Goal: Task Accomplishment & Management: Complete application form

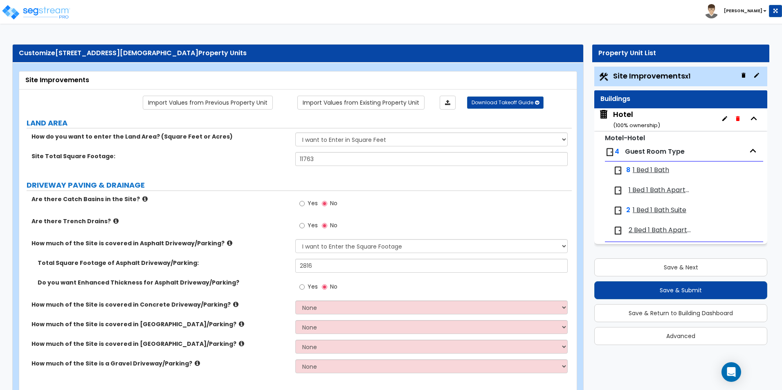
select select "2"
select select "1"
select select "2"
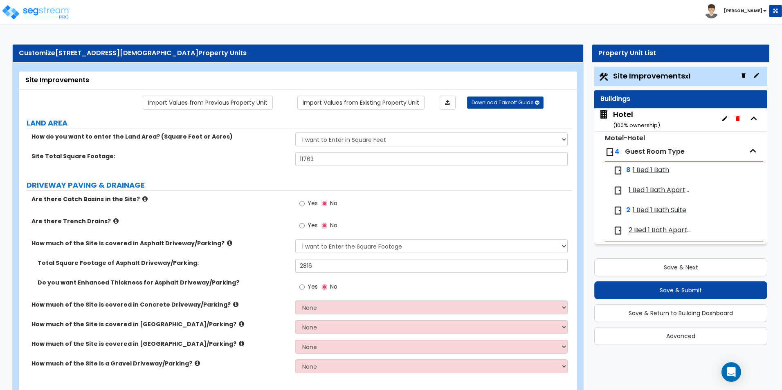
select select "2"
select select "4"
select select "1"
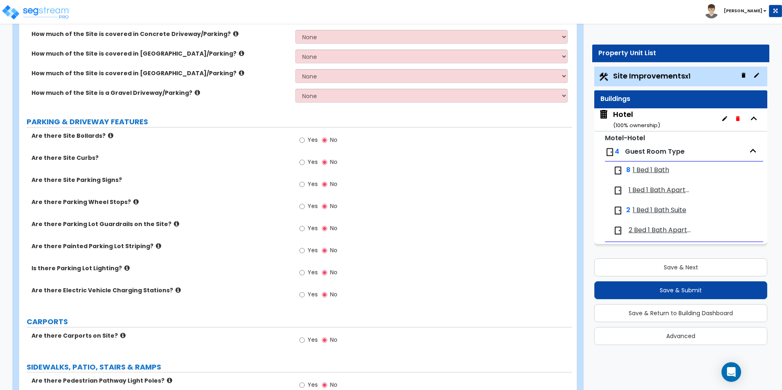
scroll to position [238, 0]
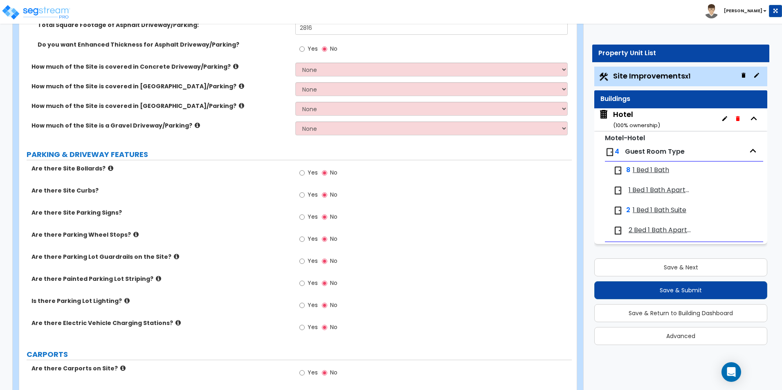
click at [647, 192] on span "1 Bed 1 Bath Apartment" at bounding box center [660, 190] width 63 height 9
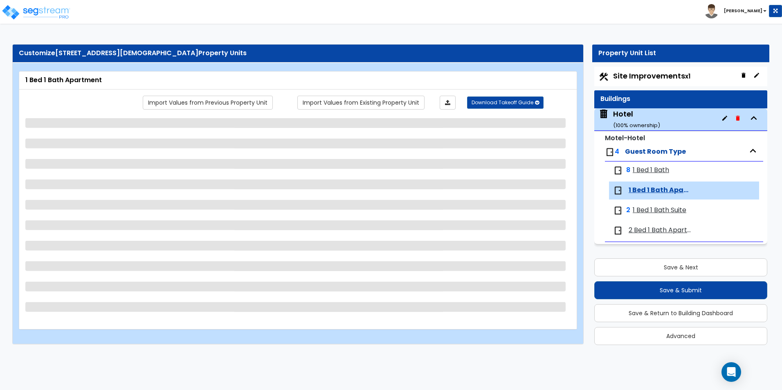
scroll to position [0, 0]
select select "3"
select select "1"
select select "5"
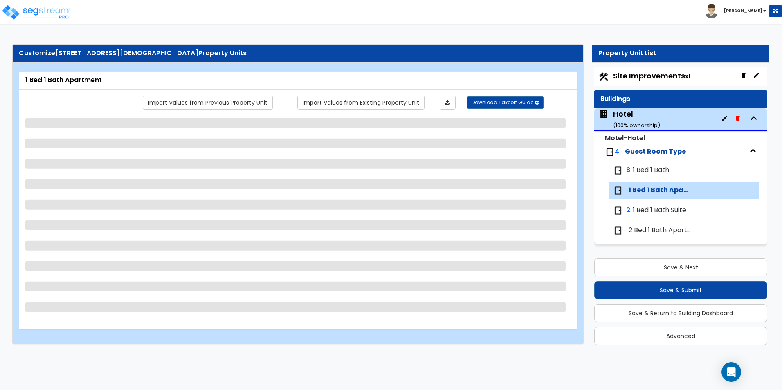
select select "1"
select select "2"
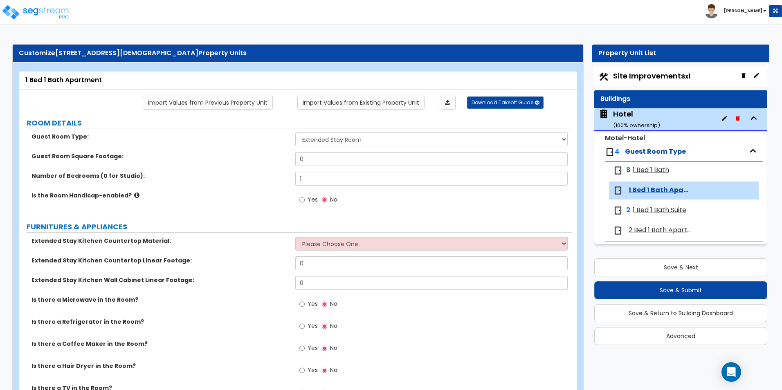
click at [644, 70] on div "Site Improvements x1" at bounding box center [680, 77] width 173 height 20
click at [646, 76] on span "Site Improvements x1" at bounding box center [651, 76] width 77 height 10
select select "2"
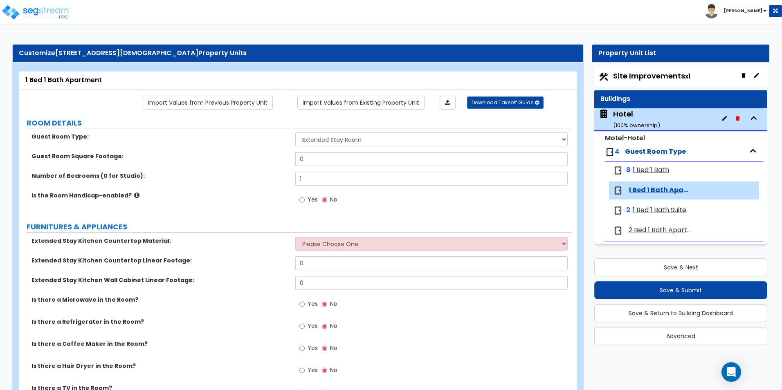
select select "1"
select select "2"
select select "4"
select select "1"
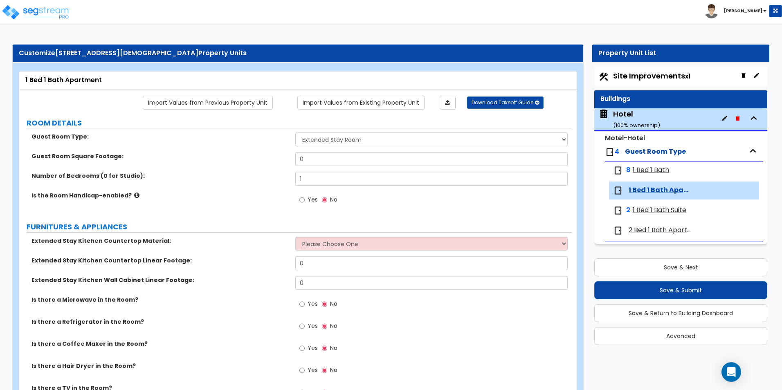
select select "1"
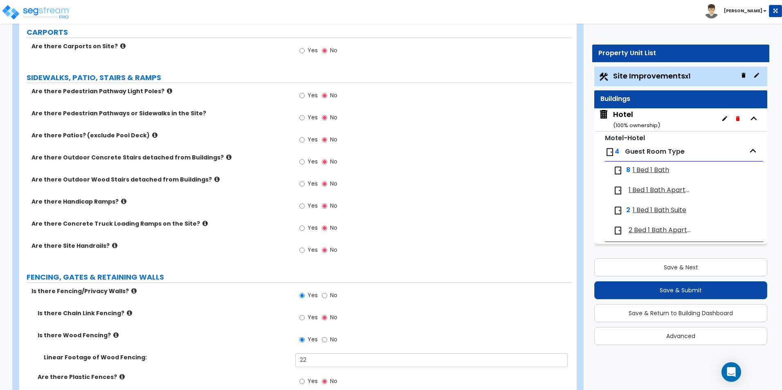
scroll to position [574, 0]
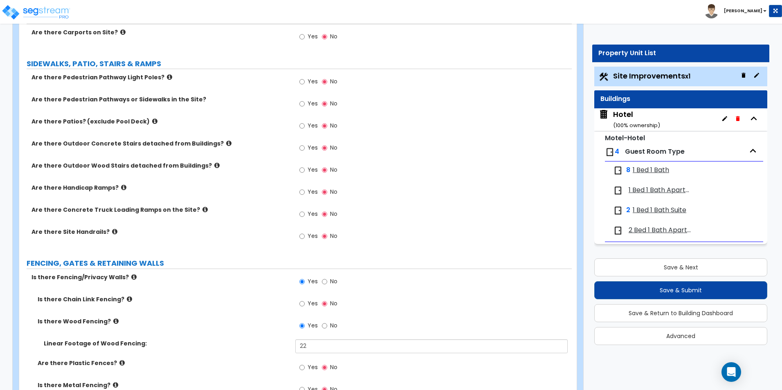
click at [662, 190] on span "1 Bed 1 Bath Apartment" at bounding box center [660, 190] width 63 height 9
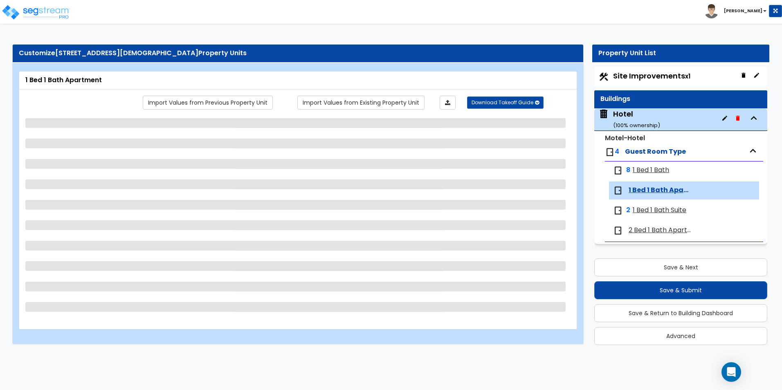
select select "3"
select select "1"
select select "5"
select select "1"
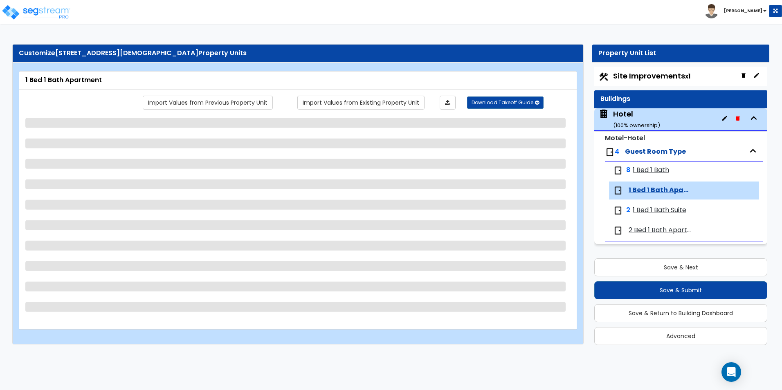
select select "2"
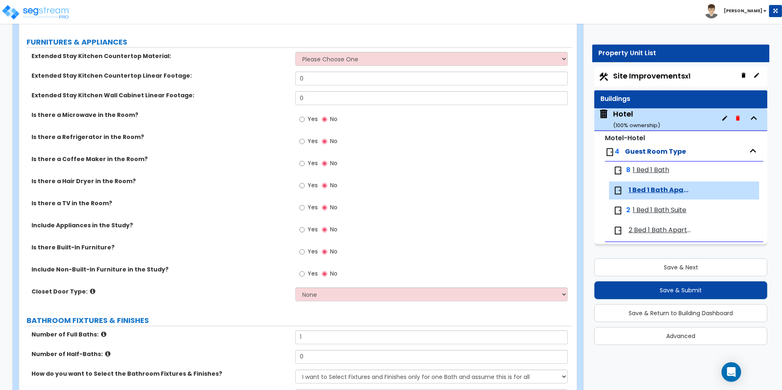
scroll to position [186, 0]
click at [642, 171] on span "1 Bed 1 Bath" at bounding box center [651, 170] width 36 height 9
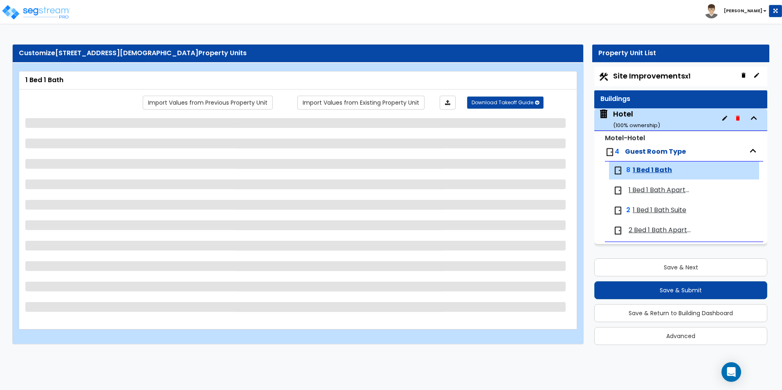
scroll to position [0, 0]
select select "1"
select select "3"
select select "2"
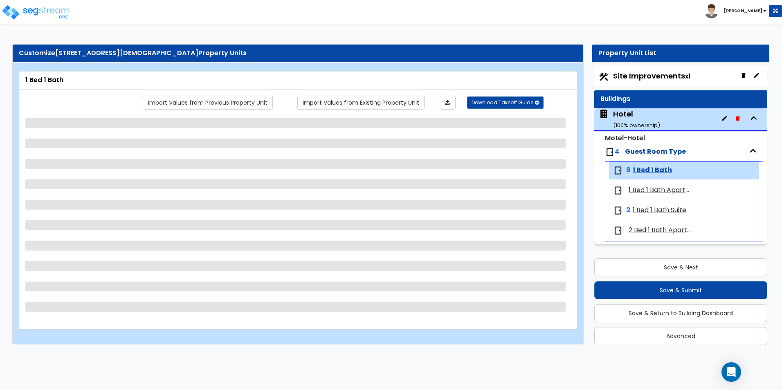
select select "2"
select select "1"
select select "2"
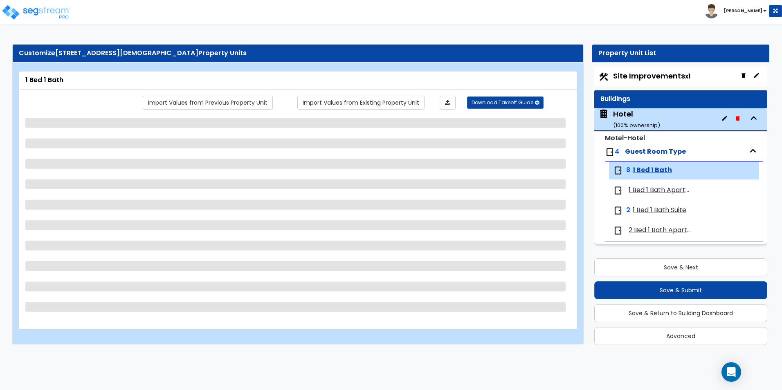
select select "5"
select select "1"
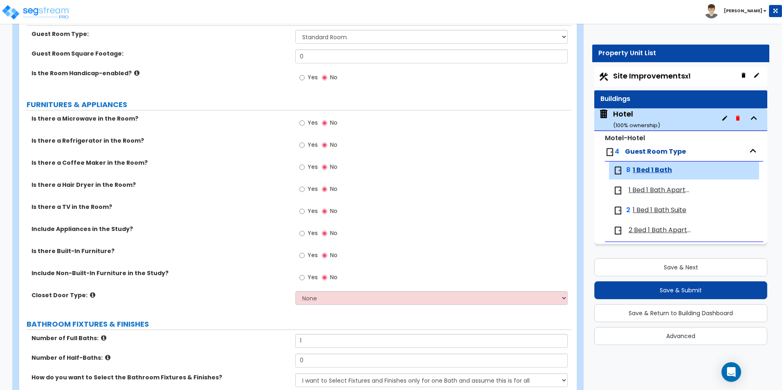
scroll to position [164, 0]
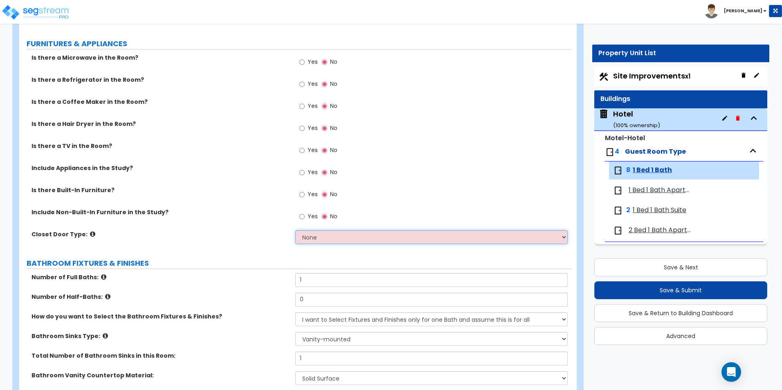
click at [315, 240] on select "None Bi-fold Louvered Doors Bi-fold Panel Doors Sliding Doors Hinged Wood Door" at bounding box center [431, 237] width 272 height 14
select select "3"
click at [295, 230] on select "None Bi-fold Louvered Doors Bi-fold Panel Doors Sliding Doors Hinged Wood Door" at bounding box center [431, 237] width 272 height 14
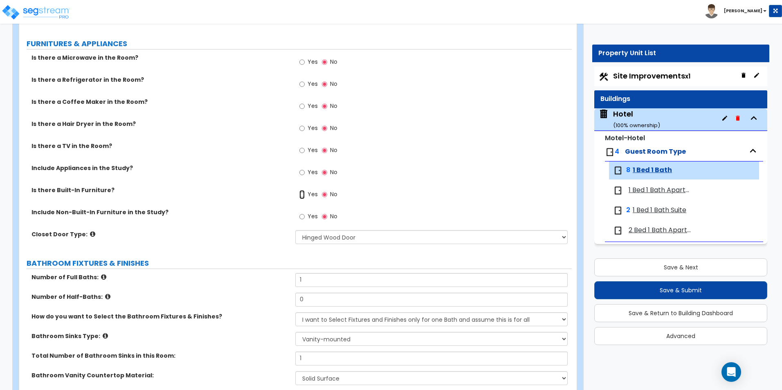
click at [302, 195] on input "Yes" at bounding box center [301, 194] width 5 height 9
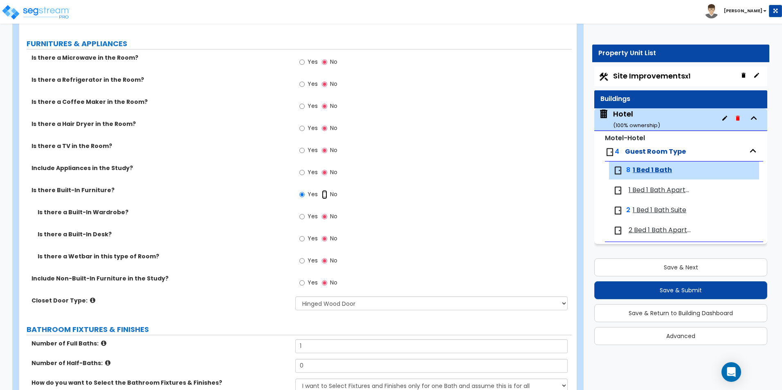
click at [322, 195] on input "No" at bounding box center [324, 194] width 5 height 9
radio input "false"
radio input "true"
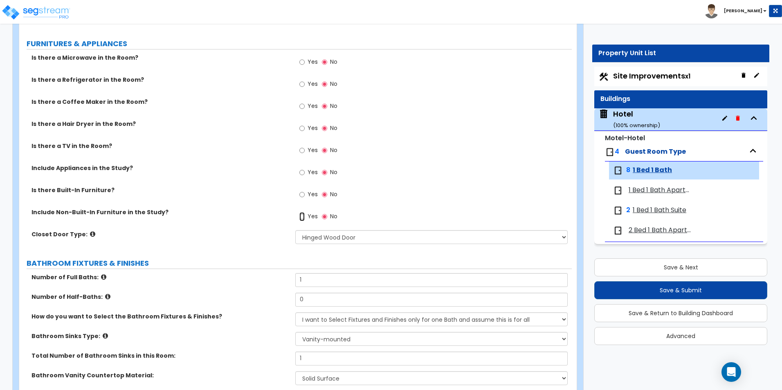
click at [305, 217] on input "Yes" at bounding box center [301, 216] width 5 height 9
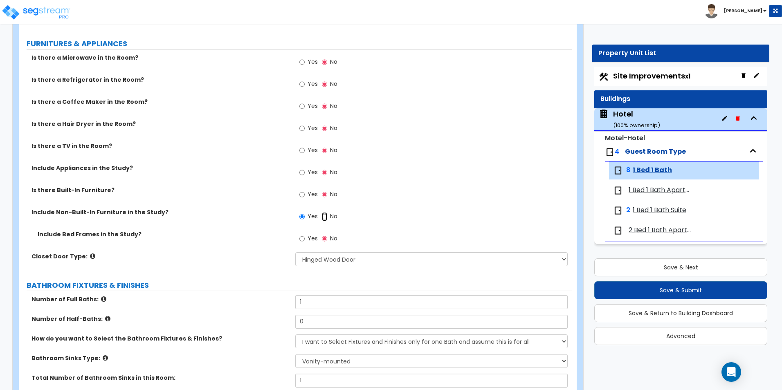
click at [322, 217] on input "No" at bounding box center [324, 216] width 5 height 9
radio input "false"
radio input "true"
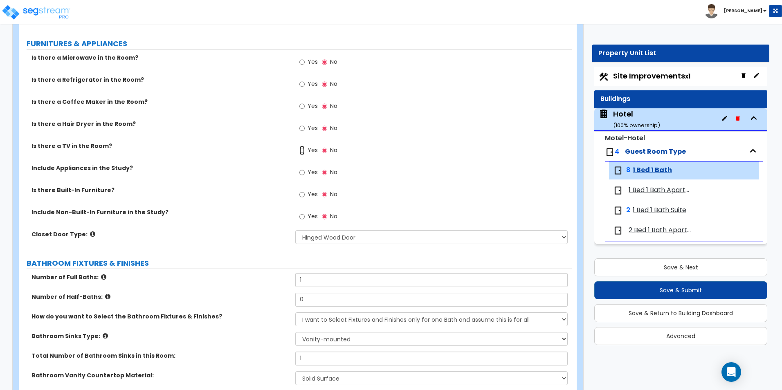
click at [301, 149] on input "Yes" at bounding box center [301, 150] width 5 height 9
radio input "true"
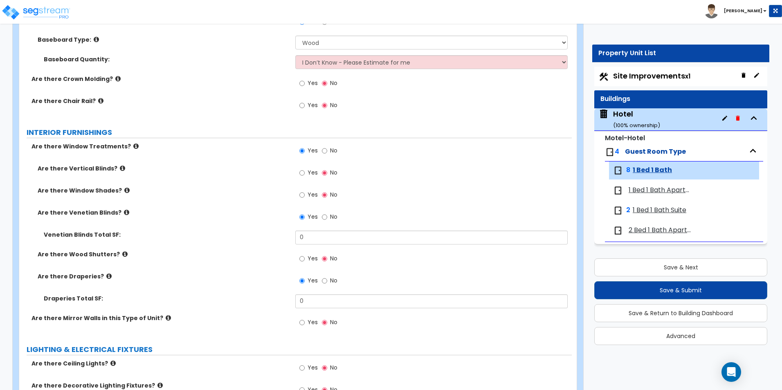
scroll to position [818, 0]
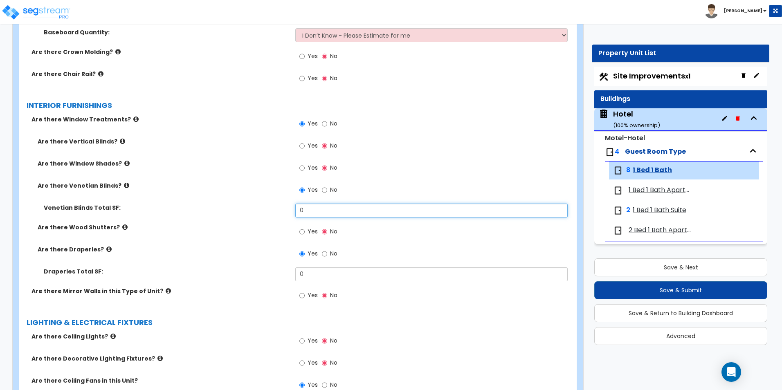
drag, startPoint x: 312, startPoint y: 209, endPoint x: 267, endPoint y: 209, distance: 45.4
click at [267, 209] on div "Venetian Blinds Total SF: 0" at bounding box center [295, 214] width 552 height 20
type input "15"
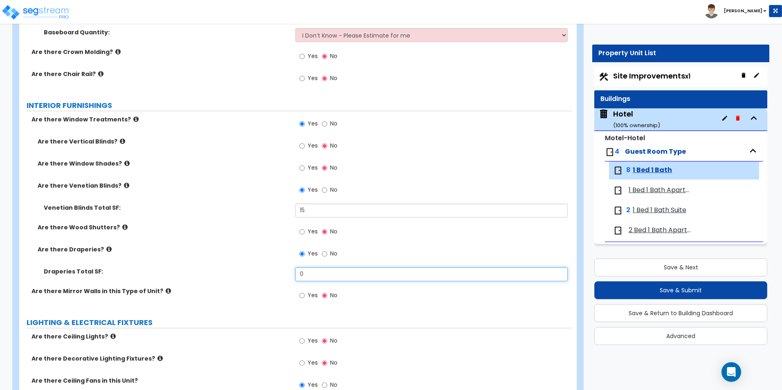
drag, startPoint x: 316, startPoint y: 274, endPoint x: 270, endPoint y: 269, distance: 46.4
click at [270, 269] on div "Draperies Total SF: 0" at bounding box center [295, 277] width 552 height 20
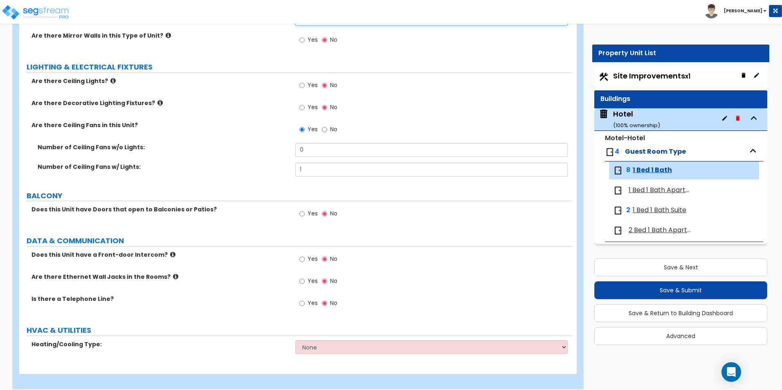
scroll to position [1081, 0]
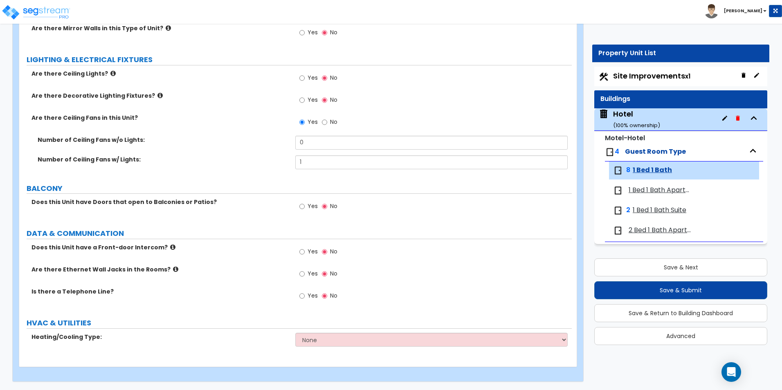
type input "15"
click at [300, 100] on input "Yes" at bounding box center [301, 100] width 5 height 9
radio input "true"
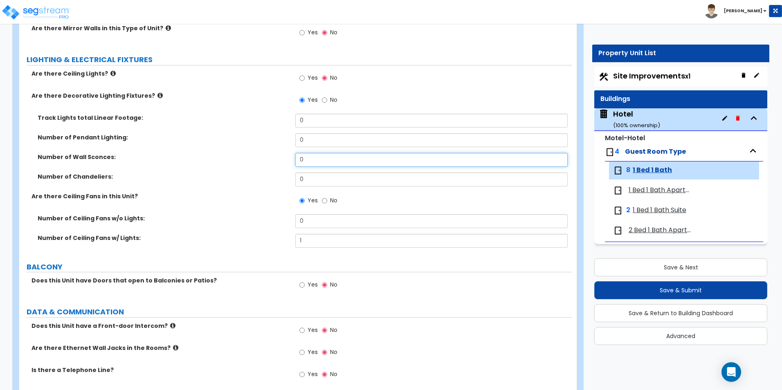
drag, startPoint x: 313, startPoint y: 159, endPoint x: 263, endPoint y: 156, distance: 50.4
click at [263, 156] on div "Number of Wall Sconces: 0" at bounding box center [295, 163] width 552 height 20
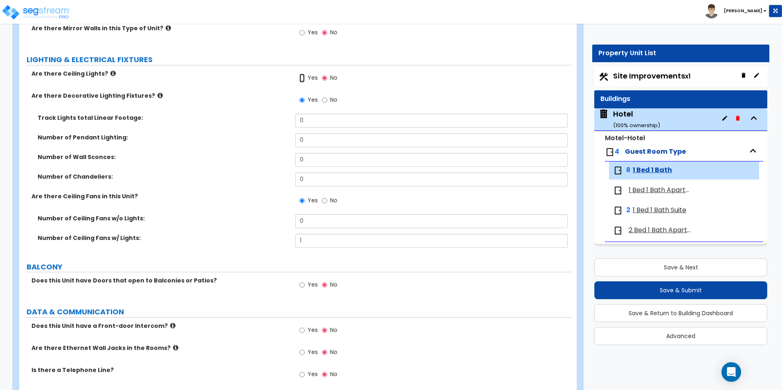
click at [303, 79] on input "Yes" at bounding box center [301, 78] width 5 height 9
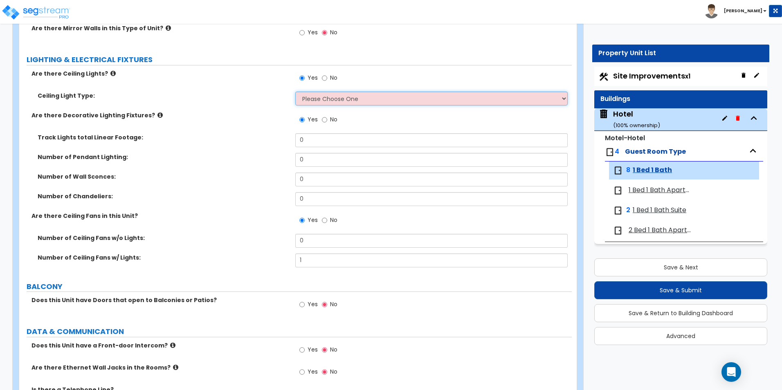
click at [324, 100] on select "Please Choose One Incandescent Lights LED Lights Fluorescent" at bounding box center [431, 99] width 272 height 14
click at [323, 79] on input "No" at bounding box center [324, 78] width 5 height 9
radio input "false"
radio input "true"
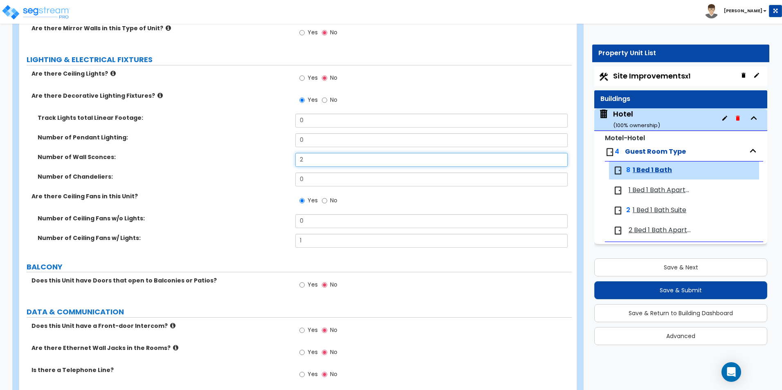
type input "2"
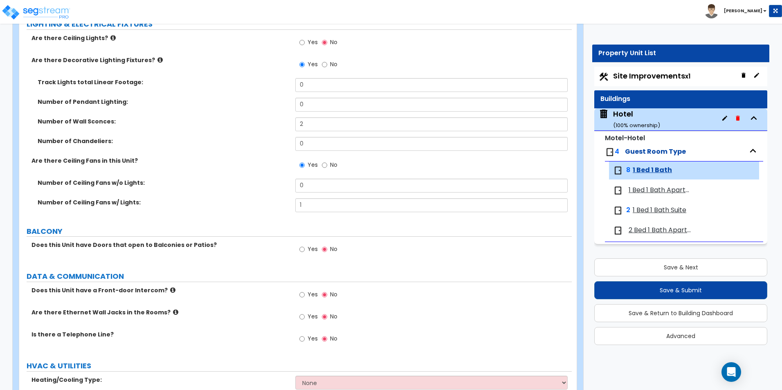
scroll to position [1159, 0]
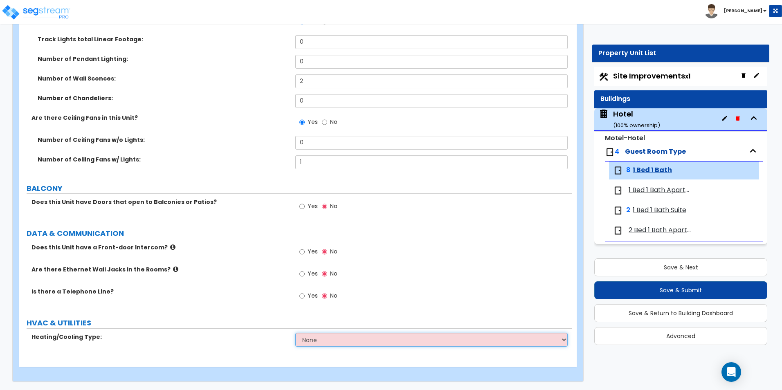
click at [361, 336] on select "None Heat Only Split Systems Packaged Rooftop Units Thru Wall HVAC" at bounding box center [431, 340] width 272 height 14
click at [339, 343] on select "None Heat Only Split Systems Packaged Rooftop Units Thru Wall HVAC" at bounding box center [431, 340] width 272 height 14
click at [295, 333] on select "None Heat Only Split Systems Packaged Rooftop Units Thru Wall HVAC" at bounding box center [431, 340] width 272 height 14
click at [350, 337] on select "None Heat Only Split Systems Packaged Rooftop Units Thru Wall HVAC" at bounding box center [431, 340] width 272 height 14
select select "1"
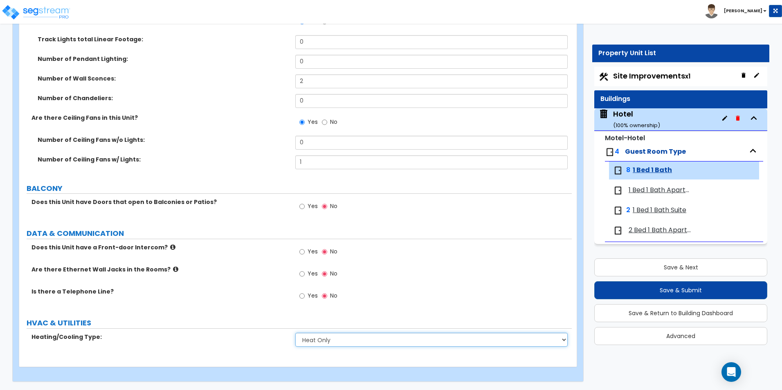
click at [295, 333] on select "None Heat Only Split Systems Packaged Rooftop Units Thru Wall HVAC" at bounding box center [431, 340] width 272 height 14
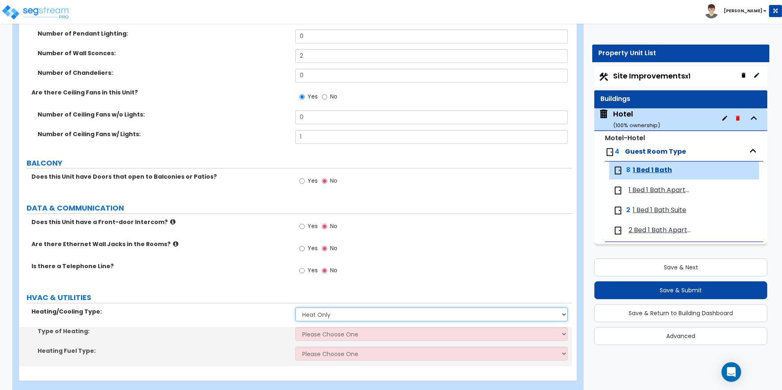
scroll to position [1199, 0]
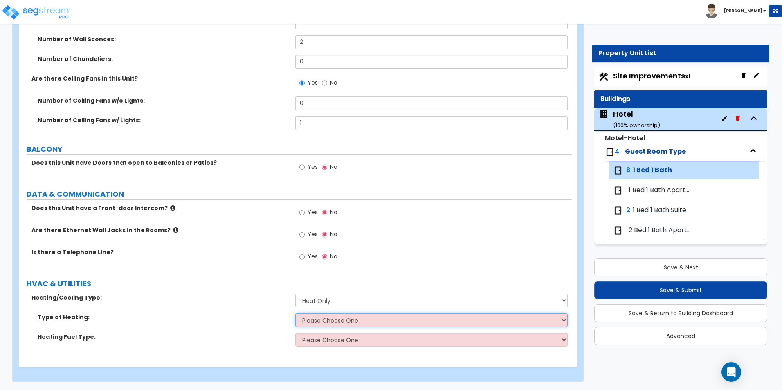
click at [335, 321] on select "Please Choose One Wall Heater Baseboard Heater Hydronic Heating Radiant Floor H…" at bounding box center [431, 320] width 272 height 14
select select "2"
click at [295, 313] on select "Please Choose One Wall Heater Baseboard Heater Hydronic Heating Radiant Floor H…" at bounding box center [431, 320] width 272 height 14
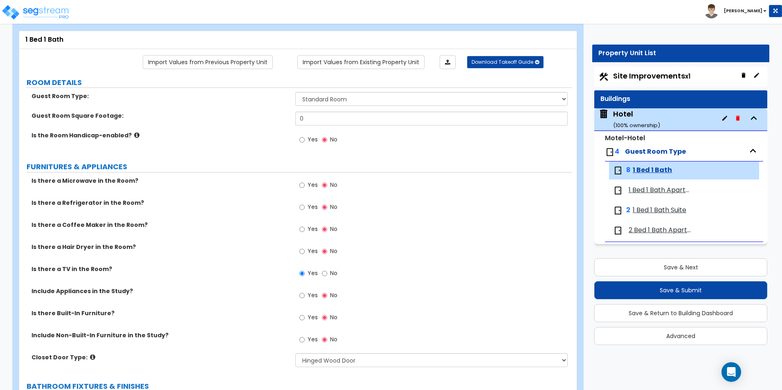
scroll to position [34, 0]
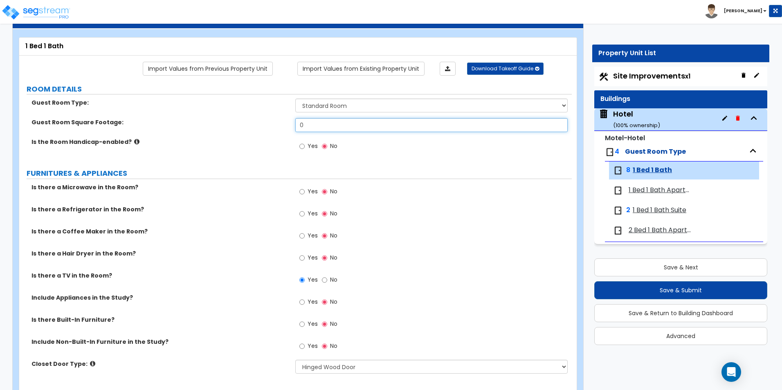
drag, startPoint x: 317, startPoint y: 123, endPoint x: 247, endPoint y: 123, distance: 69.9
click at [248, 123] on div "Guest Room Square Footage: 0" at bounding box center [295, 128] width 552 height 20
type input "350"
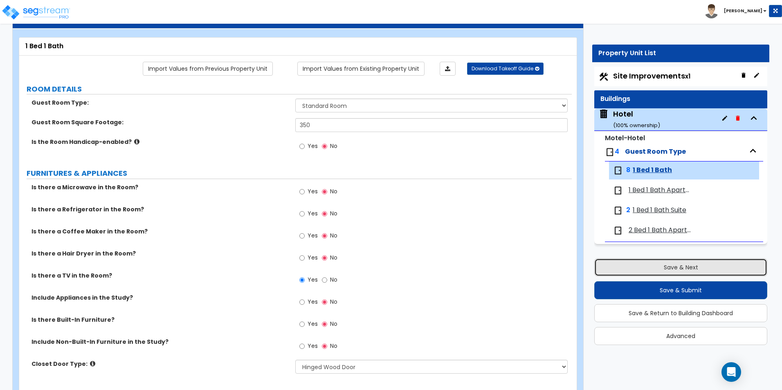
click at [661, 267] on button "Save & Next" at bounding box center [680, 267] width 173 height 18
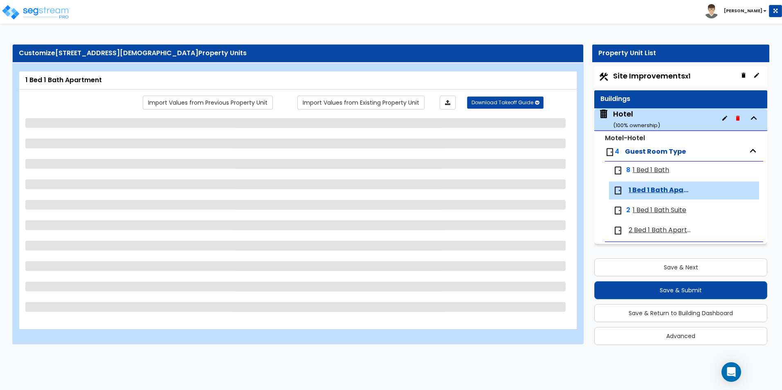
scroll to position [0, 0]
select select "3"
select select "1"
select select "5"
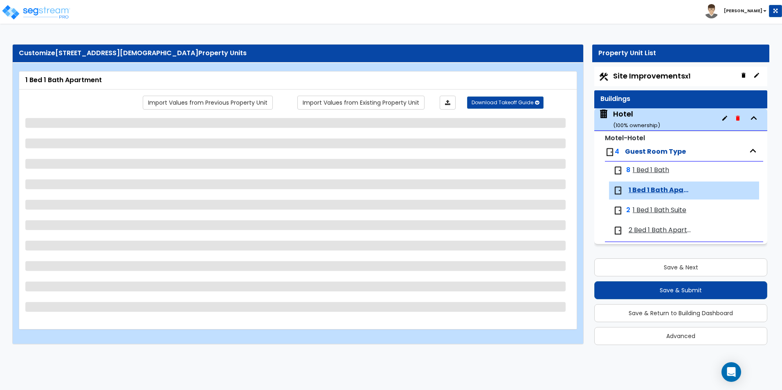
select select "1"
select select "2"
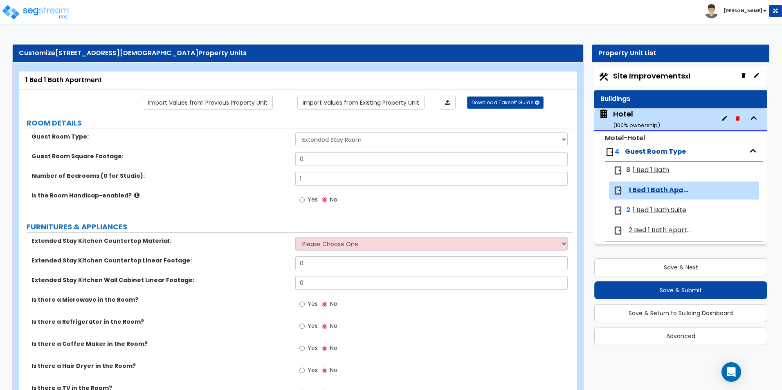
click at [670, 230] on span "2 Bed 1 Bath Apartment" at bounding box center [660, 230] width 63 height 9
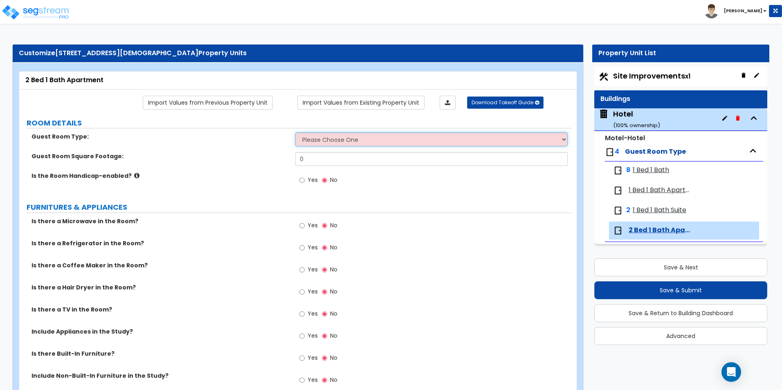
click at [332, 145] on select "Please Choose One Standard Room Suite Room Extended Stay Room" at bounding box center [431, 139] width 272 height 14
select select "3"
click at [295, 132] on select "Please Choose One Standard Room Suite Room Extended Stay Room" at bounding box center [431, 139] width 272 height 14
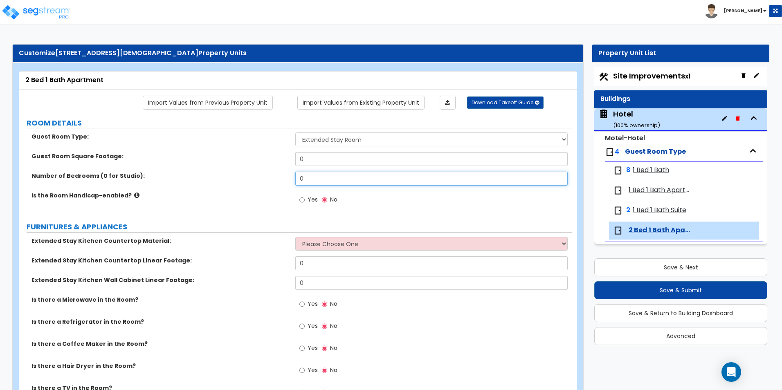
drag, startPoint x: 351, startPoint y: 180, endPoint x: 273, endPoint y: 184, distance: 78.6
click at [273, 184] on div "Number of Bedrooms (0 for Studio): 0" at bounding box center [295, 182] width 552 height 20
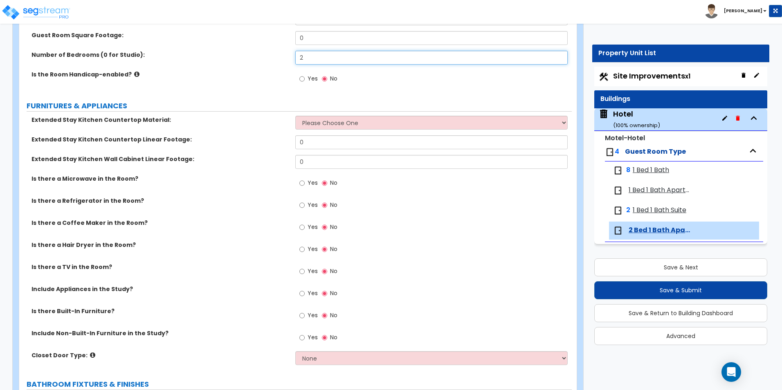
scroll to position [123, 0]
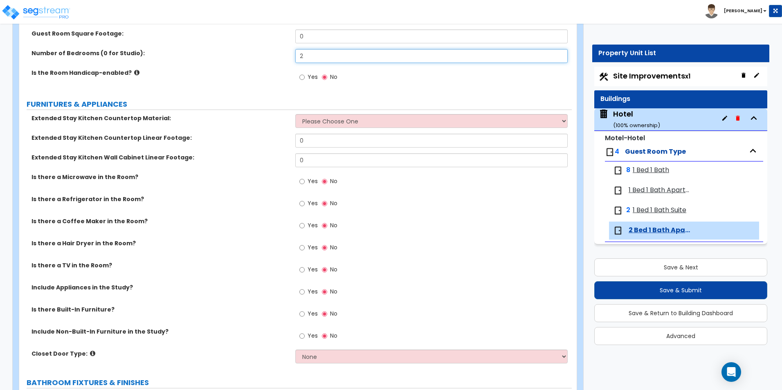
type input "2"
click at [330, 123] on select "Please Choose One Plastic Laminate Solid Surface Stone Quartz Marble Tile Wood …" at bounding box center [431, 121] width 272 height 14
select select "3"
click at [295, 114] on select "Please Choose One Plastic Laminate Solid Surface Stone Quartz Marble Tile Wood …" at bounding box center [431, 121] width 272 height 14
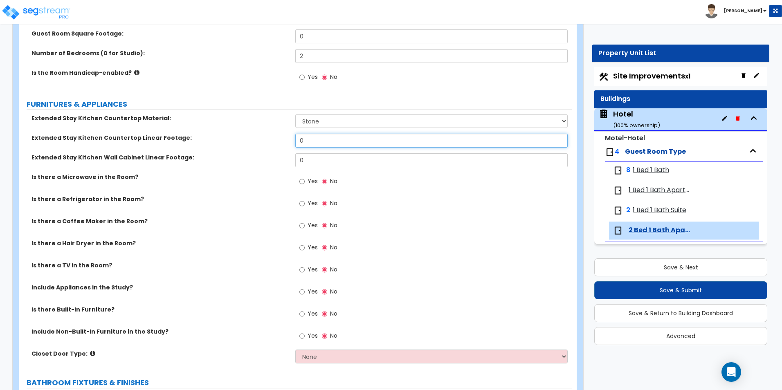
drag, startPoint x: 319, startPoint y: 141, endPoint x: 257, endPoint y: 142, distance: 62.2
click at [257, 142] on div "Extended Stay Kitchen Countertop Linear Footage: 0" at bounding box center [295, 144] width 552 height 20
type input "5"
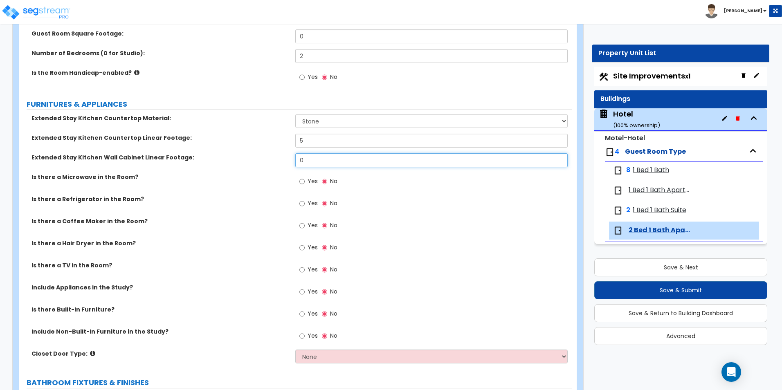
drag, startPoint x: 304, startPoint y: 164, endPoint x: 260, endPoint y: 158, distance: 43.7
click at [262, 158] on div "Extended Stay Kitchen Wall Cabinet Linear Footage: 0" at bounding box center [295, 163] width 552 height 20
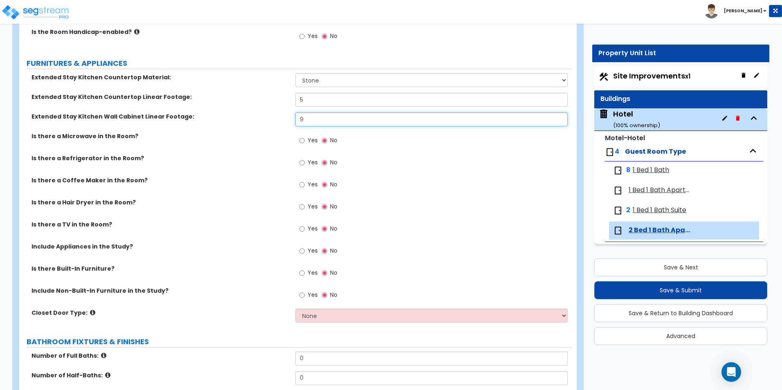
type input "9"
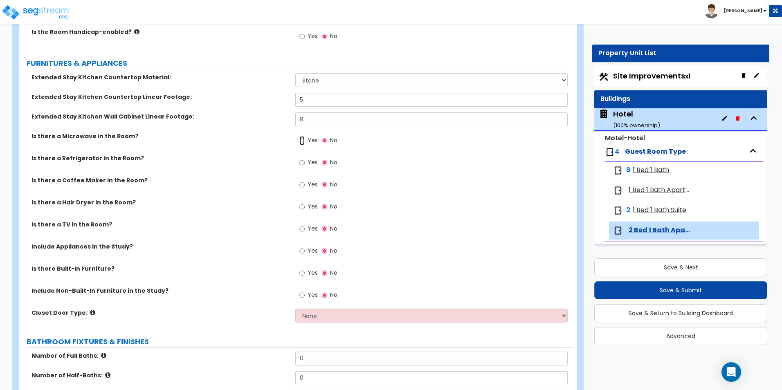
click at [301, 139] on input "Yes" at bounding box center [301, 140] width 5 height 9
radio input "true"
click at [303, 163] on input "Yes" at bounding box center [301, 162] width 5 height 9
radio input "true"
click at [300, 183] on input "Yes" at bounding box center [301, 184] width 5 height 9
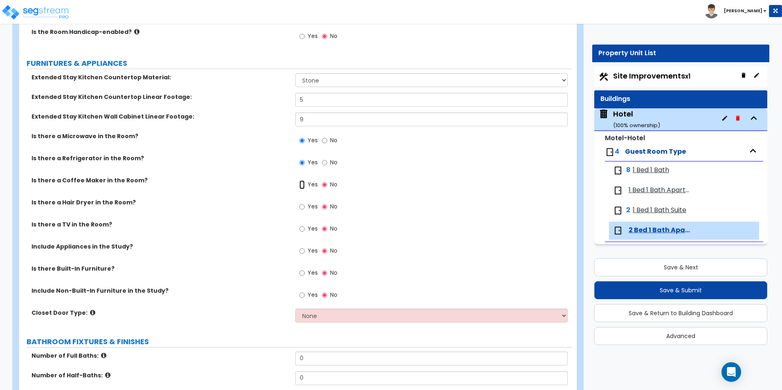
radio input "true"
drag, startPoint x: 302, startPoint y: 230, endPoint x: 308, endPoint y: 233, distance: 7.0
click at [302, 230] on input "Yes" at bounding box center [301, 228] width 5 height 9
radio input "true"
click at [302, 251] on input "Yes" at bounding box center [301, 251] width 5 height 9
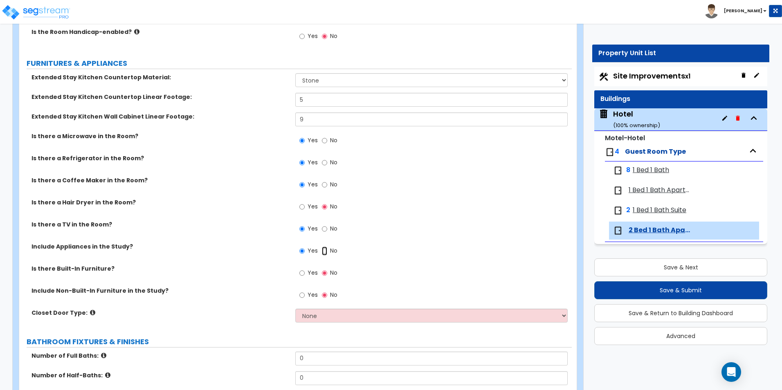
click at [325, 250] on input "No" at bounding box center [324, 251] width 5 height 9
radio input "false"
radio input "true"
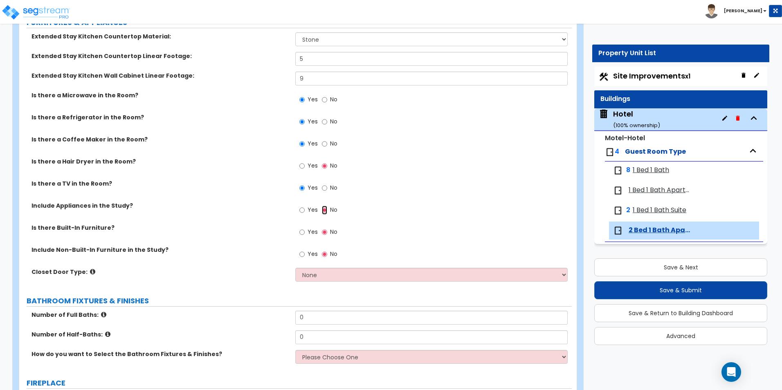
scroll to position [245, 0]
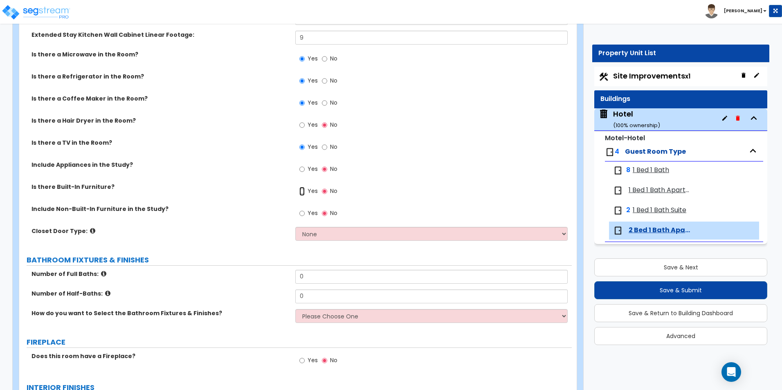
click at [301, 191] on input "Yes" at bounding box center [301, 191] width 5 height 9
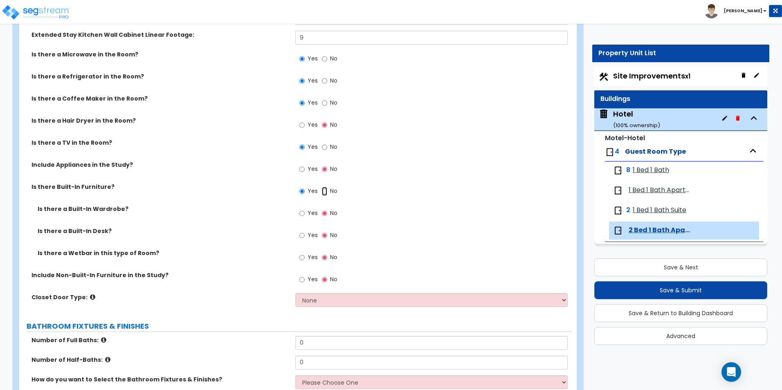
click at [324, 191] on input "No" at bounding box center [324, 191] width 5 height 9
radio input "false"
radio input "true"
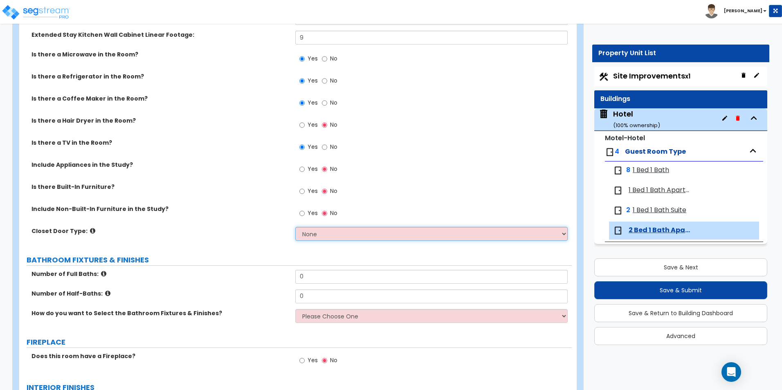
click at [319, 234] on select "None Bi-fold Louvered Doors Bi-fold Panel Doors Sliding Doors Hinged Wood Door" at bounding box center [431, 234] width 272 height 14
select select "3"
click at [295, 227] on select "None Bi-fold Louvered Doors Bi-fold Panel Doors Sliding Doors Hinged Wood Door" at bounding box center [431, 234] width 272 height 14
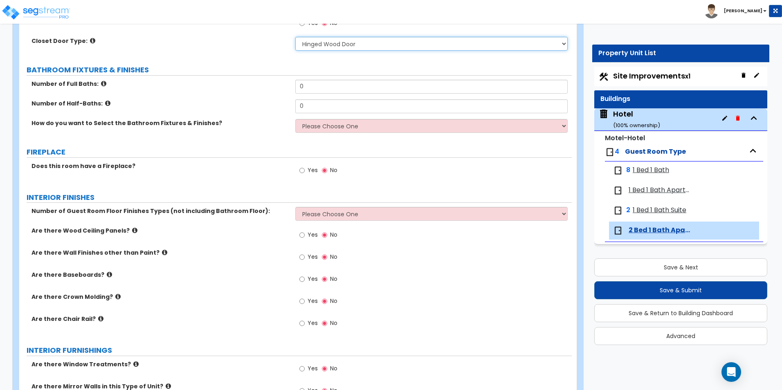
scroll to position [450, 0]
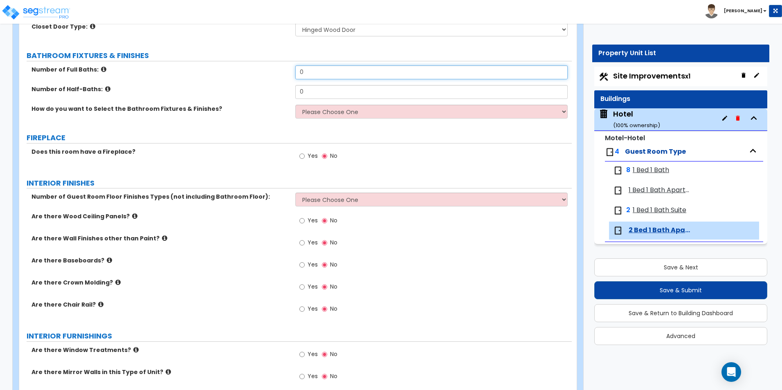
drag, startPoint x: 334, startPoint y: 74, endPoint x: 249, endPoint y: 74, distance: 84.6
click at [249, 74] on div "Number of Full Baths: 0" at bounding box center [295, 75] width 552 height 20
type input "1"
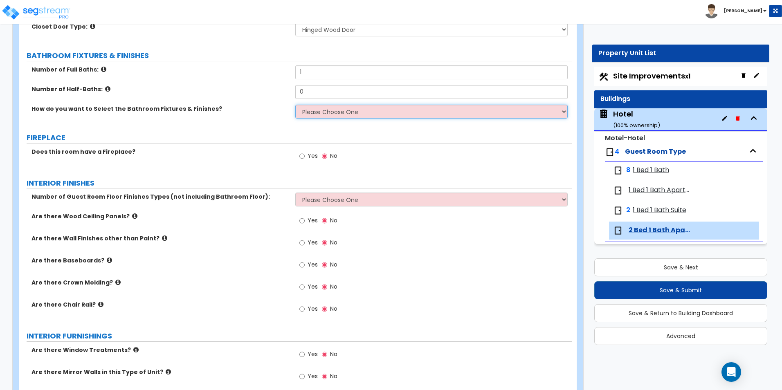
click at [344, 116] on select "Please Choose One I want to Select Fixtures and Finishes only for one Bath and …" at bounding box center [431, 112] width 272 height 14
select select "1"
click at [295, 105] on select "Please Choose One I want to Select Fixtures and Finishes only for one Bath and …" at bounding box center [431, 112] width 272 height 14
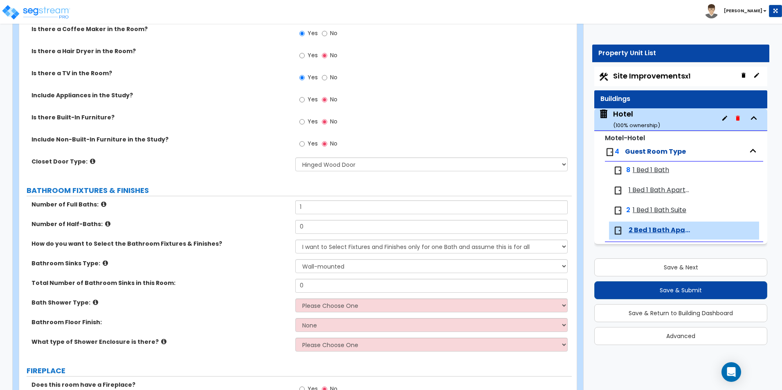
scroll to position [204, 0]
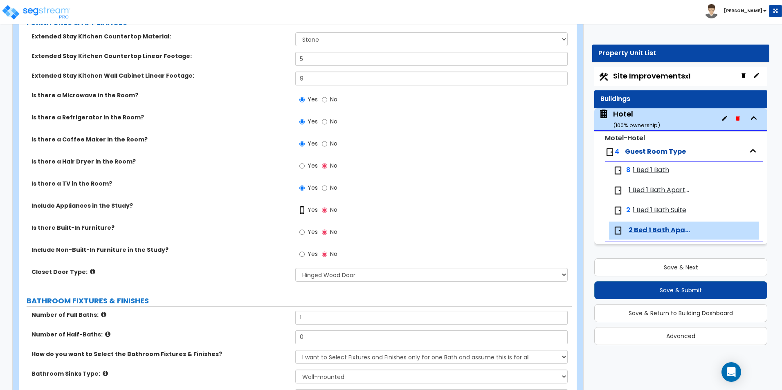
click at [300, 211] on input "Yes" at bounding box center [301, 210] width 5 height 9
radio input "true"
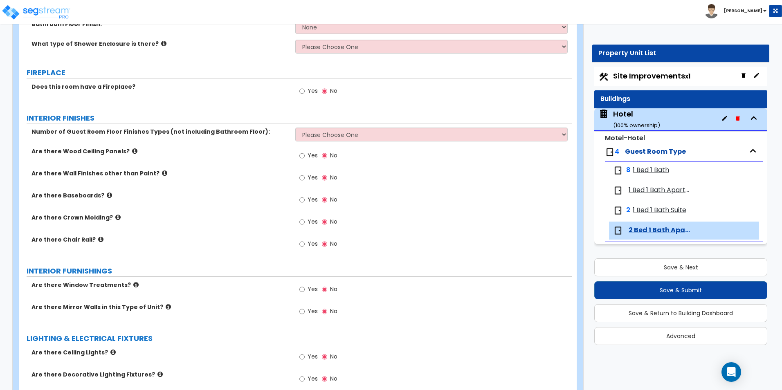
scroll to position [613, 0]
click at [305, 177] on input "Yes" at bounding box center [301, 177] width 5 height 9
radio input "true"
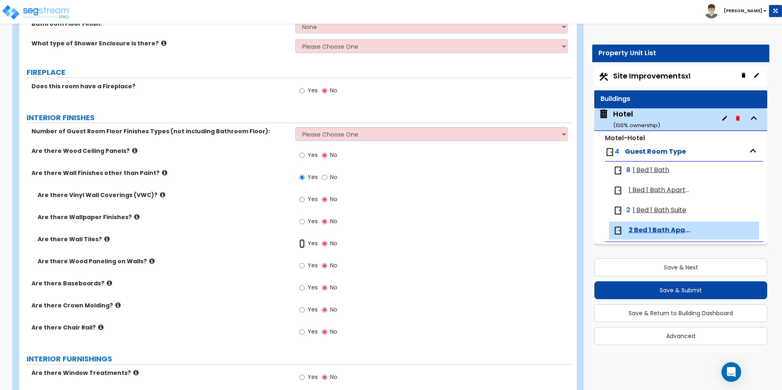
click at [300, 244] on input "Yes" at bounding box center [301, 243] width 5 height 9
radio input "true"
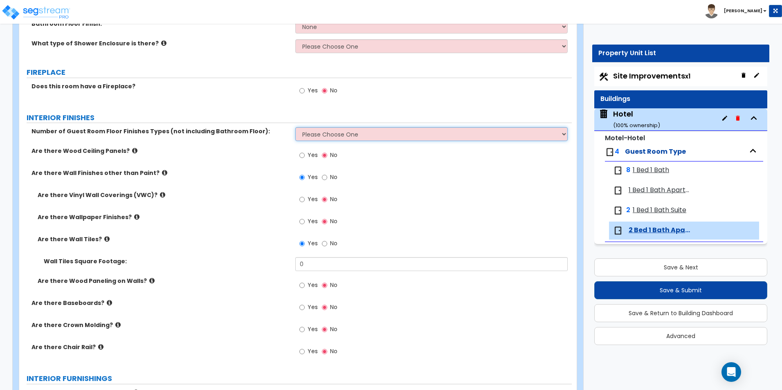
click at [338, 139] on select "Please Choose One 1 2 3" at bounding box center [431, 134] width 272 height 14
click at [295, 127] on select "Please Choose One 1 2 3" at bounding box center [431, 134] width 272 height 14
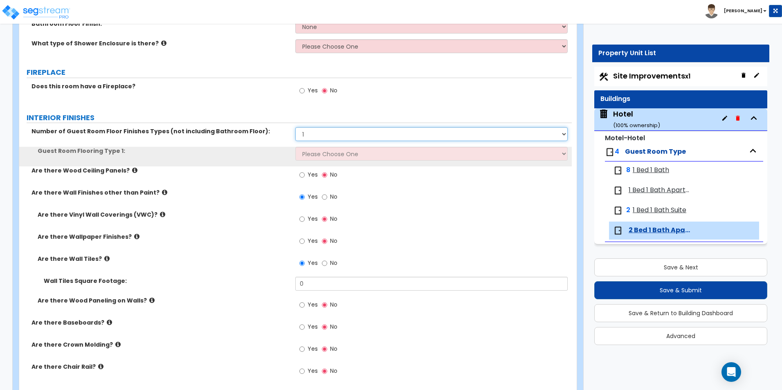
click at [337, 130] on select "Please Choose One 1 2 3" at bounding box center [431, 134] width 272 height 14
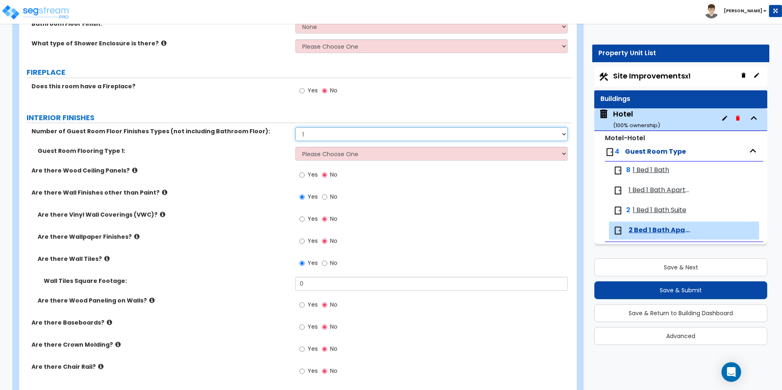
select select "2"
click at [295, 127] on select "Please Choose One 1 2 3" at bounding box center [431, 134] width 272 height 14
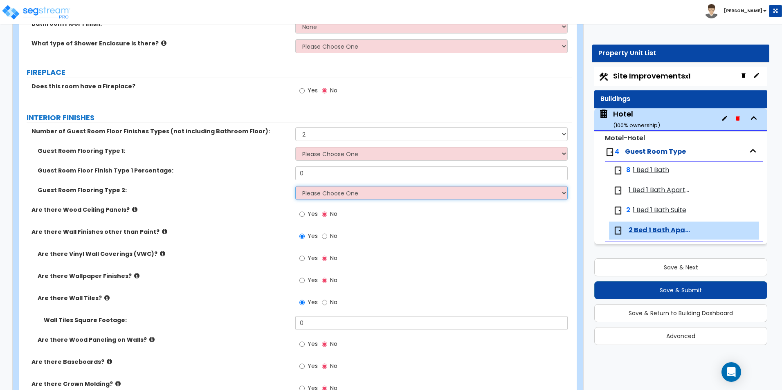
click at [341, 199] on select "Please Choose One Tile Flooring Hardwood Flooring Resilient Laminate Flooring V…" at bounding box center [431, 193] width 272 height 14
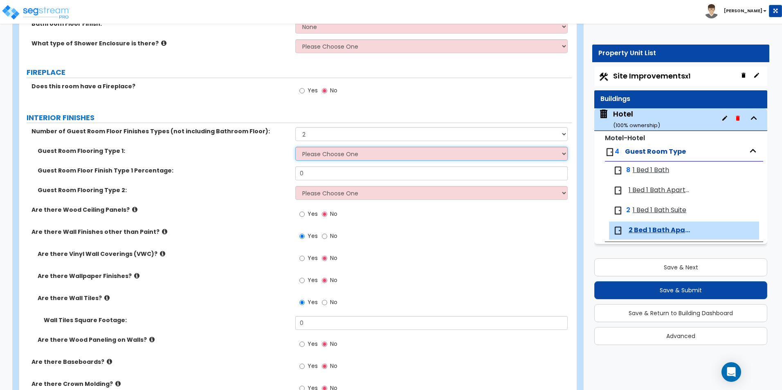
drag, startPoint x: 342, startPoint y: 154, endPoint x: 342, endPoint y: 160, distance: 5.7
click at [342, 154] on select "Please Choose One Tile Flooring Hardwood Flooring Resilient Laminate Flooring V…" at bounding box center [431, 154] width 272 height 14
select select "1"
click at [295, 147] on select "Please Choose One Tile Flooring Hardwood Flooring Resilient Laminate Flooring V…" at bounding box center [431, 154] width 272 height 14
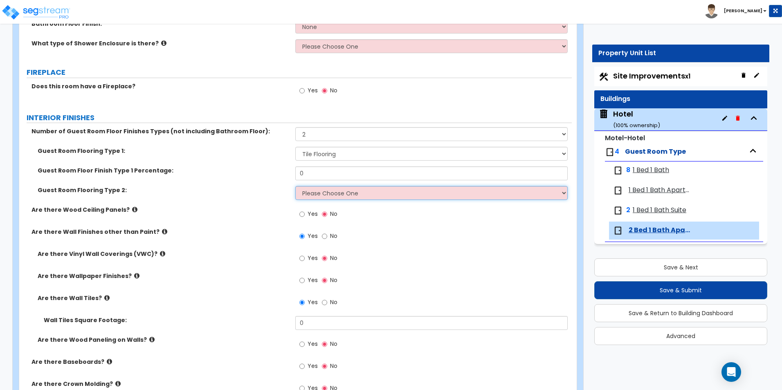
click at [334, 191] on select "Please Choose One Tile Flooring Hardwood Flooring Resilient Laminate Flooring V…" at bounding box center [431, 193] width 272 height 14
select select "5"
click at [295, 186] on select "Please Choose One Tile Flooring Hardwood Flooring Resilient Laminate Flooring V…" at bounding box center [431, 193] width 272 height 14
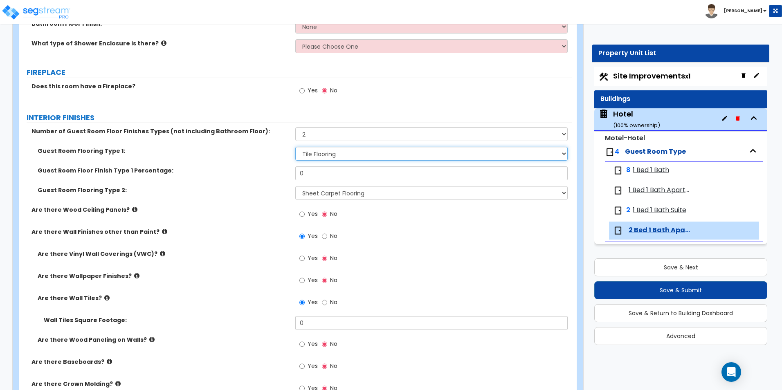
click at [325, 151] on select "Please Choose One Tile Flooring Hardwood Flooring Resilient Laminate Flooring V…" at bounding box center [431, 154] width 272 height 14
select select "3"
click at [295, 147] on select "Please Choose One Tile Flooring Hardwood Flooring Resilient Laminate Flooring V…" at bounding box center [431, 154] width 272 height 14
drag, startPoint x: 287, startPoint y: 176, endPoint x: 257, endPoint y: 177, distance: 30.3
click at [257, 177] on div "Guest Room Floor Finish Type 1 Percentage: 0" at bounding box center [295, 176] width 552 height 20
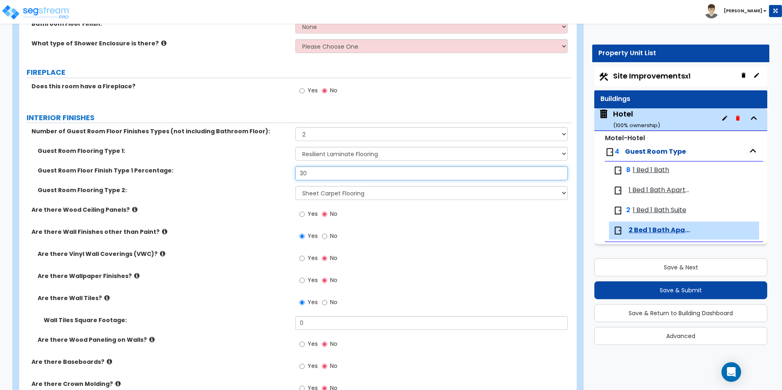
type input "30"
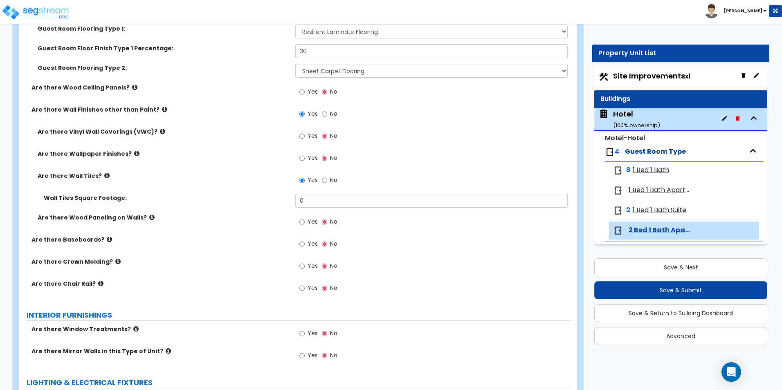
scroll to position [736, 0]
click at [303, 245] on input "Yes" at bounding box center [301, 243] width 5 height 9
radio input "true"
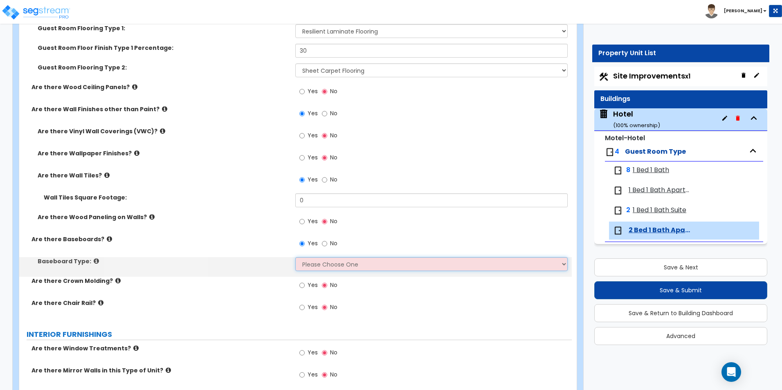
click at [315, 262] on select "Please Choose One Wood Vinyl Carpet Tile" at bounding box center [431, 264] width 272 height 14
select select "1"
click at [295, 257] on select "Please Choose One Wood Vinyl Carpet Tile" at bounding box center [431, 264] width 272 height 14
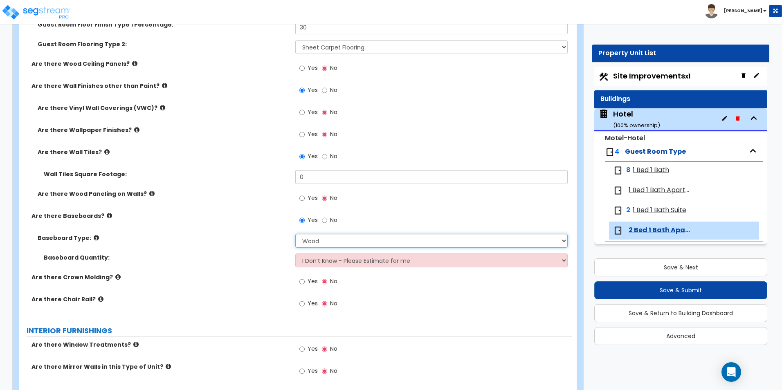
scroll to position [759, 0]
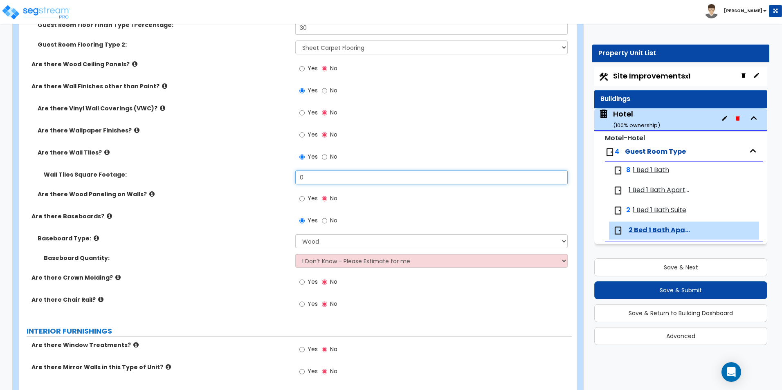
click at [311, 175] on input "0" at bounding box center [431, 178] width 272 height 14
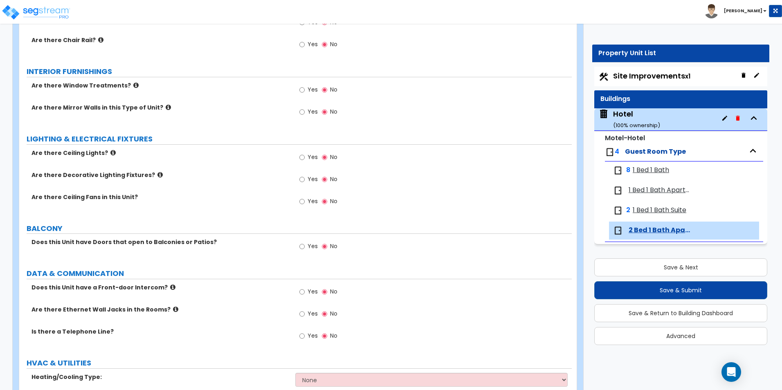
scroll to position [1004, 0]
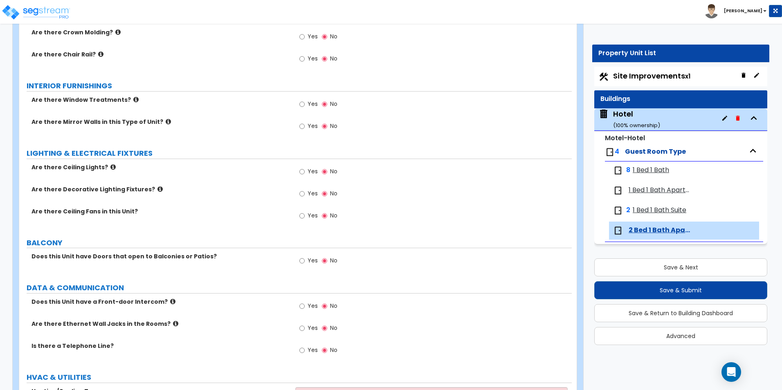
type input "35"
click at [301, 104] on input "Yes" at bounding box center [301, 104] width 5 height 9
radio input "true"
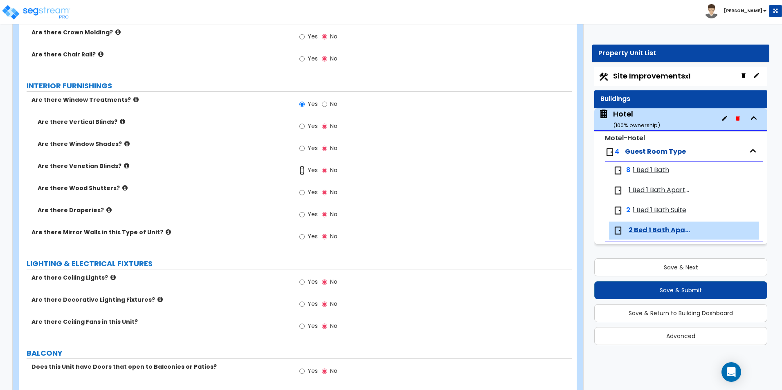
drag, startPoint x: 302, startPoint y: 171, endPoint x: 308, endPoint y: 175, distance: 7.6
click at [302, 171] on input "Yes" at bounding box center [301, 170] width 5 height 9
radio input "true"
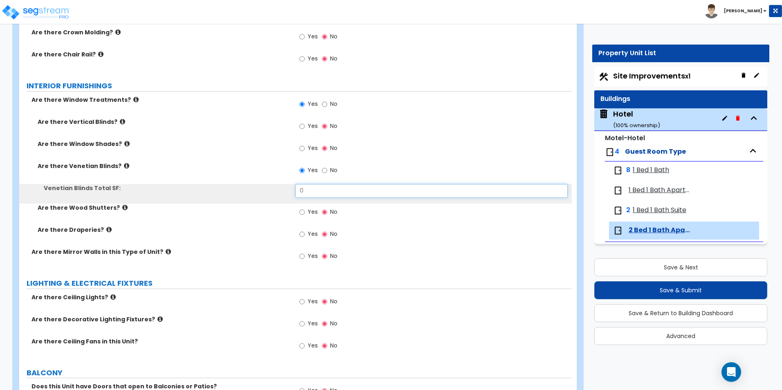
click at [273, 187] on div "Venetian Blinds Total SF: 0" at bounding box center [295, 194] width 552 height 20
type input "90"
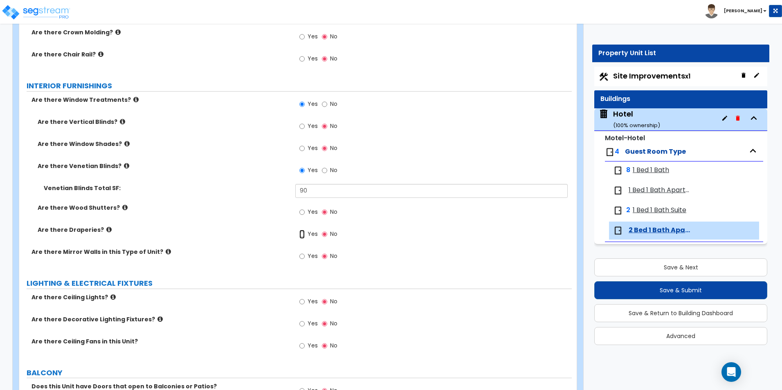
click at [302, 233] on input "Yes" at bounding box center [301, 234] width 5 height 9
radio input "true"
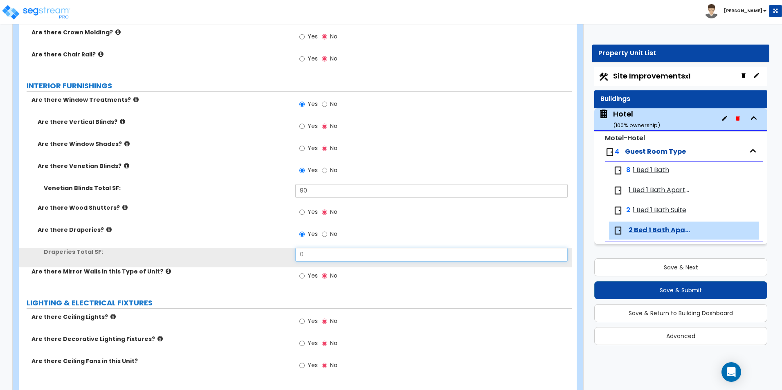
drag, startPoint x: 306, startPoint y: 251, endPoint x: 281, endPoint y: 253, distance: 25.8
click at [281, 253] on div "Draperies Total SF: 0" at bounding box center [295, 258] width 552 height 20
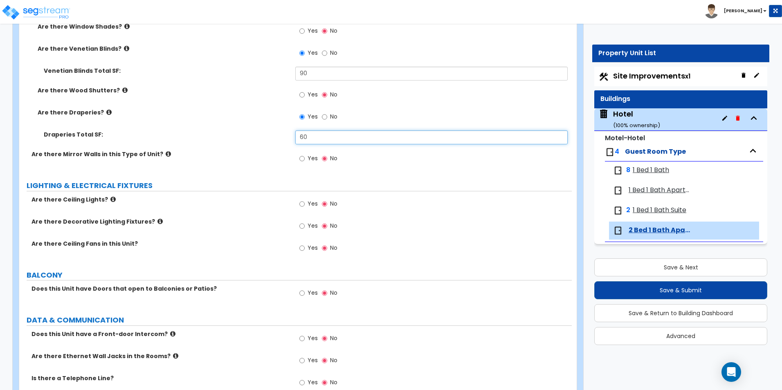
scroll to position [1208, 0]
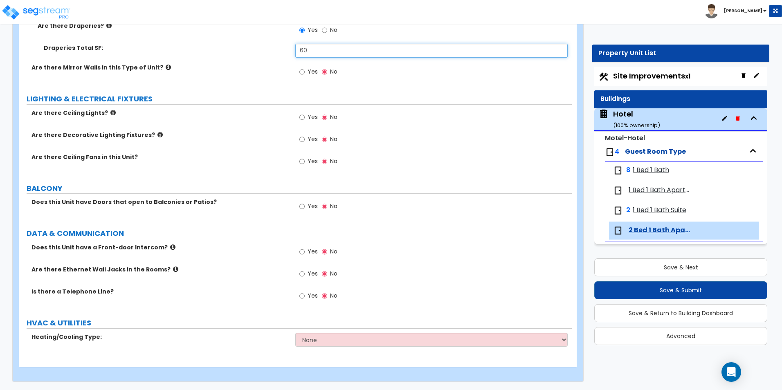
type input "60"
click at [301, 164] on input "Yes" at bounding box center [301, 161] width 5 height 9
radio input "true"
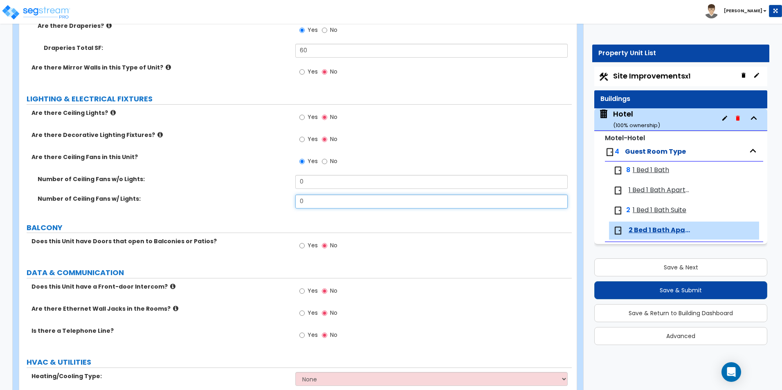
click at [281, 200] on div "Number of Ceiling Fans w/ Lights: 0" at bounding box center [295, 205] width 552 height 20
type input "2"
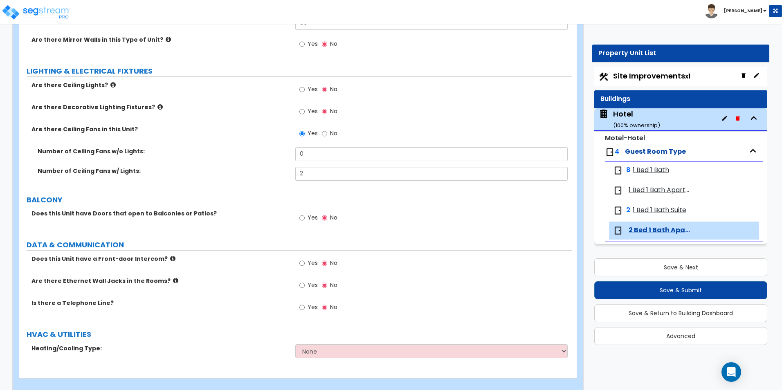
scroll to position [1248, 0]
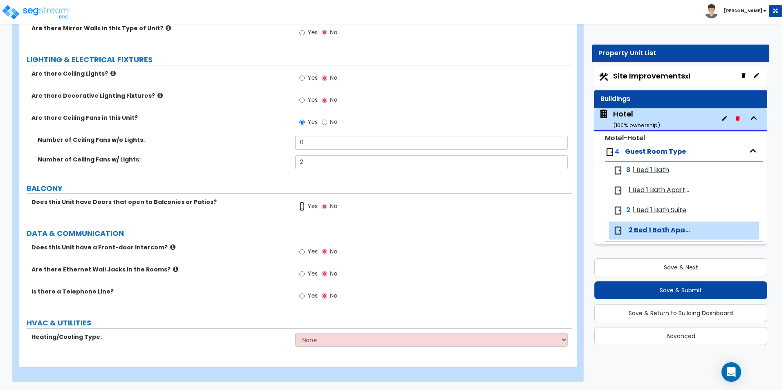
click at [302, 208] on input "Yes" at bounding box center [301, 206] width 5 height 9
radio input "true"
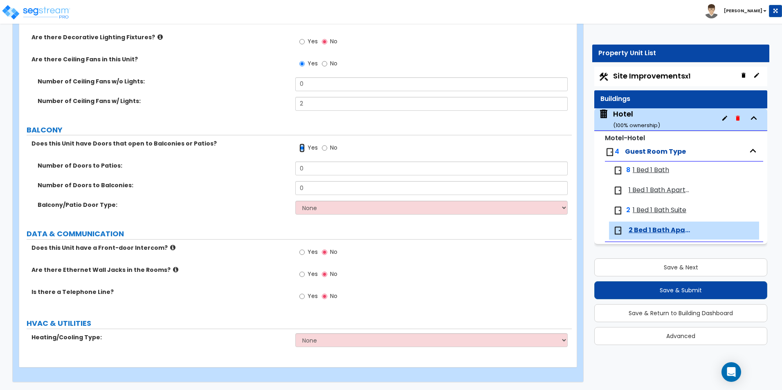
scroll to position [1306, 0]
click at [383, 340] on select "None Heat Only Split Systems Packaged Rooftop Units Thru Wall HVAC" at bounding box center [431, 340] width 272 height 14
select select "4"
click at [295, 333] on select "None Heat Only Split Systems Packaged Rooftop Units Thru Wall HVAC" at bounding box center [431, 340] width 272 height 14
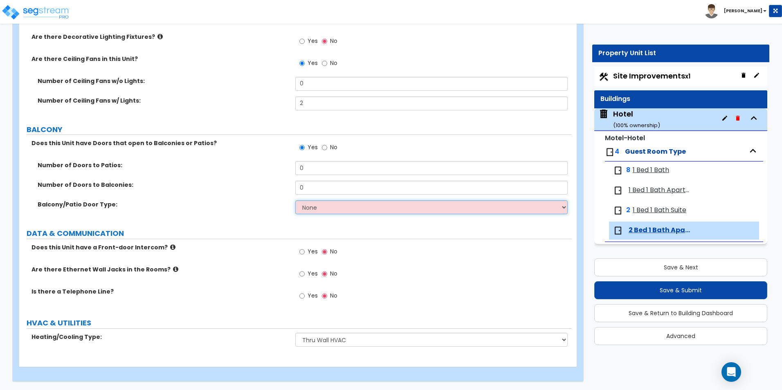
click at [329, 211] on select "None Single Hinged Doors Double Hinged Doors Single French Doors Double French …" at bounding box center [431, 207] width 272 height 14
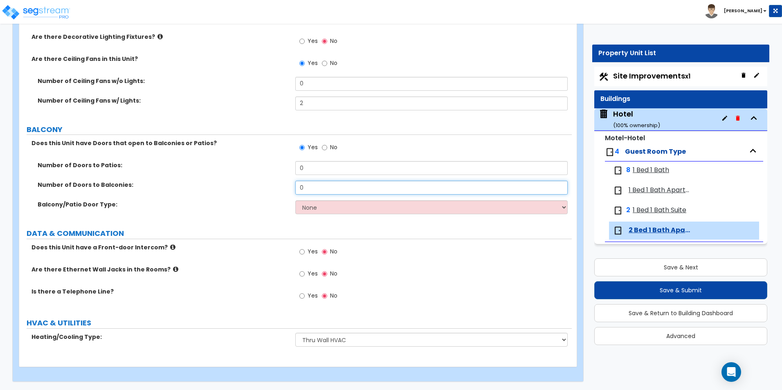
drag, startPoint x: 310, startPoint y: 185, endPoint x: 253, endPoint y: 184, distance: 56.8
click at [253, 184] on div "Number of Doors to Balconies: 0" at bounding box center [295, 191] width 552 height 20
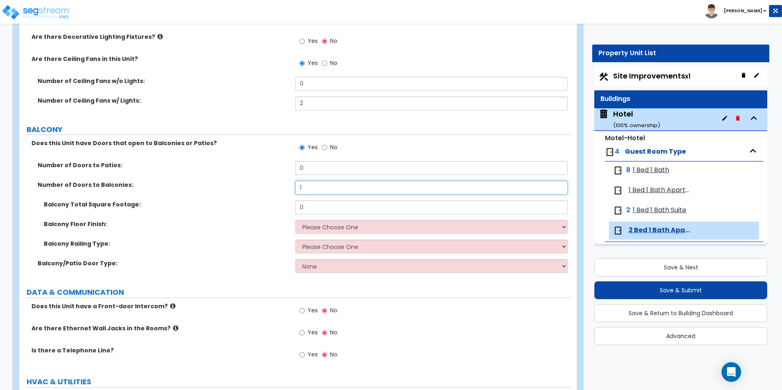
type input "1"
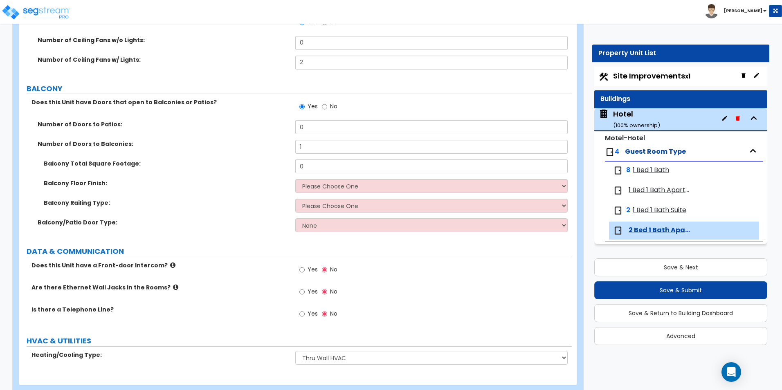
scroll to position [1365, 0]
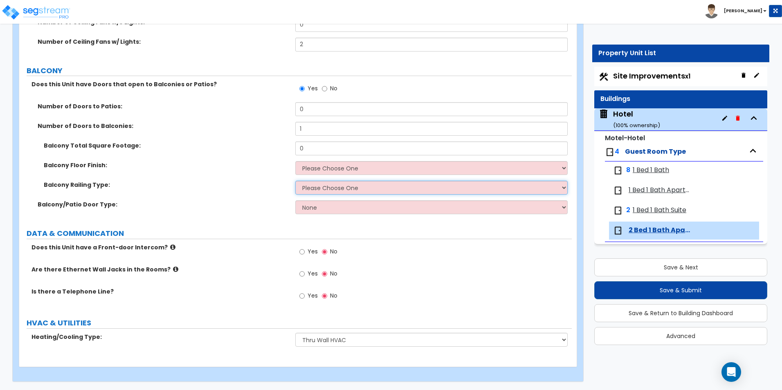
click at [339, 186] on select "Please Choose One Steel Aluminum Wood Glass and Metal Wrought Iron" at bounding box center [431, 188] width 272 height 14
click at [341, 171] on select "Please Choose One Concrete Flooring Tile Flooring Wood Flooring" at bounding box center [431, 168] width 272 height 14
drag, startPoint x: 337, startPoint y: 184, endPoint x: 336, endPoint y: 189, distance: 5.0
click at [337, 184] on select "Please Choose One Steel Aluminum Wood Glass and Metal Wrought Iron" at bounding box center [431, 188] width 272 height 14
select select "3"
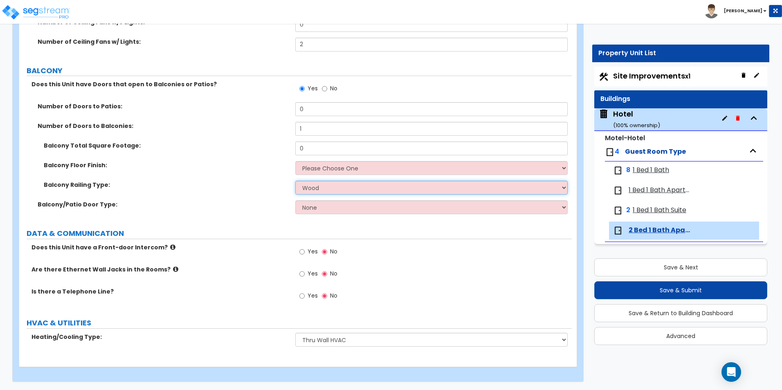
click at [295, 181] on select "Please Choose One Steel Aluminum Wood Glass and Metal Wrought Iron" at bounding box center [431, 188] width 272 height 14
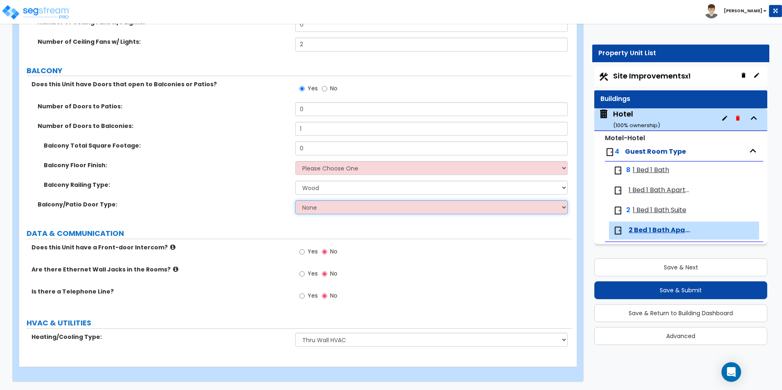
click at [323, 209] on select "None Single Hinged Doors Double Hinged Doors Single French Doors Double French …" at bounding box center [431, 207] width 272 height 14
select select "1"
click at [295, 200] on select "None Single Hinged Doors Double Hinged Doors Single French Doors Double French …" at bounding box center [431, 207] width 272 height 14
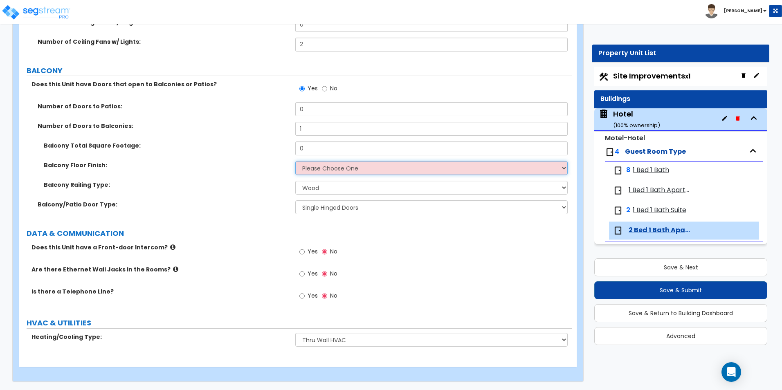
click at [332, 172] on select "Please Choose One Concrete Flooring Tile Flooring Wood Flooring" at bounding box center [431, 168] width 272 height 14
select select "3"
click at [295, 161] on select "Please Choose One Concrete Flooring Tile Flooring Wood Flooring" at bounding box center [431, 168] width 272 height 14
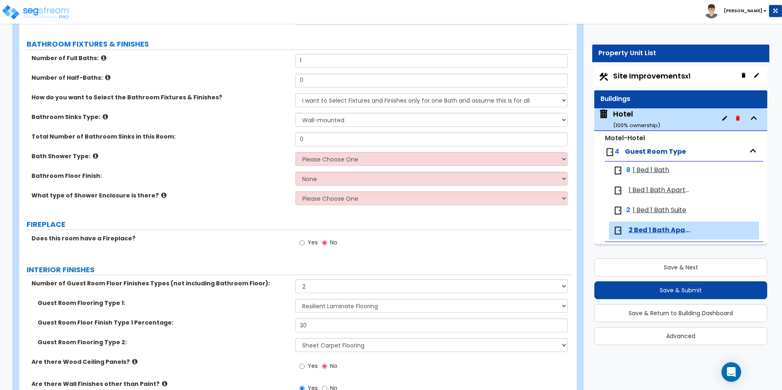
scroll to position [425, 0]
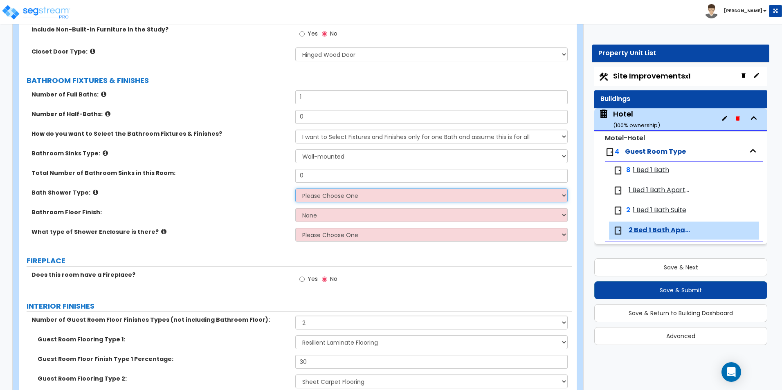
click at [360, 193] on select "Please Choose One Standalone Shower Bathtub - Shower Combination" at bounding box center [431, 196] width 272 height 14
select select "2"
click at [295, 189] on select "Please Choose One Standalone Shower Bathtub - Shower Combination" at bounding box center [431, 196] width 272 height 14
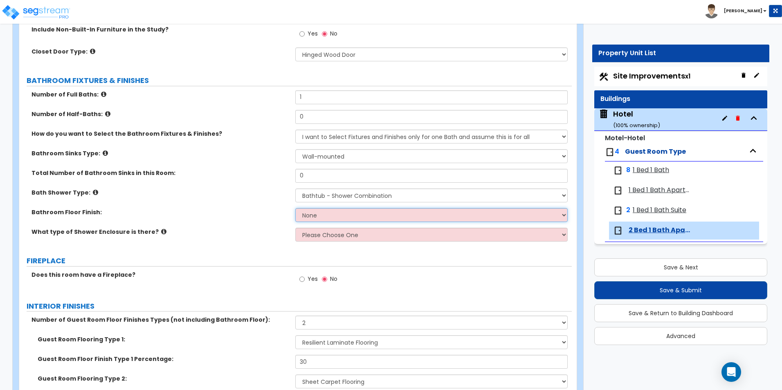
drag, startPoint x: 339, startPoint y: 215, endPoint x: 336, endPoint y: 222, distance: 7.9
click at [339, 215] on select "None Tile Flooring Hardwood Flooring Resilient Laminate Flooring VCT Flooring S…" at bounding box center [431, 215] width 272 height 14
select select "1"
click at [295, 208] on select "None Tile Flooring Hardwood Flooring Resilient Laminate Flooring VCT Flooring S…" at bounding box center [431, 215] width 272 height 14
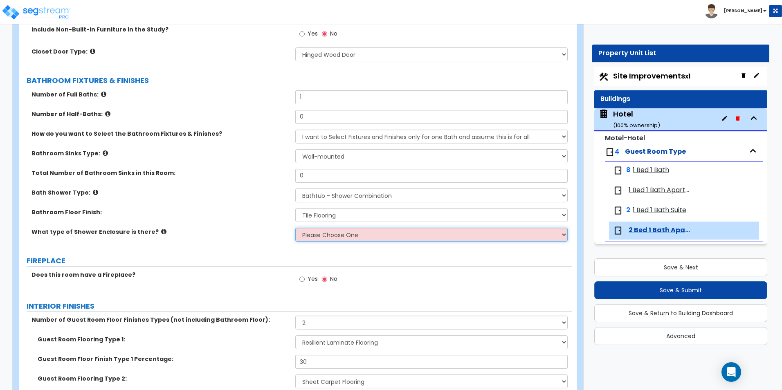
click at [312, 230] on select "Please Choose One Curtain & [PERSON_NAME] Sliding Doors Glass Hinged Doors" at bounding box center [431, 235] width 272 height 14
select select "1"
click at [295, 228] on select "Please Choose One Curtain & [PERSON_NAME] Sliding Doors Glass Hinged Doors" at bounding box center [431, 235] width 272 height 14
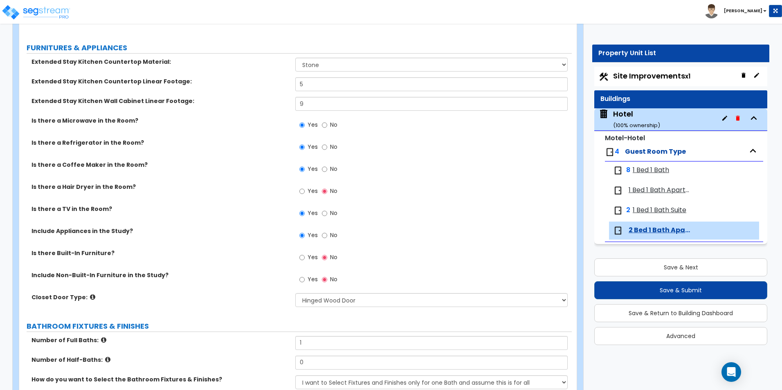
scroll to position [57, 0]
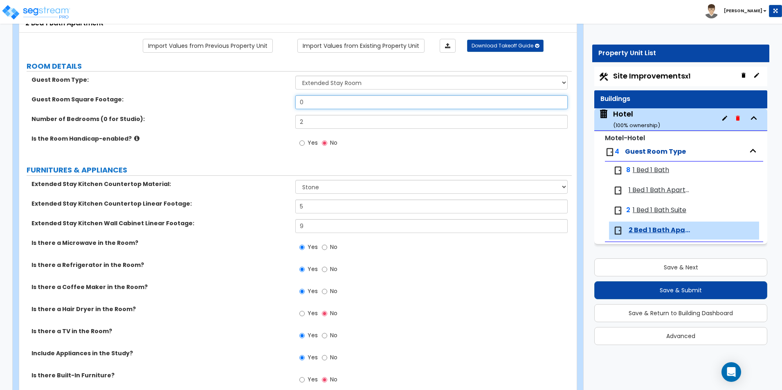
drag, startPoint x: 315, startPoint y: 103, endPoint x: 261, endPoint y: 108, distance: 54.6
click at [261, 107] on div "Guest Room Square Footage: 0" at bounding box center [295, 105] width 552 height 20
type input "700"
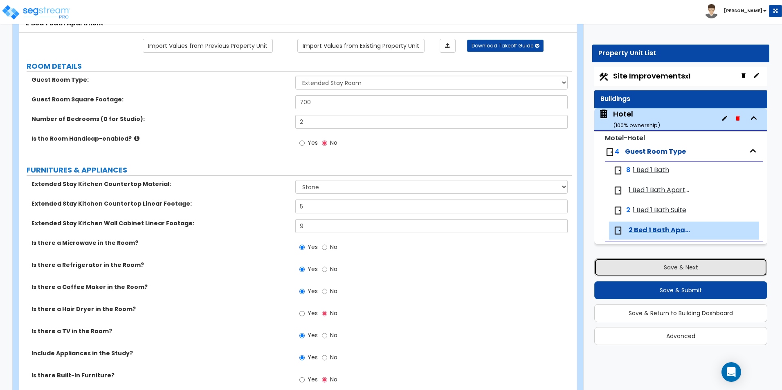
click at [671, 269] on button "Save & Next" at bounding box center [680, 267] width 173 height 18
select select "2"
select select "1"
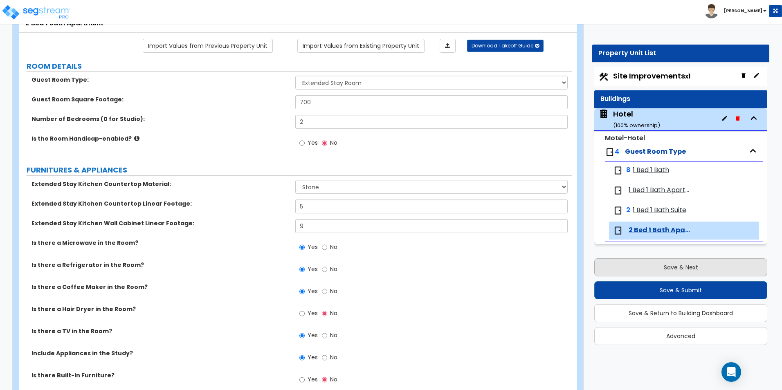
select select "2"
select select "4"
select select "1"
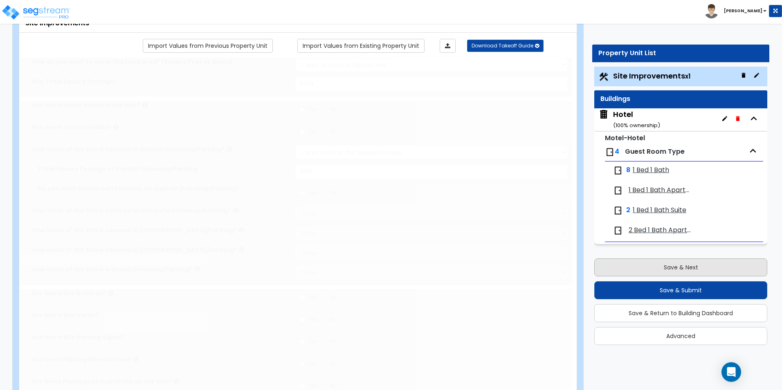
scroll to position [0, 0]
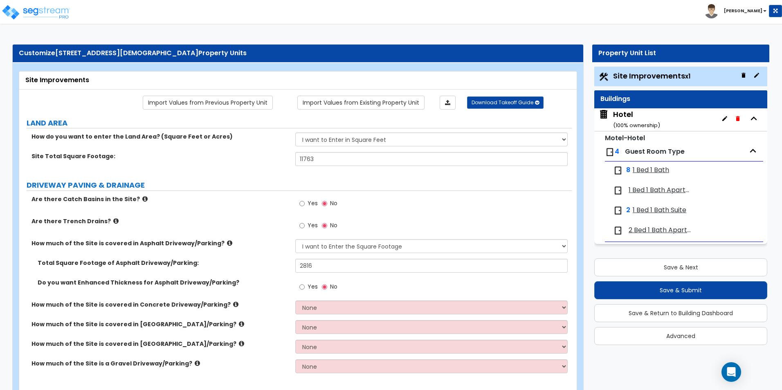
drag, startPoint x: 646, startPoint y: 187, endPoint x: 578, endPoint y: 178, distance: 68.5
click at [646, 187] on span "1 Bed 1 Bath Apartment" at bounding box center [660, 190] width 63 height 9
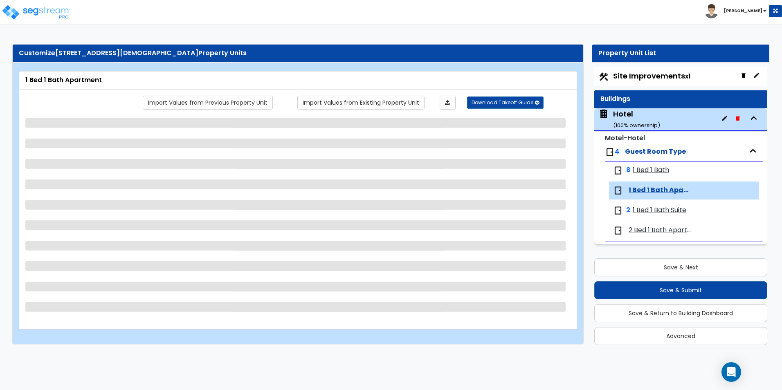
select select "3"
select select "1"
select select "5"
select select "1"
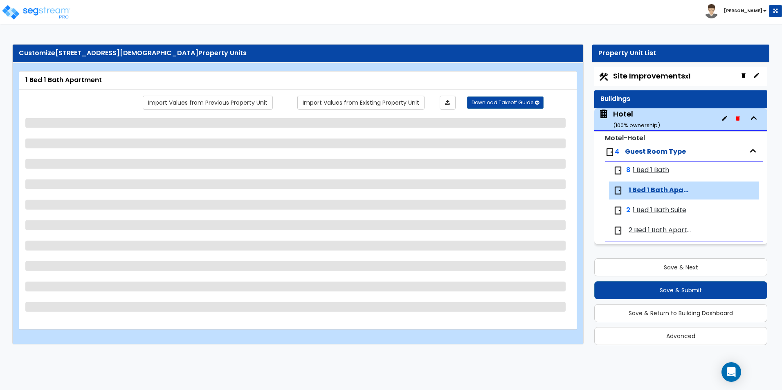
select select "2"
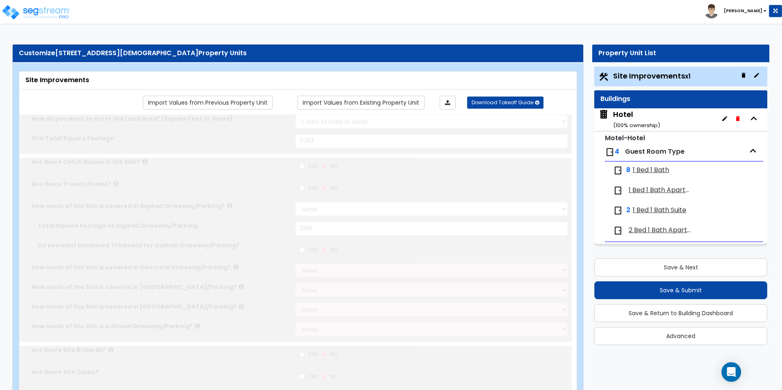
select select "2"
type input "11763"
select select "2"
type input "2816"
radio input "true"
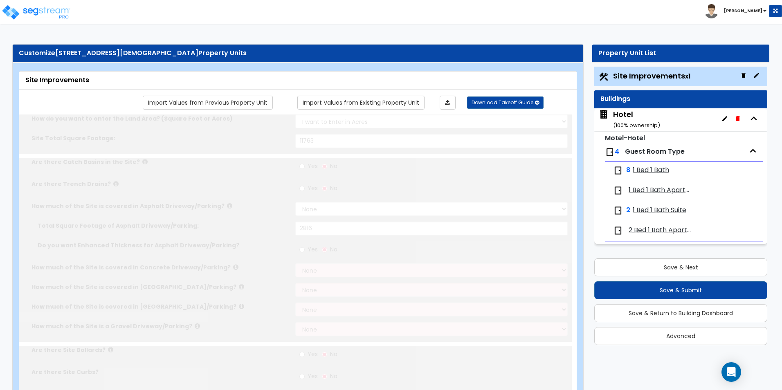
radio input "true"
type input "22"
radio input "true"
select select "2"
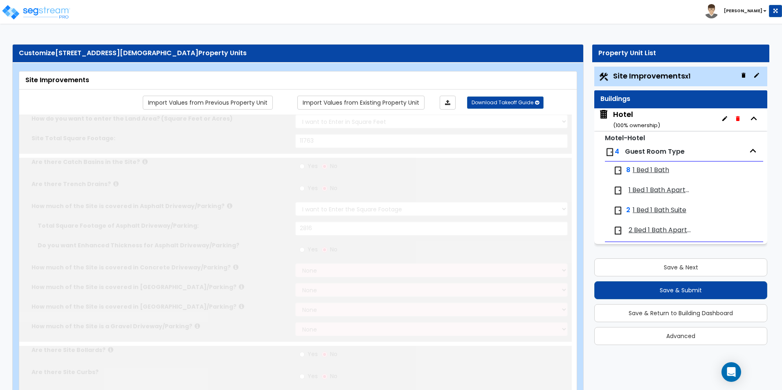
type input "815"
radio input "true"
type input "532"
radio input "true"
select select "1"
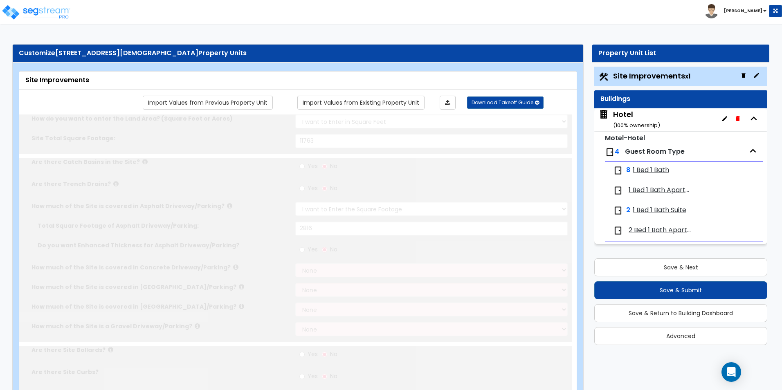
select select "2"
type input "5"
select select "2"
select select "4"
type input "2"
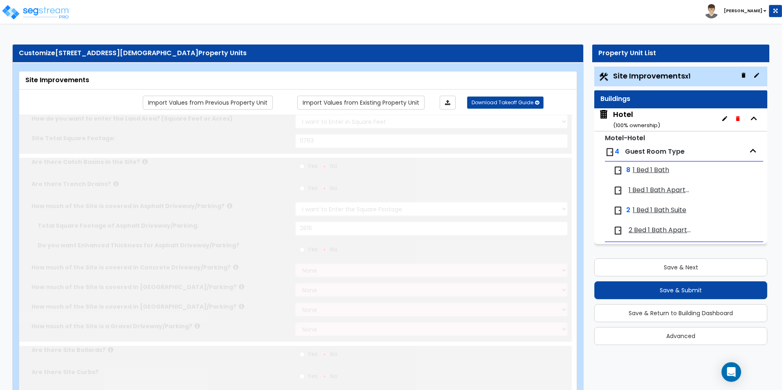
select select "1"
type input "12"
radio input "true"
type input "20"
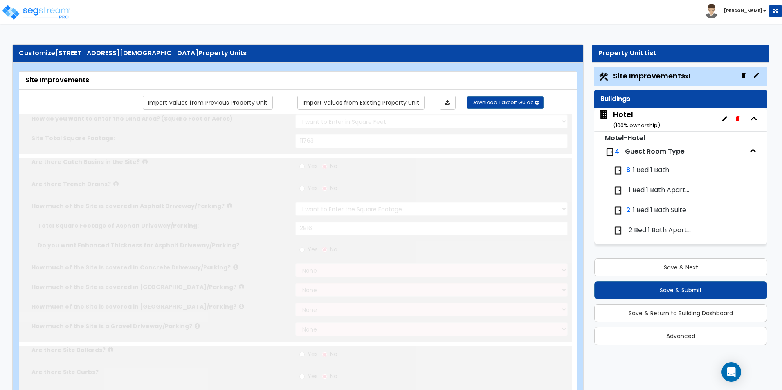
radio input "true"
select select "1"
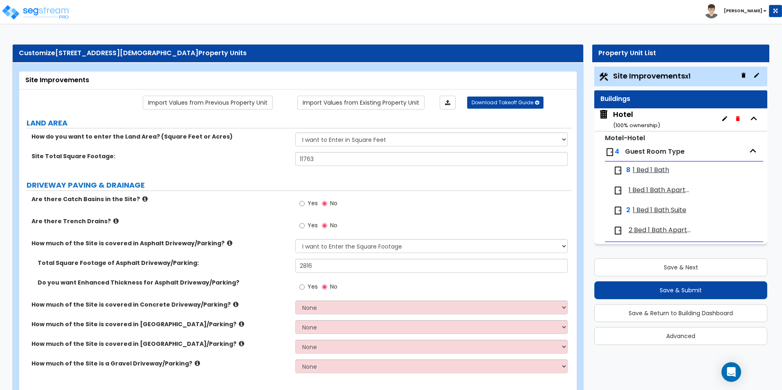
click at [647, 189] on span "1 Bed 1 Bath Apartment" at bounding box center [660, 190] width 63 height 9
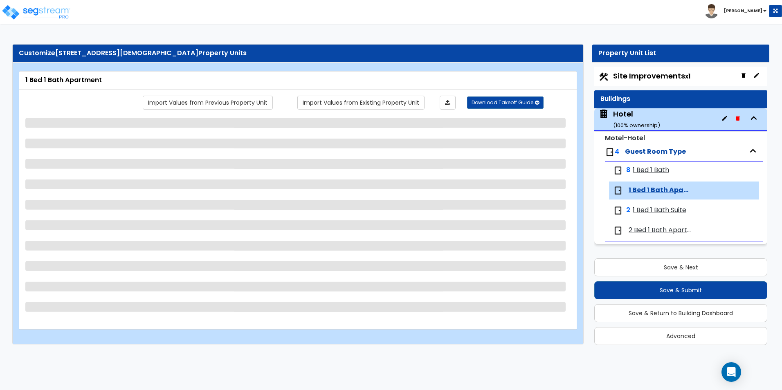
select select "3"
select select "1"
select select "5"
select select "1"
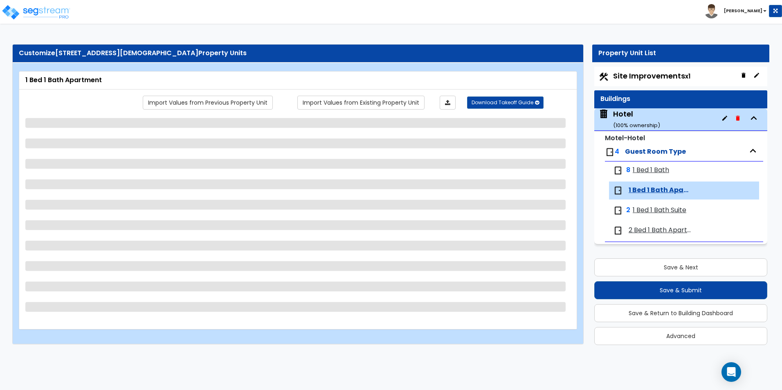
select select "2"
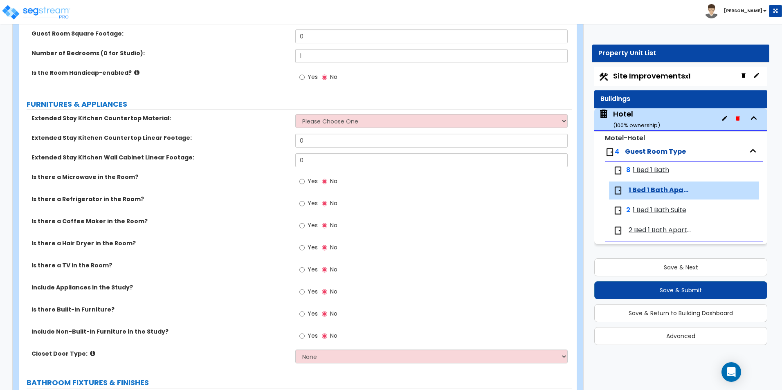
scroll to position [164, 0]
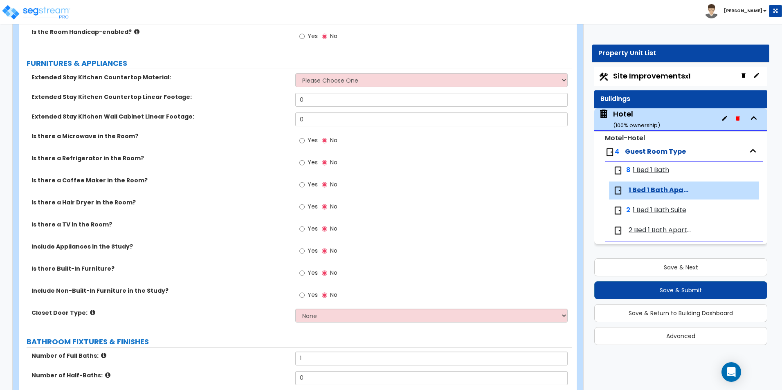
click at [655, 211] on span "1 Bed 1 Bath Suite" at bounding box center [660, 210] width 54 height 9
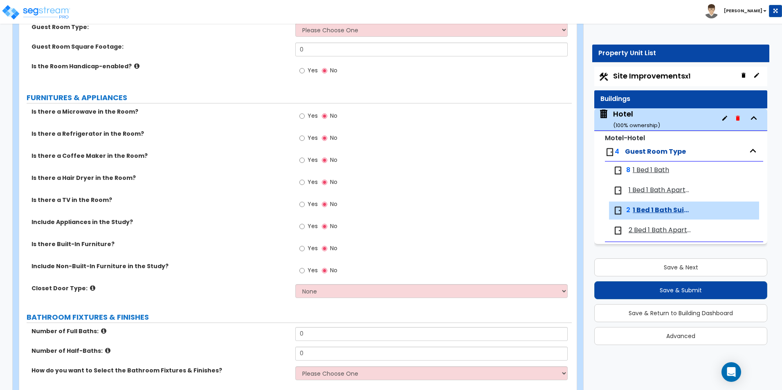
scroll to position [123, 0]
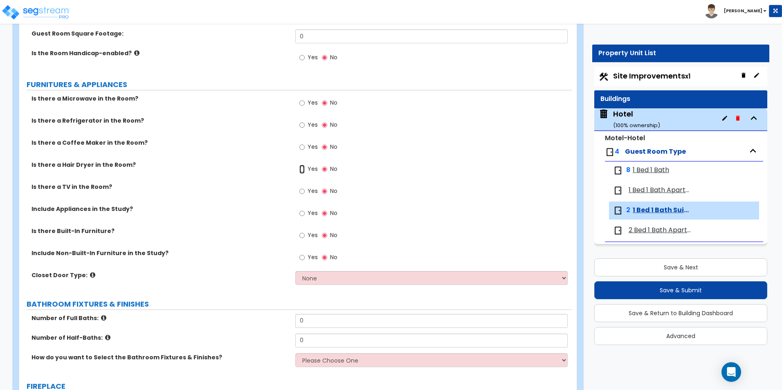
click at [302, 169] on input "Yes" at bounding box center [301, 169] width 5 height 9
radio input "true"
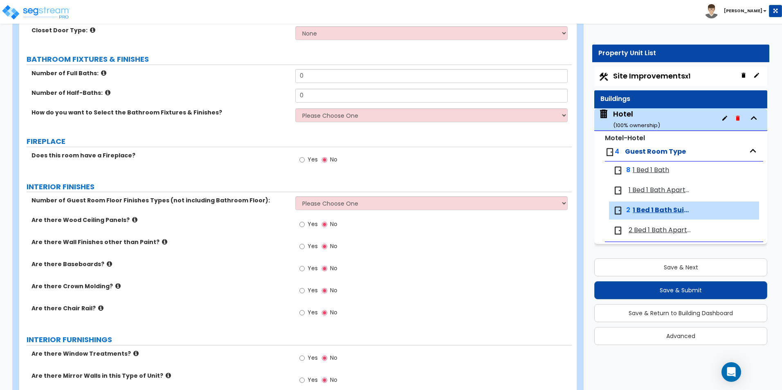
scroll to position [368, 0]
click at [301, 160] on input "Yes" at bounding box center [301, 159] width 5 height 9
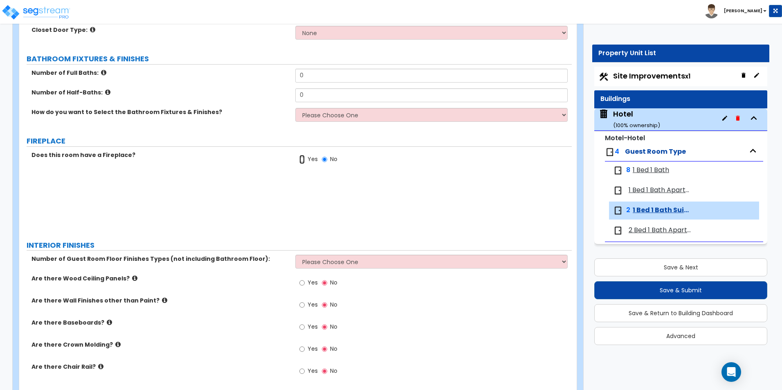
radio input "true"
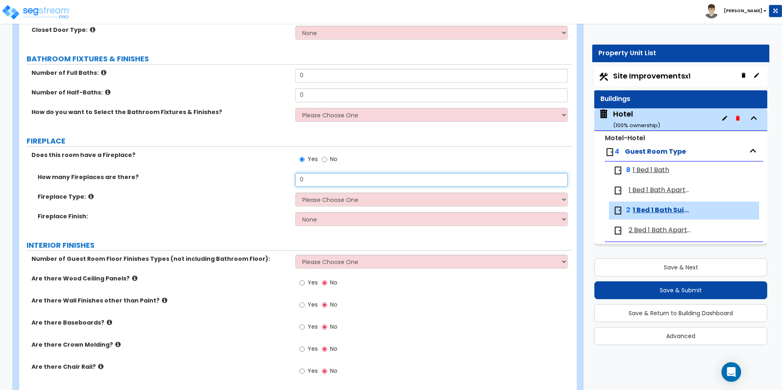
drag, startPoint x: 310, startPoint y: 177, endPoint x: 270, endPoint y: 174, distance: 39.8
click at [281, 174] on div "How many Fireplaces are there? 0" at bounding box center [295, 183] width 552 height 20
type input "1"
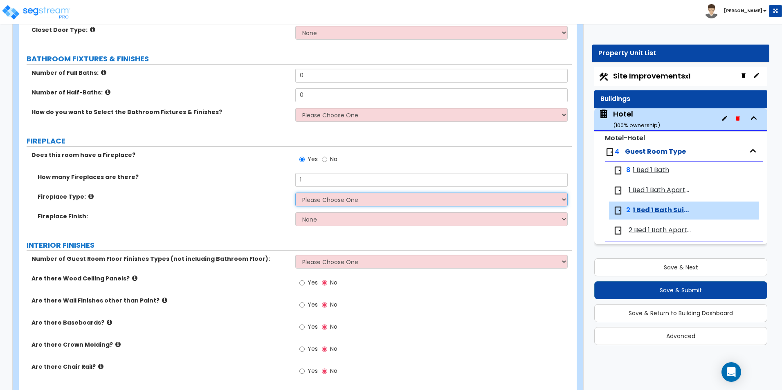
click at [326, 199] on select "Please Choose One Built-in Electric Fireplace Built-in Gas Fireplace Built-in W…" at bounding box center [431, 200] width 272 height 14
select select "2"
click at [295, 193] on select "Please Choose One Built-in Electric Fireplace Built-in Gas Fireplace Built-in W…" at bounding box center [431, 200] width 272 height 14
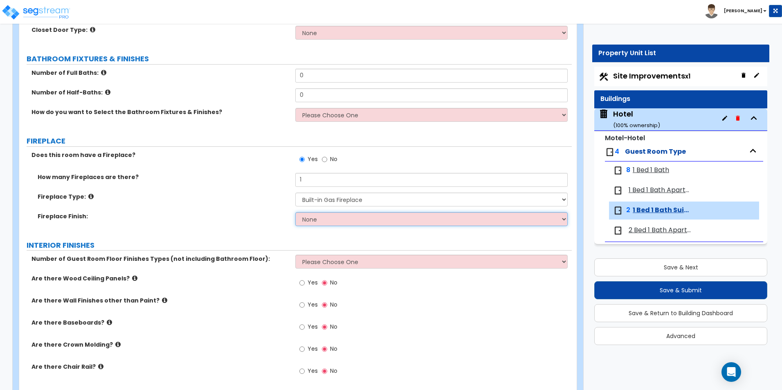
click at [321, 222] on select "None Brick Stone Tile Painted Molding" at bounding box center [431, 219] width 272 height 14
click at [231, 233] on div "ROOM DETAILS Guest Room Type: Please Choose One Standard Room Suite Room Extend…" at bounding box center [295, 235] width 540 height 970
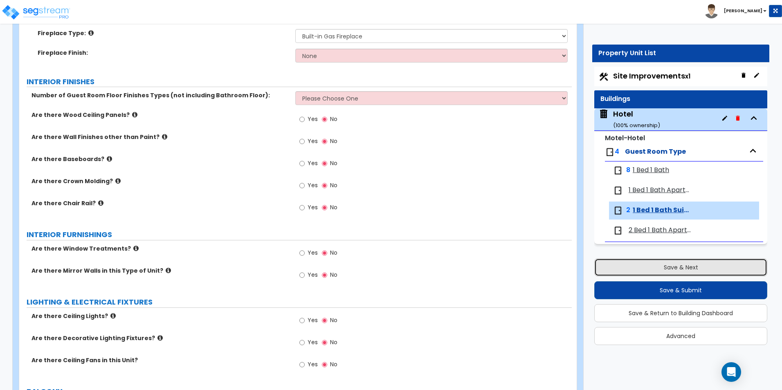
click at [713, 269] on button "Save & Next" at bounding box center [680, 267] width 173 height 18
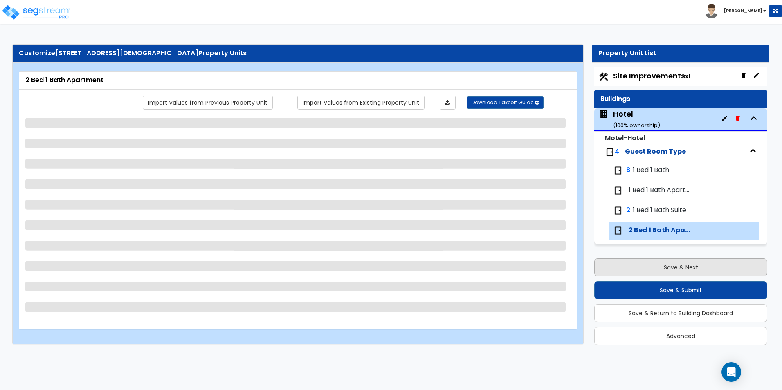
scroll to position [0, 0]
click at [629, 116] on div "Hotel ( 100 % ownership)" at bounding box center [636, 119] width 47 height 21
select select "3"
select select "1"
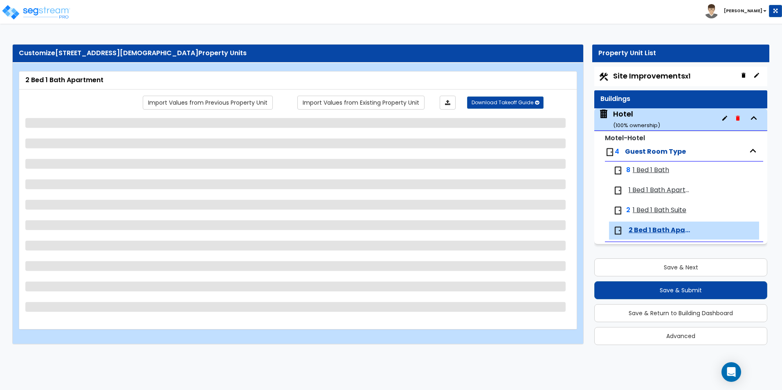
select select "2"
select select "4"
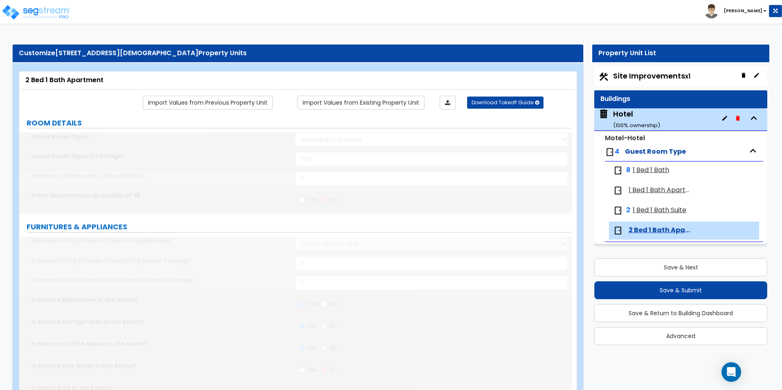
type input "2"
select select "3"
type input "5"
type input "9"
select select "2"
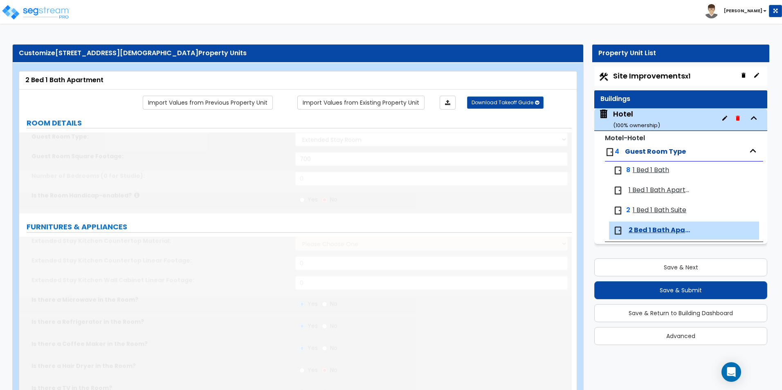
select select "1"
select select "3"
type input "30"
select select "5"
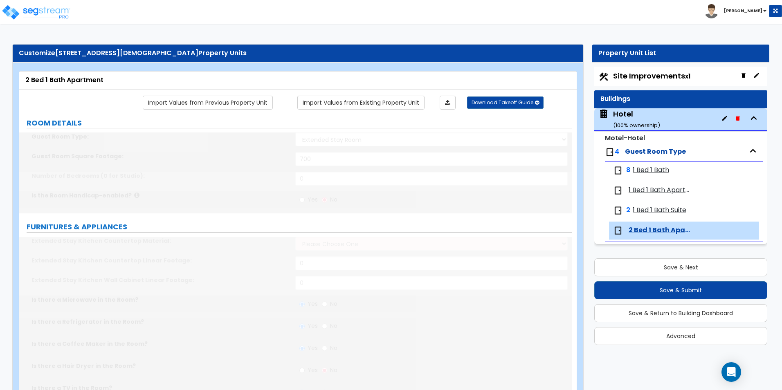
radio input "true"
type input "35"
select select "1"
radio input "true"
type input "90"
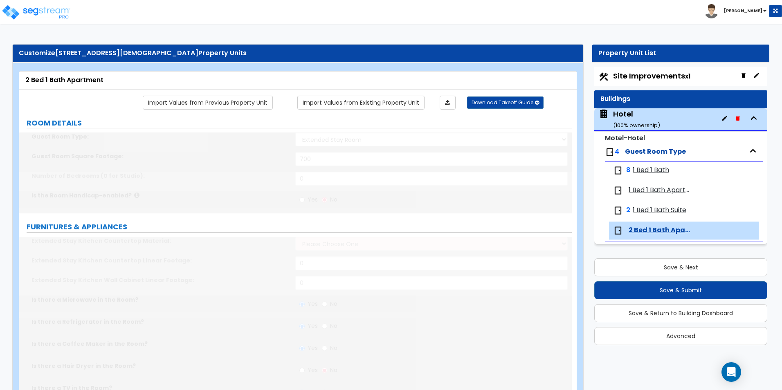
radio input "true"
type input "60"
type input "2"
type input "1"
select select "3"
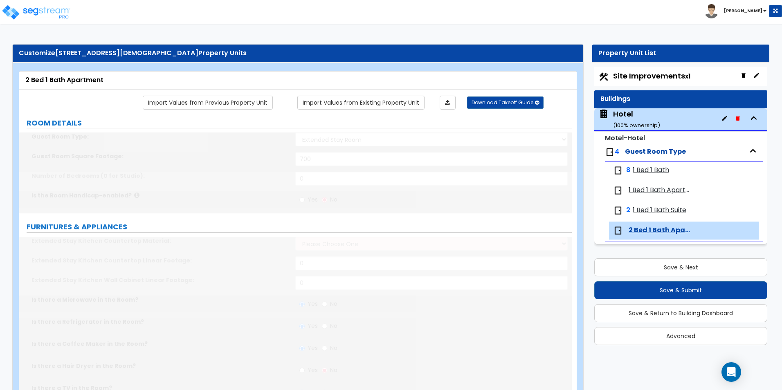
select select "3"
select select "1"
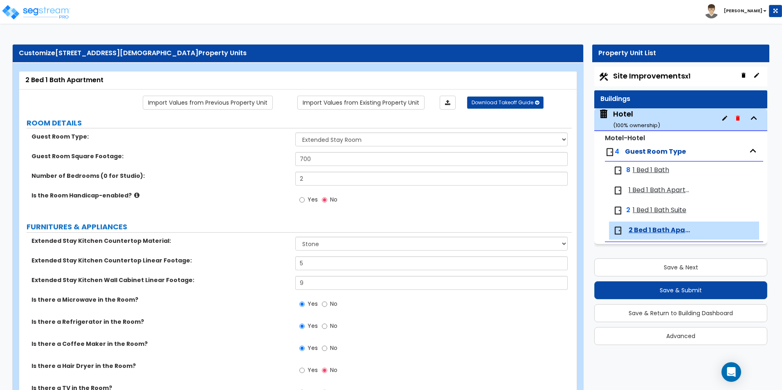
click at [623, 118] on div "Hotel ( 100 % ownership)" at bounding box center [636, 119] width 47 height 21
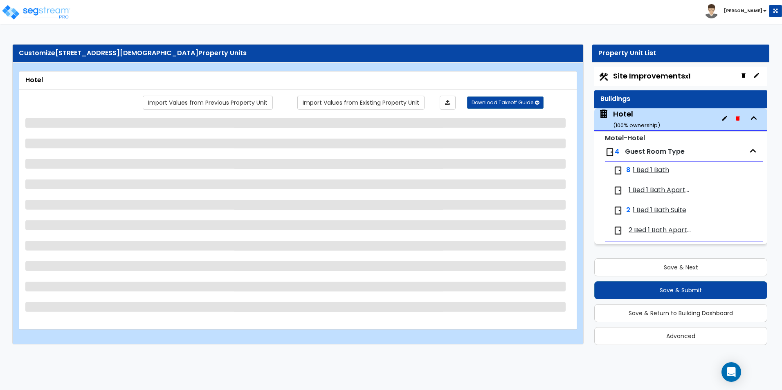
select select "7"
select select "1"
select select "4"
select select "1"
select select "2"
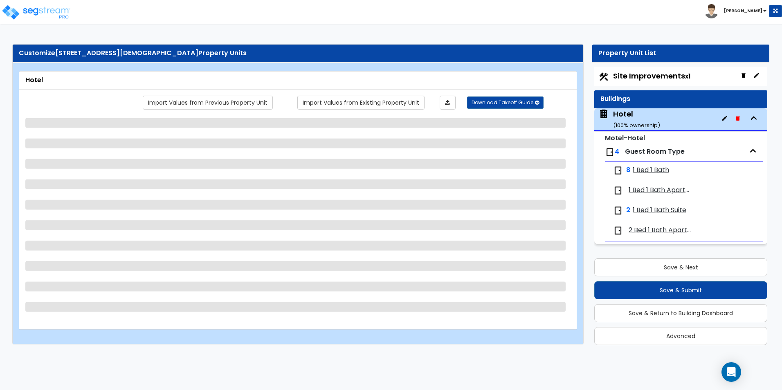
select select "1"
select select "3"
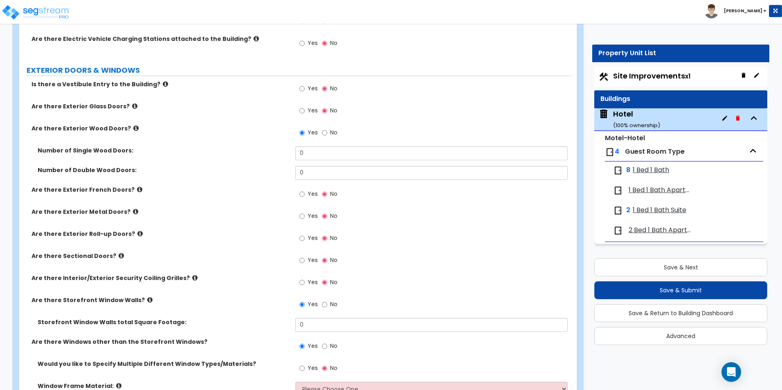
scroll to position [859, 0]
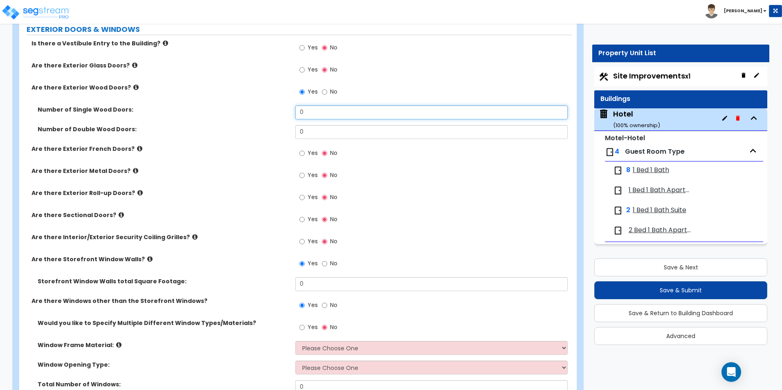
drag, startPoint x: 315, startPoint y: 114, endPoint x: 263, endPoint y: 113, distance: 51.9
click at [267, 112] on div "Number of Single Wood Doors: 0" at bounding box center [295, 116] width 552 height 20
type input "2"
drag, startPoint x: 321, startPoint y: 133, endPoint x: 265, endPoint y: 128, distance: 56.7
click at [265, 128] on div "Number of Double Wood Doors: 0" at bounding box center [295, 135] width 552 height 20
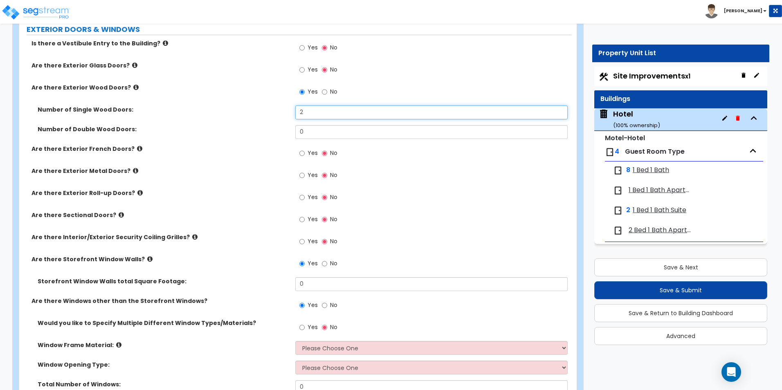
drag, startPoint x: 328, startPoint y: 112, endPoint x: 301, endPoint y: 119, distance: 27.9
click at [300, 116] on input "2" at bounding box center [431, 113] width 272 height 14
drag, startPoint x: 286, startPoint y: 131, endPoint x: 265, endPoint y: 131, distance: 21.3
click at [265, 131] on div "Number of Double Wood Doors: 0" at bounding box center [295, 135] width 552 height 20
type input "1"
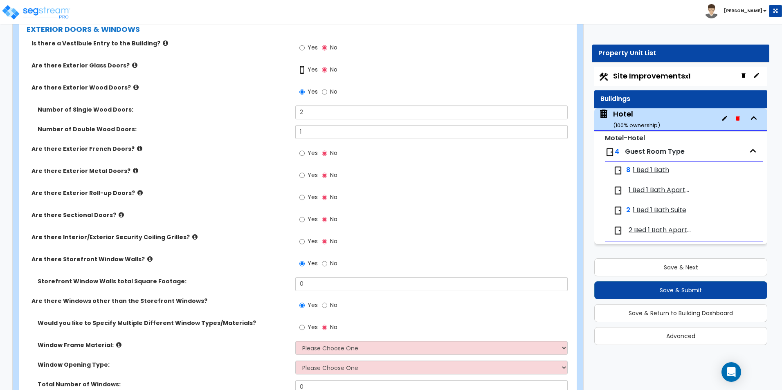
click at [301, 69] on input "Yes" at bounding box center [301, 69] width 5 height 9
radio input "true"
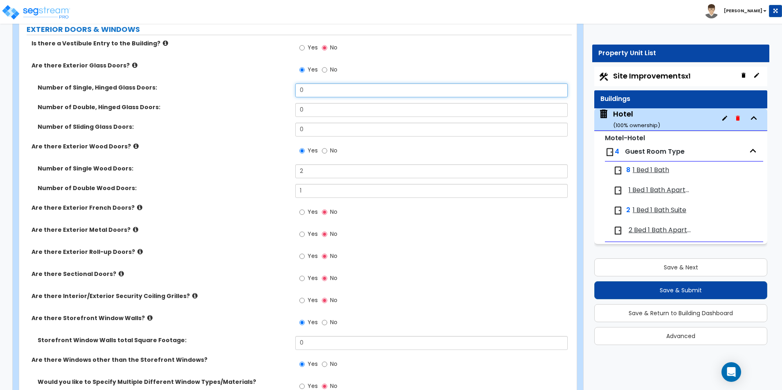
drag, startPoint x: 305, startPoint y: 85, endPoint x: 269, endPoint y: 84, distance: 36.4
click at [269, 84] on div "Number of Single, Hinged Glass Doors: 0" at bounding box center [295, 93] width 552 height 20
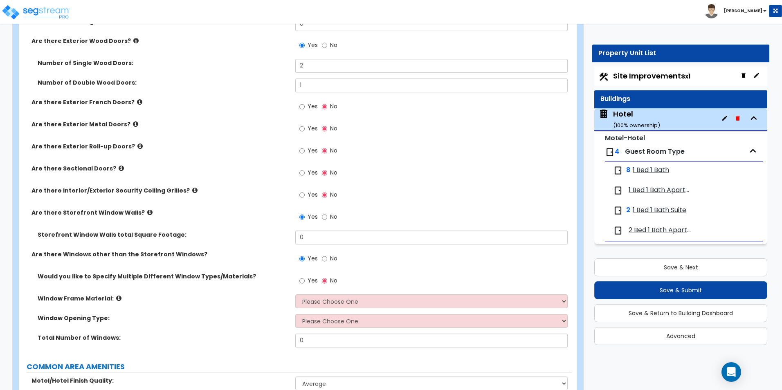
scroll to position [962, 0]
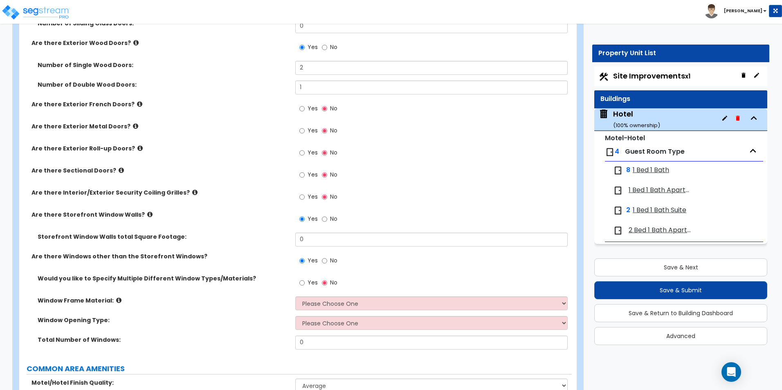
type input "1"
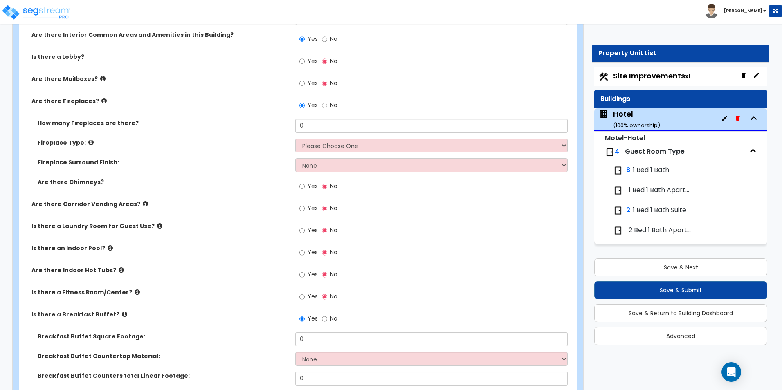
scroll to position [1330, 0]
click at [301, 63] on input "Yes" at bounding box center [301, 60] width 5 height 9
radio input "true"
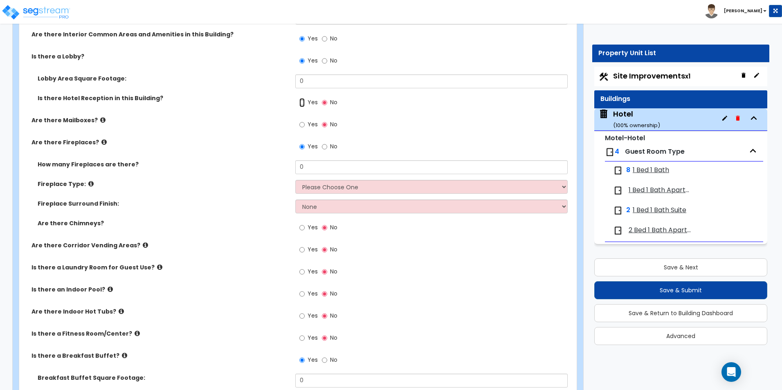
click at [301, 105] on input "Yes" at bounding box center [301, 102] width 5 height 9
radio input "true"
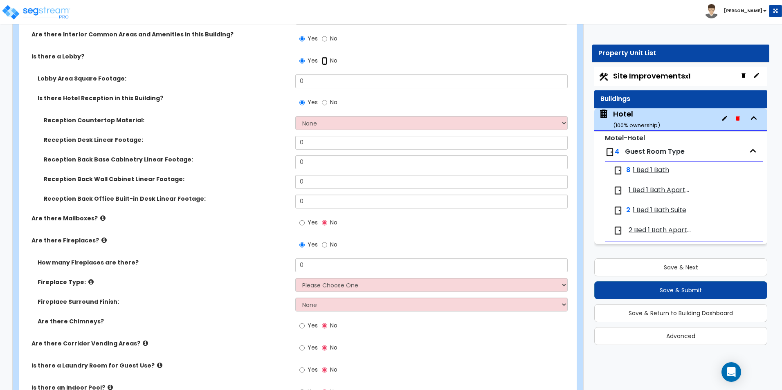
click at [323, 61] on input "No" at bounding box center [324, 60] width 5 height 9
radio input "false"
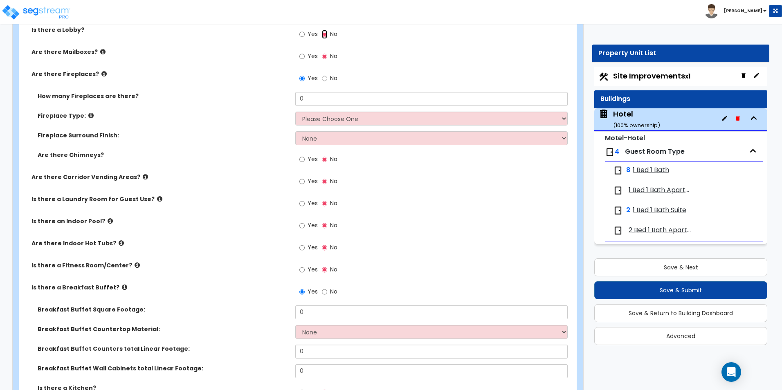
scroll to position [1371, 0]
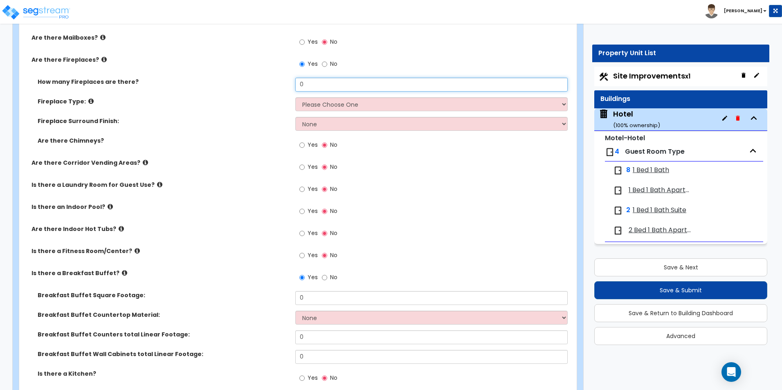
drag, startPoint x: 311, startPoint y: 86, endPoint x: 248, endPoint y: 80, distance: 62.9
click at [264, 84] on div "How many Fireplaces are there? 0" at bounding box center [295, 88] width 552 height 20
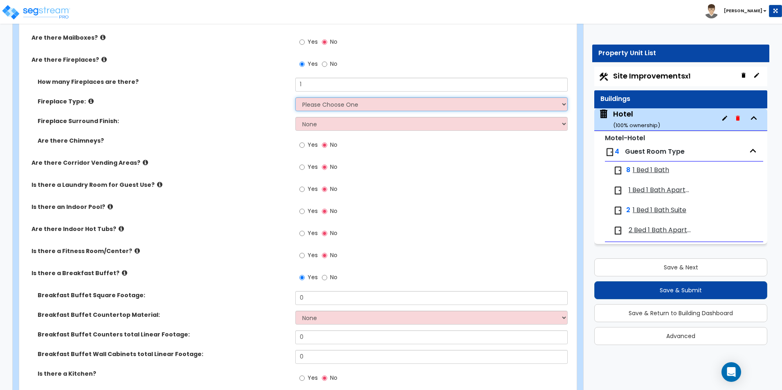
drag, startPoint x: 349, startPoint y: 101, endPoint x: 350, endPoint y: 109, distance: 7.8
click at [349, 107] on select "Please Choose One Built-in Electric Fireplace Built-in Gas Fireplace Built-in W…" at bounding box center [431, 104] width 272 height 14
click at [243, 166] on label "Are there Corridor Vending Areas?" at bounding box center [160, 163] width 258 height 8
click at [346, 125] on select "None Brick Stone Tile Painted Molding" at bounding box center [431, 124] width 272 height 14
click at [238, 185] on label "Is there a Laundry Room for Guest Use?" at bounding box center [160, 185] width 258 height 8
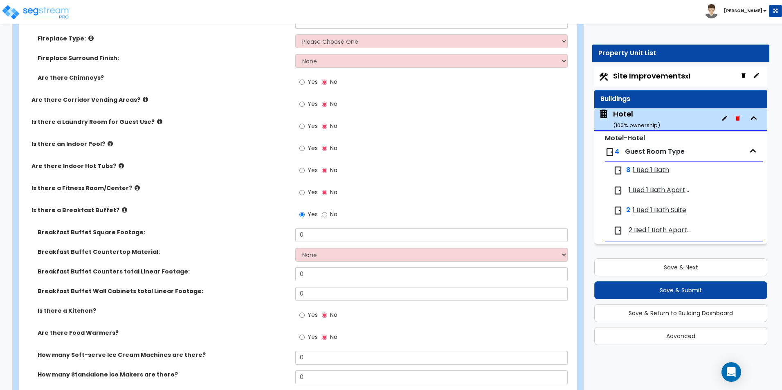
scroll to position [1453, 0]
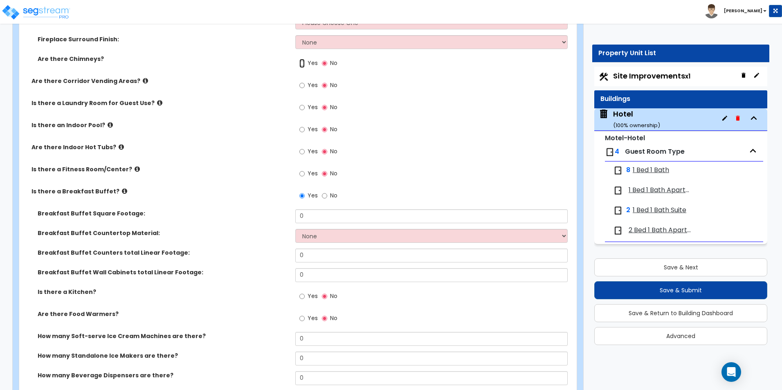
click at [302, 63] on input "Yes" at bounding box center [301, 63] width 5 height 9
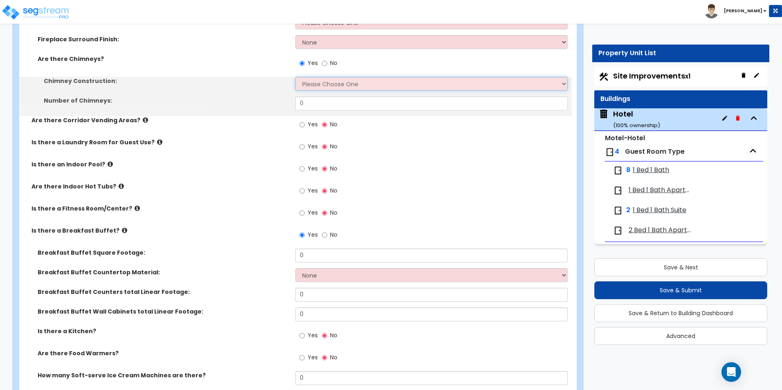
drag, startPoint x: 308, startPoint y: 81, endPoint x: 307, endPoint y: 90, distance: 9.0
click at [308, 81] on select "Please Choose One Brick Construction Cinder Block Construction Stone Constructi…" at bounding box center [431, 84] width 272 height 14
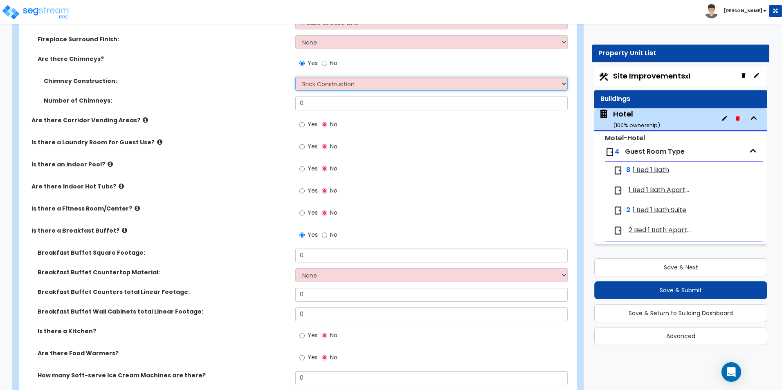
click at [295, 77] on select "Please Choose One Brick Construction Cinder Block Construction Stone Constructi…" at bounding box center [431, 84] width 272 height 14
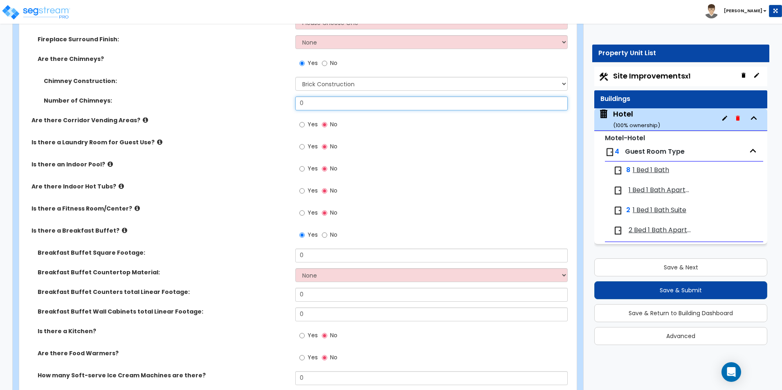
drag, startPoint x: 308, startPoint y: 98, endPoint x: 207, endPoint y: 95, distance: 101.0
click at [209, 97] on div "Number of Chimneys: 0" at bounding box center [295, 107] width 552 height 20
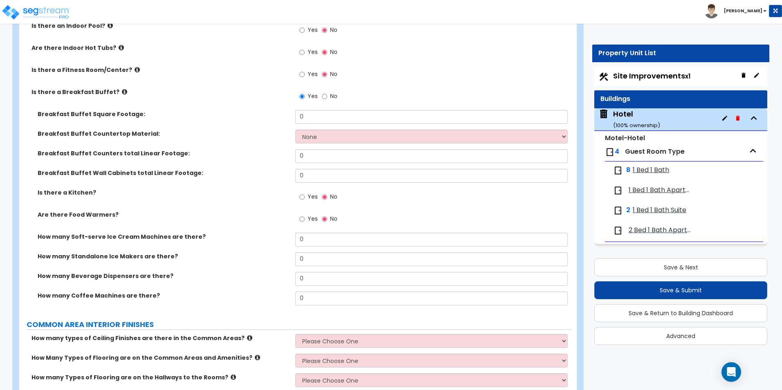
scroll to position [1535, 0]
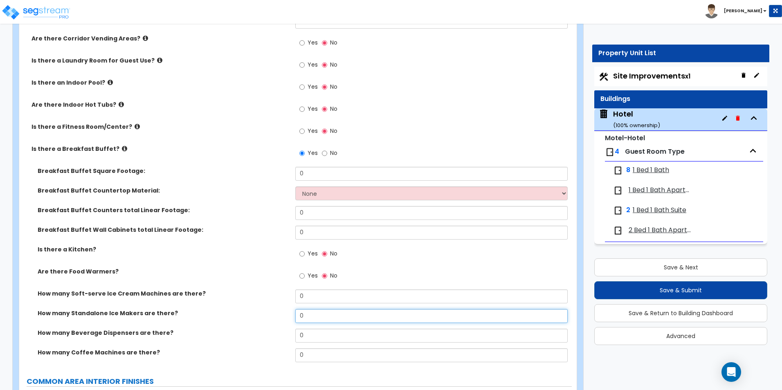
click at [275, 318] on div "How many Standalone Ice Makers are there? 0" at bounding box center [295, 319] width 552 height 20
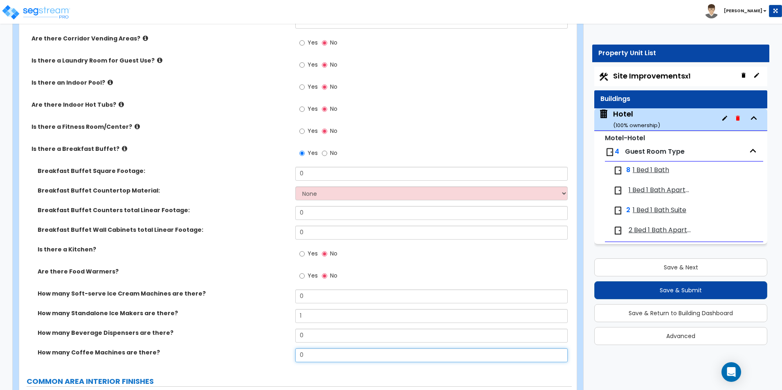
drag, startPoint x: 304, startPoint y: 357, endPoint x: 284, endPoint y: 353, distance: 20.4
click at [284, 353] on div "How many Coffee Machines are there? 0" at bounding box center [295, 358] width 552 height 20
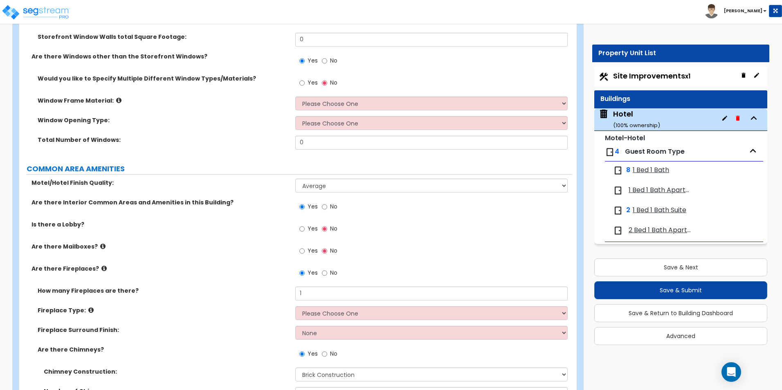
scroll to position [1248, 0]
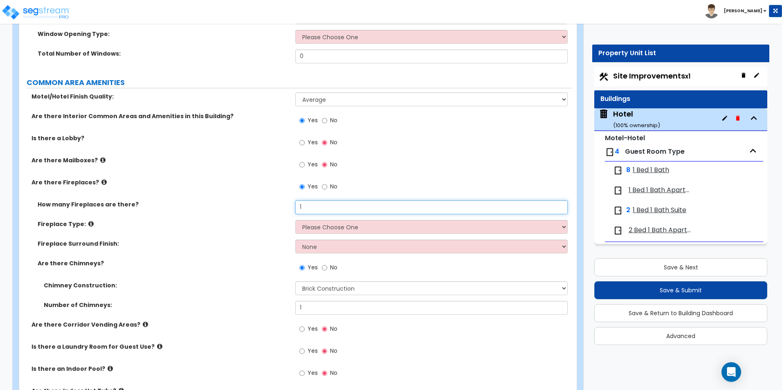
drag, startPoint x: 317, startPoint y: 211, endPoint x: 254, endPoint y: 208, distance: 62.2
click at [259, 209] on div "How many Fireplaces are there? 1" at bounding box center [295, 210] width 552 height 20
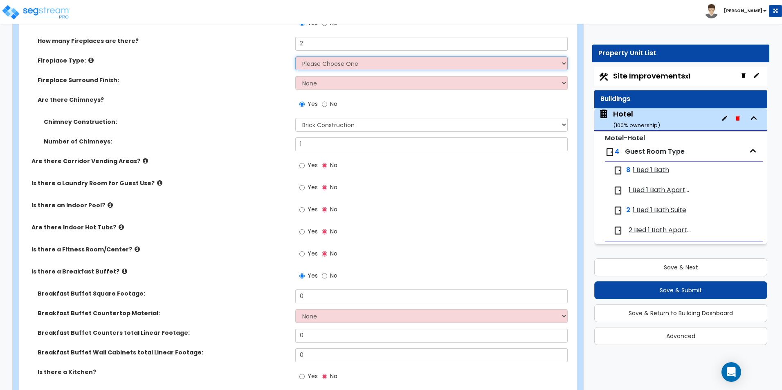
click at [348, 65] on select "Please Choose One Built-in Electric Fireplace Built-in Gas Fireplace Built-in W…" at bounding box center [431, 63] width 272 height 14
click at [325, 60] on select "Please Choose One Built-in Electric Fireplace Built-in Gas Fireplace Built-in W…" at bounding box center [431, 63] width 272 height 14
click at [295, 56] on select "Please Choose One Built-in Electric Fireplace Built-in Gas Fireplace Built-in W…" at bounding box center [431, 63] width 272 height 14
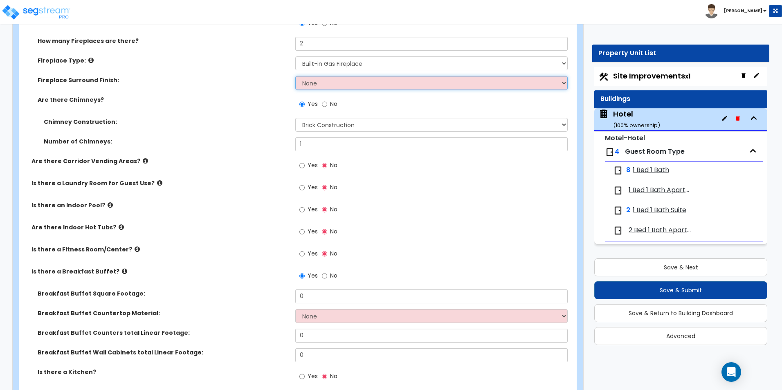
click at [334, 83] on select "None Brick Stone Tile Painted Molding" at bounding box center [431, 83] width 272 height 14
click at [334, 80] on select "None Brick Stone Tile Painted Molding" at bounding box center [431, 83] width 272 height 14
click at [295, 76] on select "None Brick Stone Tile Painted Molding" at bounding box center [431, 83] width 272 height 14
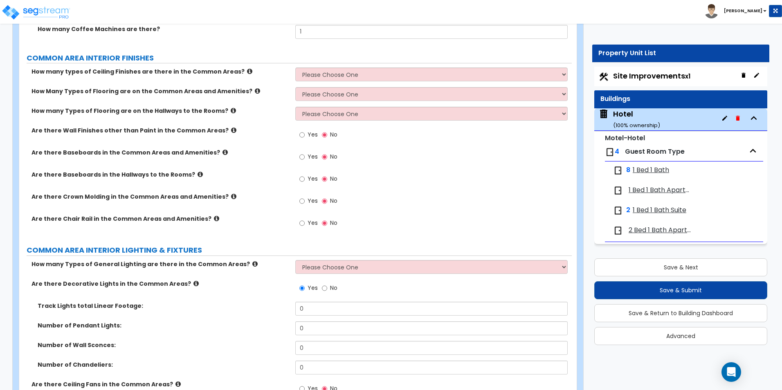
scroll to position [1861, 0]
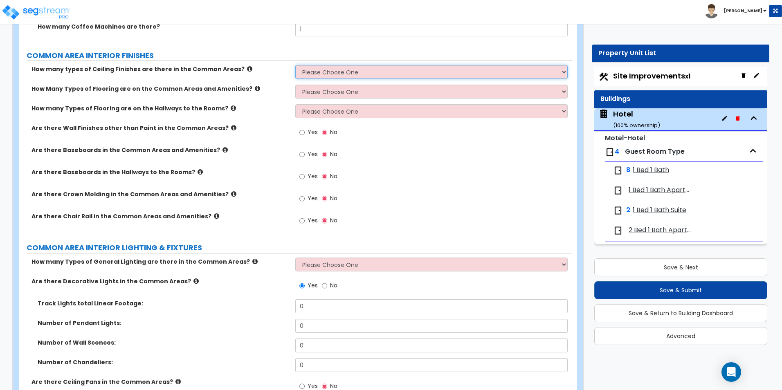
click at [366, 65] on select "Please Choose One 1 2 3" at bounding box center [431, 72] width 272 height 14
click at [295, 65] on select "Please Choose One 1 2 3" at bounding box center [431, 72] width 272 height 14
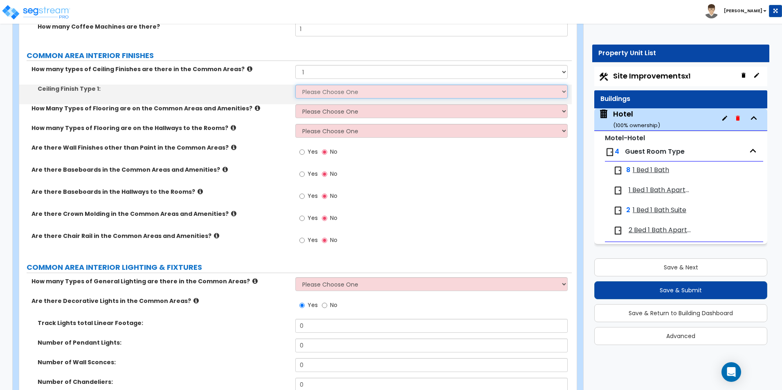
click at [338, 96] on select "Please Choose One Drop Ceiling Drywall Ceiling Open Ceiling" at bounding box center [431, 92] width 272 height 14
click at [295, 85] on select "Please Choose One Drop Ceiling Drywall Ceiling Open Ceiling" at bounding box center [431, 92] width 272 height 14
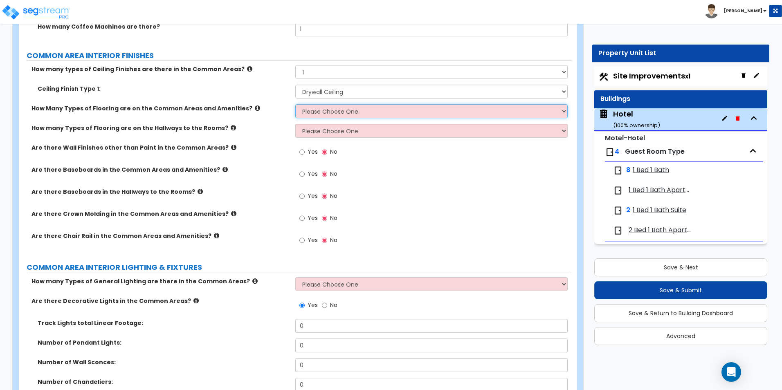
click at [334, 110] on select "Please Choose One 1 2 3" at bounding box center [431, 111] width 272 height 14
click at [295, 104] on select "Please Choose One 1 2 3" at bounding box center [431, 111] width 272 height 14
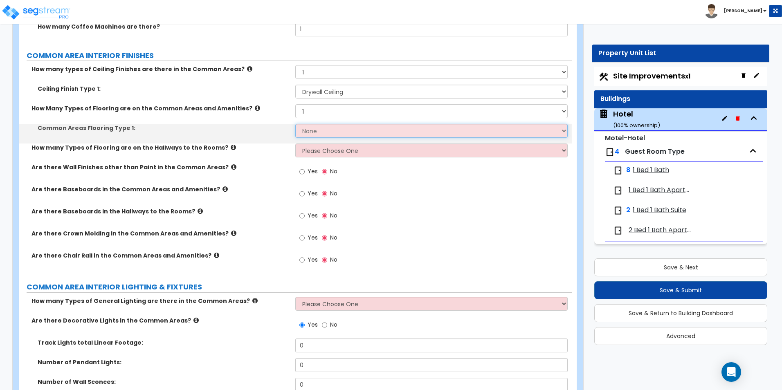
click at [333, 127] on select "None Tile Flooring Hardwood Flooring Resilient Laminate Flooring VCT Flooring S…" at bounding box center [431, 131] width 272 height 14
click at [295, 124] on select "None Tile Flooring Hardwood Flooring Resilient Laminate Flooring VCT Flooring S…" at bounding box center [431, 131] width 272 height 14
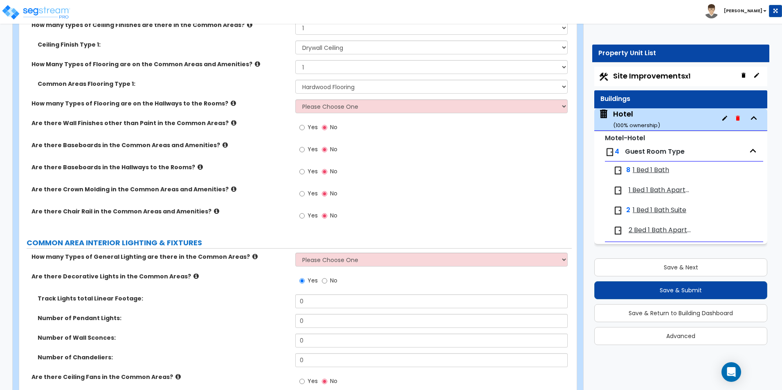
scroll to position [1906, 0]
click at [305, 102] on select "Please Choose One 1 2 3" at bounding box center [431, 106] width 272 height 14
click at [295, 99] on select "Please Choose One 1 2 3" at bounding box center [431, 106] width 272 height 14
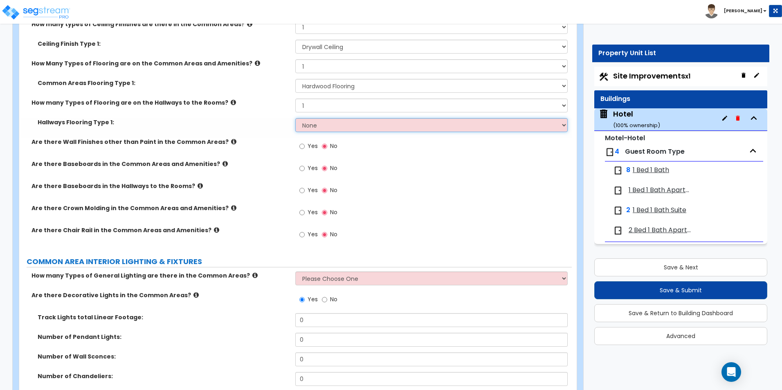
click at [311, 128] on select "None Tile Flooring Hardwood Flooring Resilient Laminate Flooring VCT Flooring S…" at bounding box center [431, 125] width 272 height 14
click at [295, 118] on select "None Tile Flooring Hardwood Flooring Resilient Laminate Flooring VCT Flooring S…" at bounding box center [431, 125] width 272 height 14
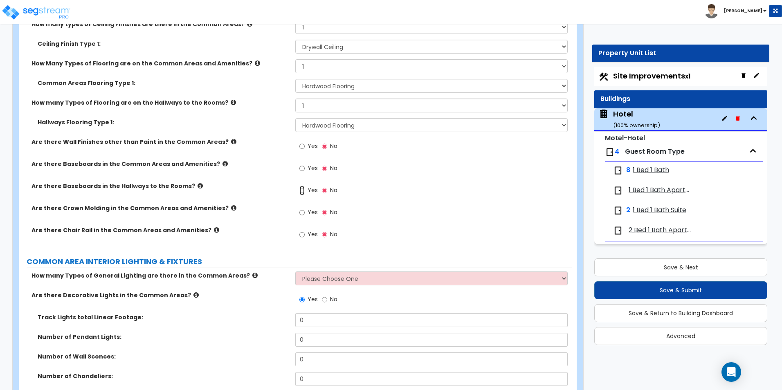
drag, startPoint x: 300, startPoint y: 188, endPoint x: 308, endPoint y: 201, distance: 15.4
click at [300, 188] on input "Yes" at bounding box center [301, 190] width 5 height 9
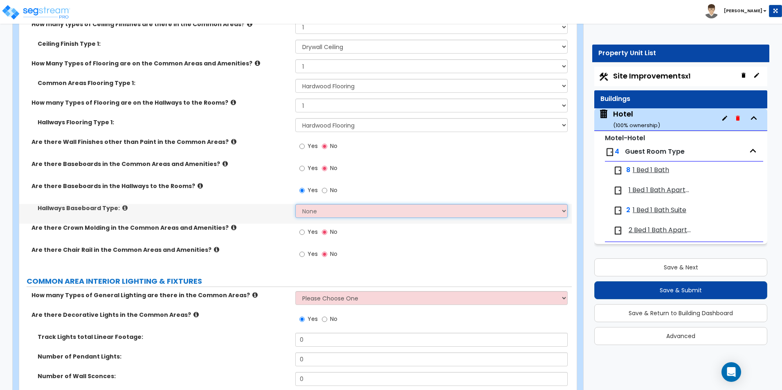
drag, startPoint x: 329, startPoint y: 214, endPoint x: 329, endPoint y: 218, distance: 4.5
click at [329, 214] on select "None Wood Vinyl Carpet Tile" at bounding box center [431, 211] width 272 height 14
click at [295, 204] on select "None Wood Vinyl Carpet Tile" at bounding box center [431, 211] width 272 height 14
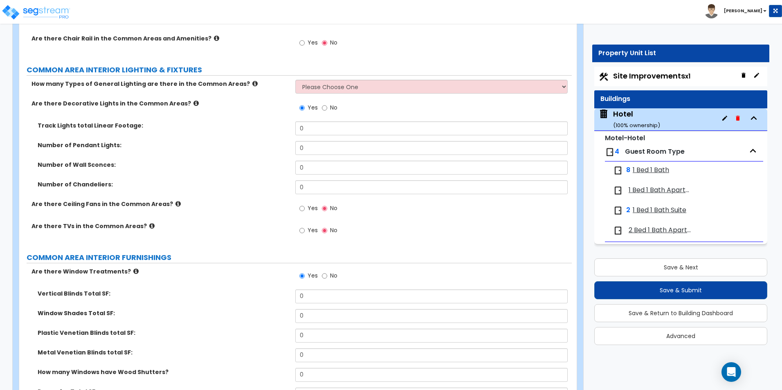
scroll to position [2151, 0]
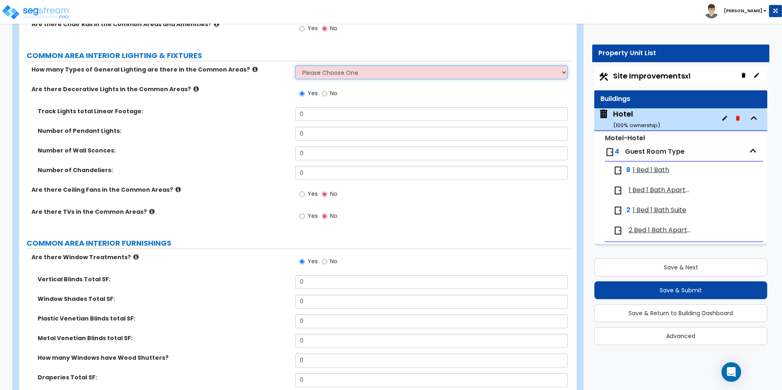
click at [321, 74] on select "Please Choose One 1 2 3" at bounding box center [431, 72] width 272 height 14
click at [295, 65] on select "Please Choose One 1 2 3" at bounding box center [431, 72] width 272 height 14
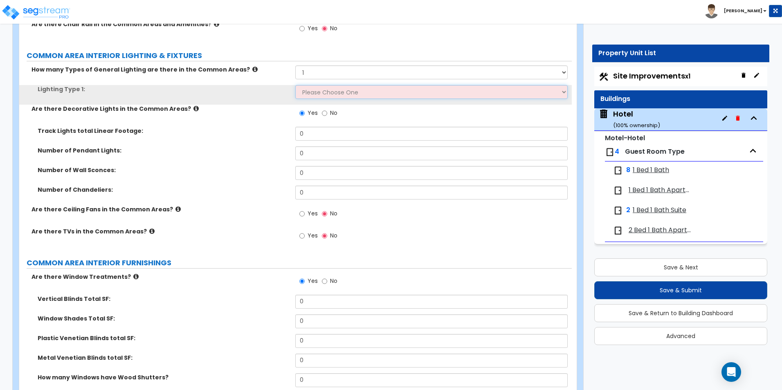
click at [325, 94] on select "Please Choose One LED Surface-Mounted LED Recessed Fluorescent Surface-Mounted …" at bounding box center [431, 92] width 272 height 14
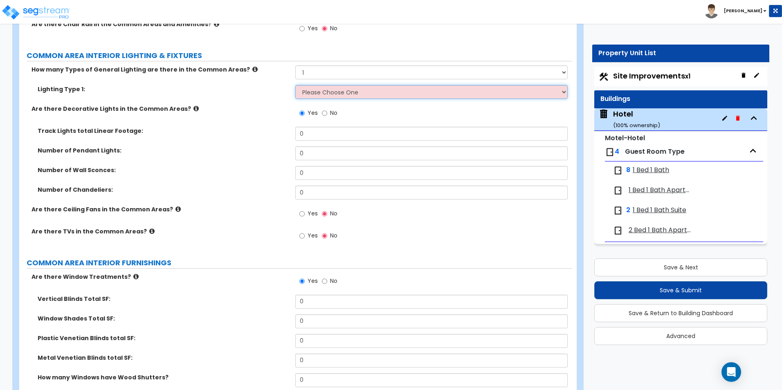
click at [361, 91] on select "Please Choose One LED Surface-Mounted LED Recessed Fluorescent Surface-Mounted …" at bounding box center [431, 92] width 272 height 14
click at [295, 85] on select "Please Choose One LED Surface-Mounted LED Recessed Fluorescent Surface-Mounted …" at bounding box center [431, 92] width 272 height 14
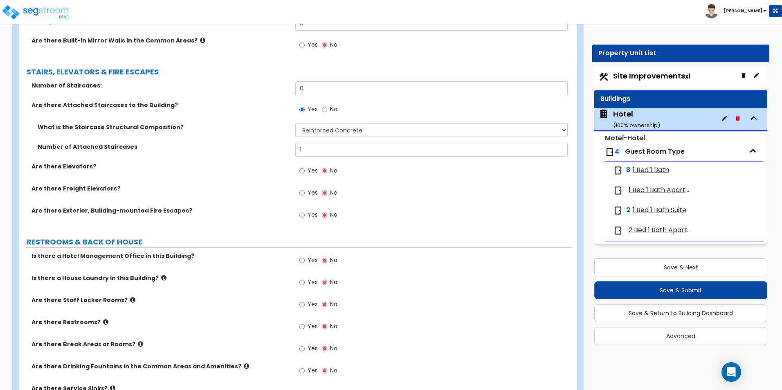
scroll to position [2560, 0]
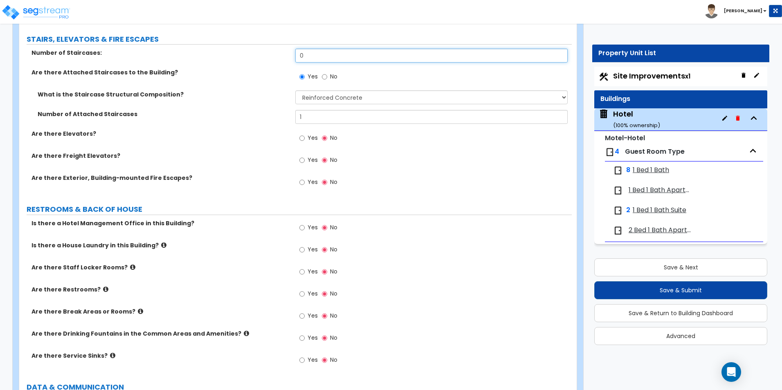
drag, startPoint x: 321, startPoint y: 56, endPoint x: 244, endPoint y: 56, distance: 76.9
click at [244, 56] on div "Number of Staircases: 0" at bounding box center [295, 59] width 552 height 20
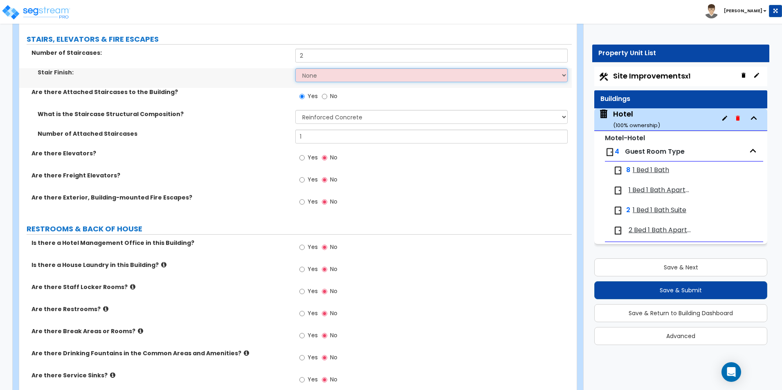
click at [335, 77] on select "None Tile Wood Laminate VCT Sheet Carpet Sheet Vinyl Carpet Tile" at bounding box center [431, 75] width 272 height 14
click at [295, 68] on select "None Tile Wood Laminate VCT Sheet Carpet Sheet Vinyl Carpet Tile" at bounding box center [431, 75] width 272 height 14
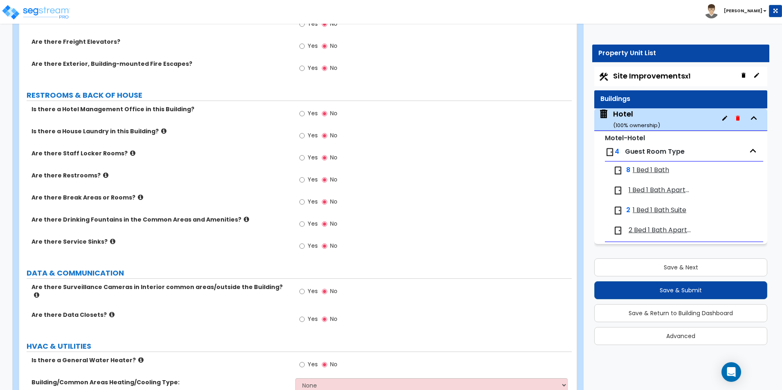
scroll to position [2723, 0]
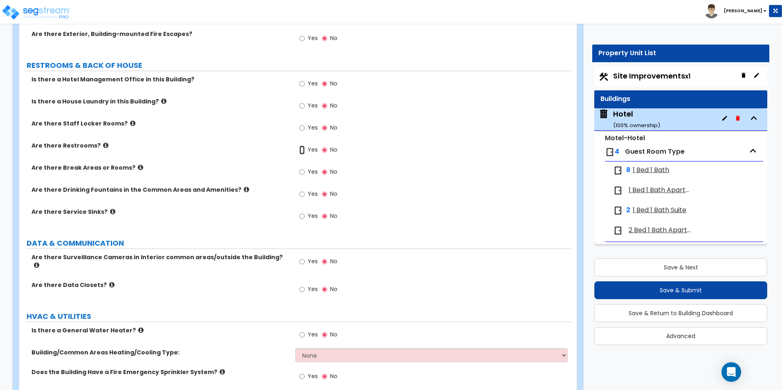
click at [303, 149] on input "Yes" at bounding box center [301, 150] width 5 height 9
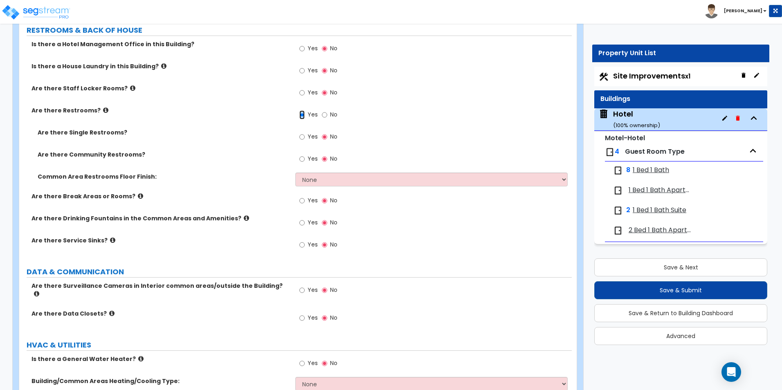
scroll to position [2846, 0]
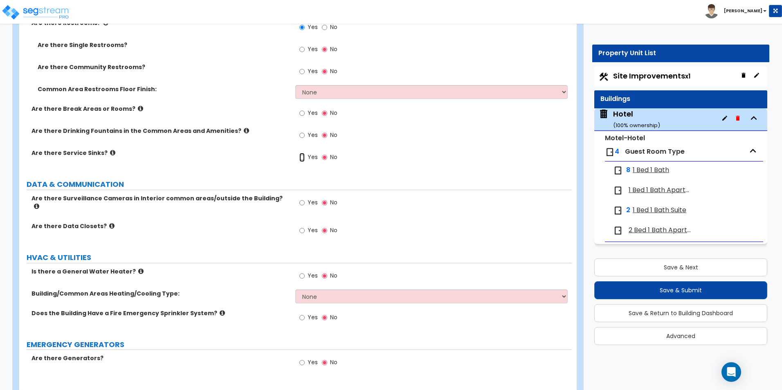
click at [300, 159] on input "Yes" at bounding box center [301, 157] width 5 height 9
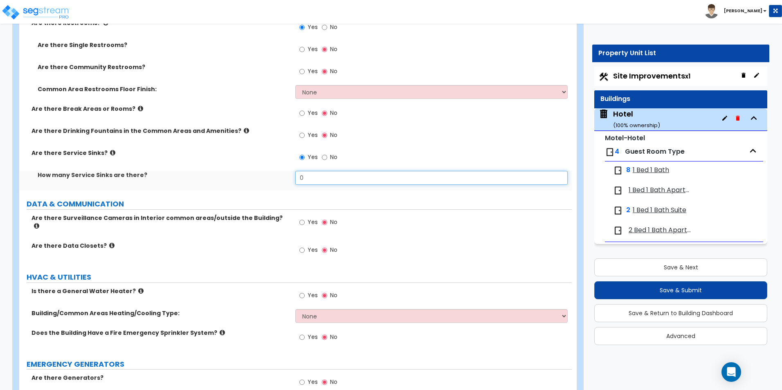
drag, startPoint x: 299, startPoint y: 180, endPoint x: 244, endPoint y: 177, distance: 55.3
click at [247, 177] on div "How many Service Sinks are there? 0" at bounding box center [295, 181] width 552 height 20
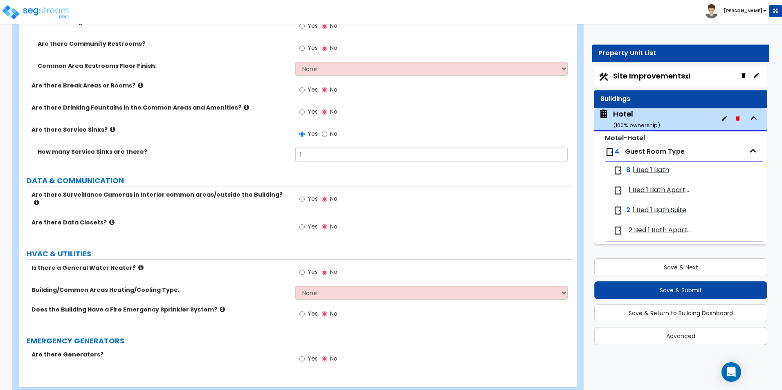
scroll to position [2884, 0]
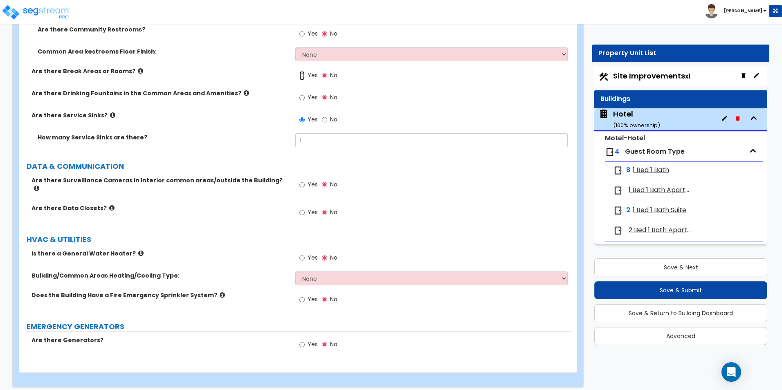
drag, startPoint x: 302, startPoint y: 76, endPoint x: 246, endPoint y: 81, distance: 55.8
click at [302, 76] on input "Yes" at bounding box center [301, 75] width 5 height 9
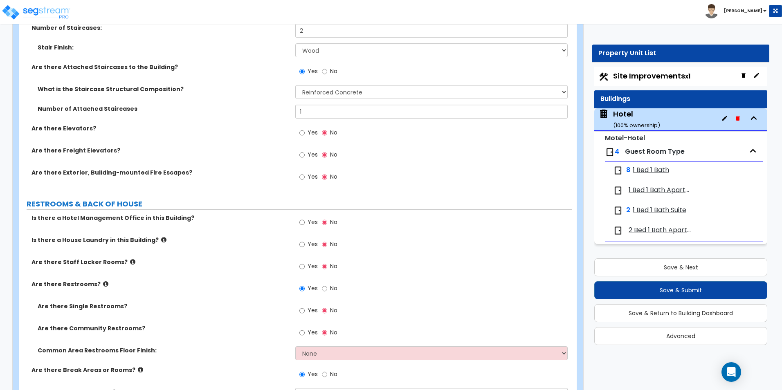
scroll to position [2549, 0]
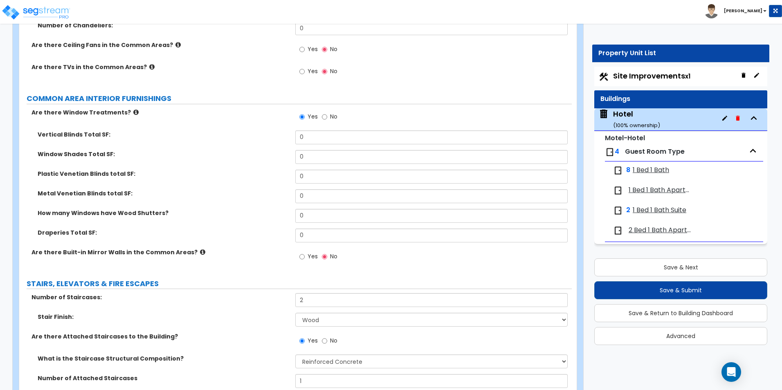
scroll to position [216, 0]
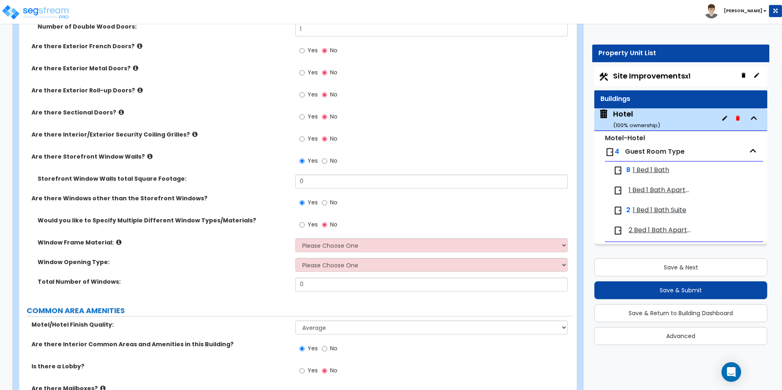
scroll to position [1145, 0]
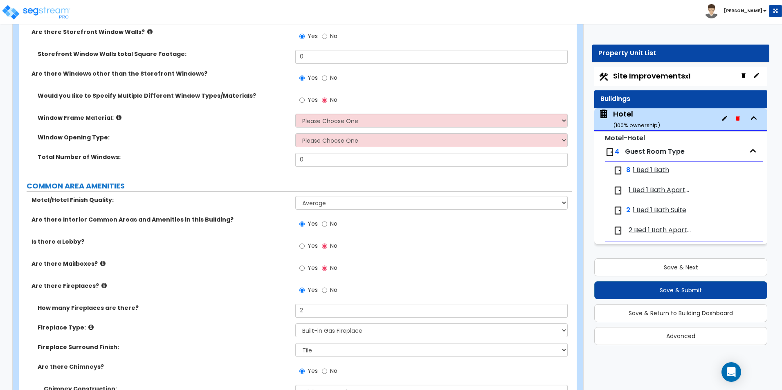
drag, startPoint x: 652, startPoint y: 76, endPoint x: 638, endPoint y: 79, distance: 14.9
click at [652, 76] on span "Site Improvements x1" at bounding box center [651, 76] width 77 height 10
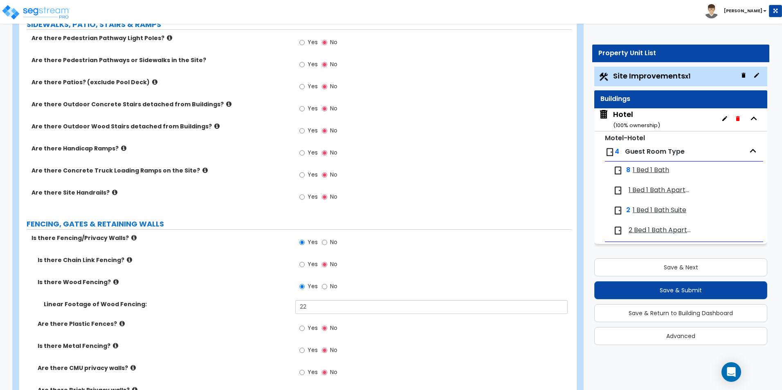
scroll to position [572, 0]
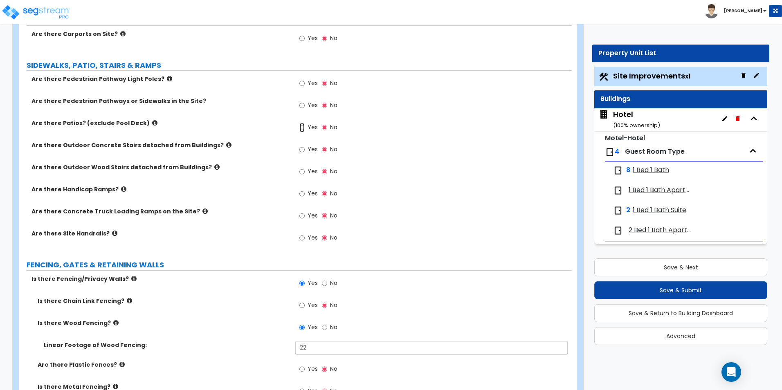
click at [302, 130] on input "Yes" at bounding box center [301, 127] width 5 height 9
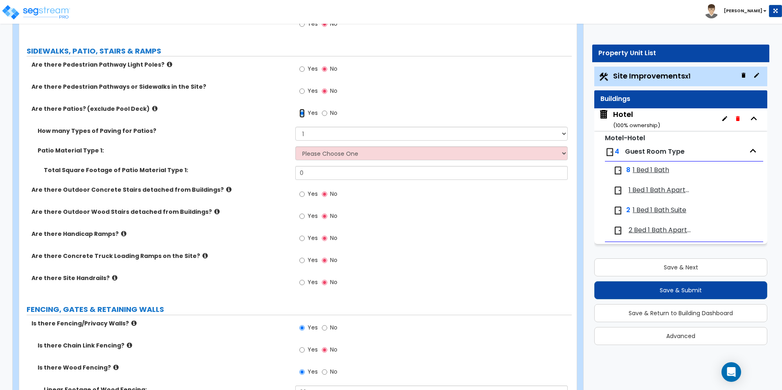
scroll to position [628, 0]
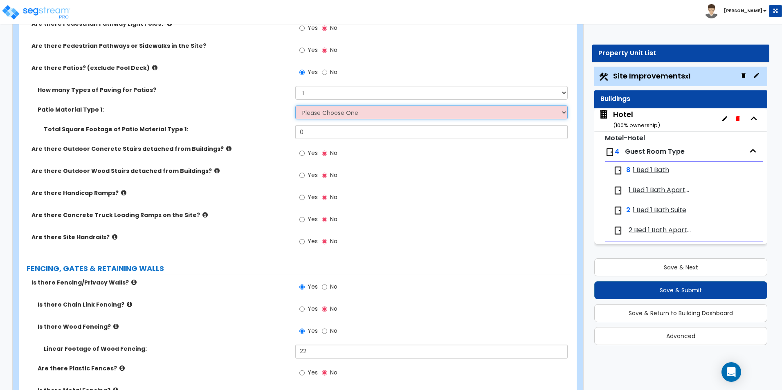
drag, startPoint x: 334, startPoint y: 113, endPoint x: 333, endPoint y: 119, distance: 6.0
click at [334, 113] on select "Please Choose One Bare Concrete Stamped Concrete Brick Pavers Stone Pavers Tile…" at bounding box center [431, 113] width 272 height 14
click at [295, 106] on select "Please Choose One Bare Concrete Stamped Concrete Brick Pavers Stone Pavers Tile…" at bounding box center [431, 113] width 272 height 14
click at [118, 185] on div "Are there Outdoor Wood Stairs detached from Buildings? Yes No" at bounding box center [295, 178] width 552 height 22
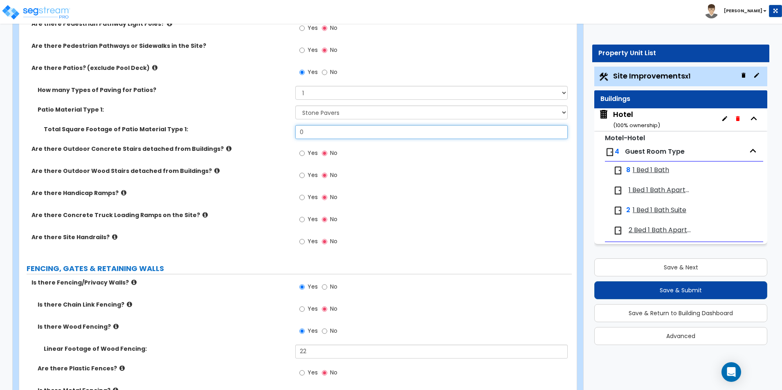
click at [321, 135] on input "0" at bounding box center [431, 132] width 272 height 14
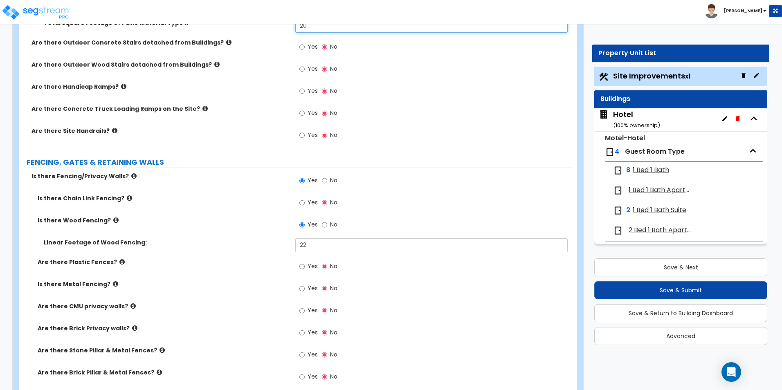
scroll to position [734, 0]
click at [660, 192] on span "1 Bed 1 Bath Apartment" at bounding box center [660, 190] width 63 height 9
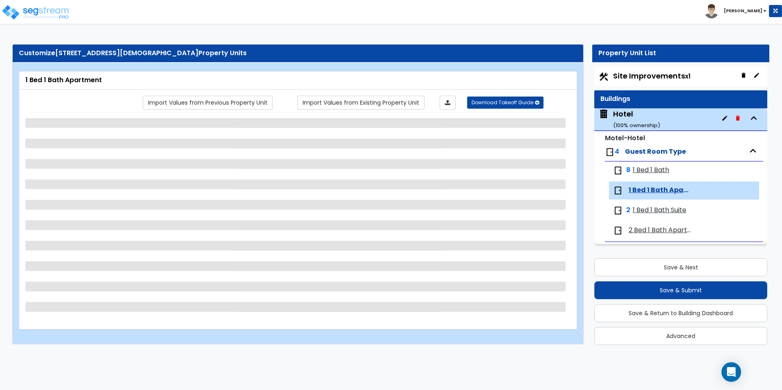
scroll to position [0, 0]
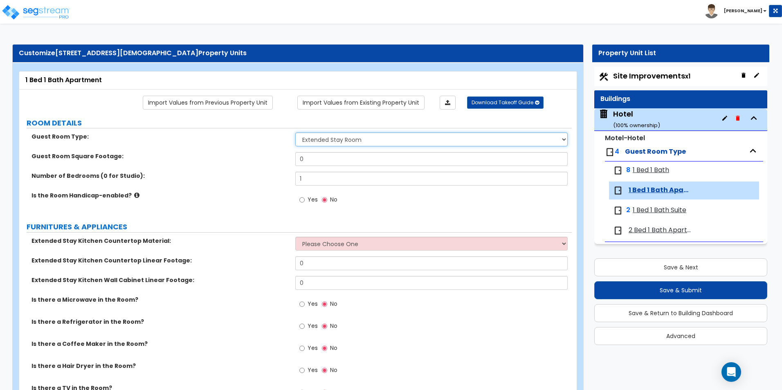
click at [343, 139] on select "Please Choose One Standard Room Suite Room Extended Stay Room" at bounding box center [431, 139] width 272 height 14
click at [295, 132] on select "Please Choose One Standard Room Suite Room Extended Stay Room" at bounding box center [431, 139] width 272 height 14
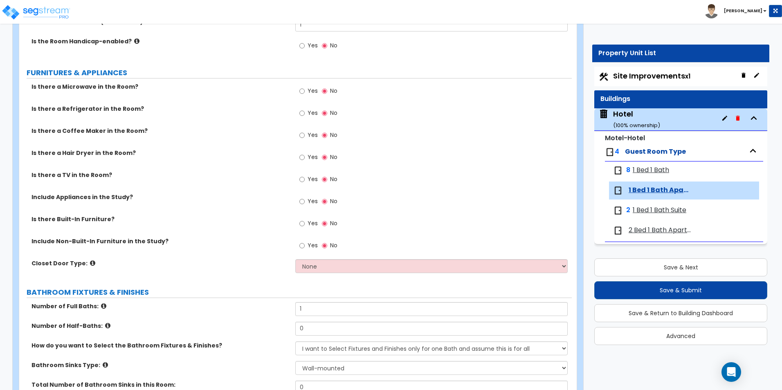
scroll to position [155, 0]
click at [303, 158] on input "Yes" at bounding box center [301, 157] width 5 height 9
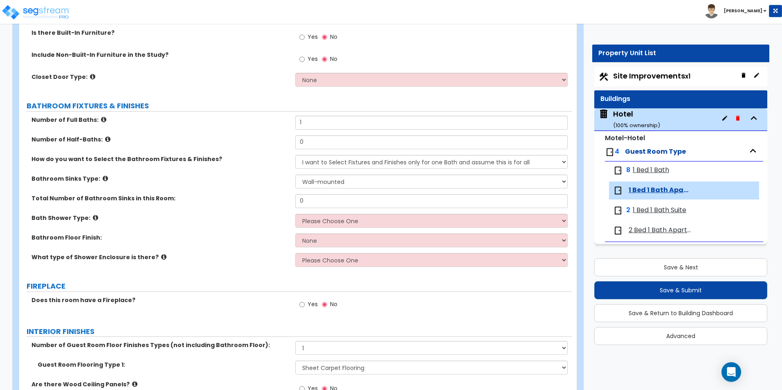
scroll to position [341, 0]
click at [311, 79] on select "None Bi-fold Louvered Doors Bi-fold Panel Doors Sliding Doors Hinged Wood Door" at bounding box center [431, 79] width 272 height 14
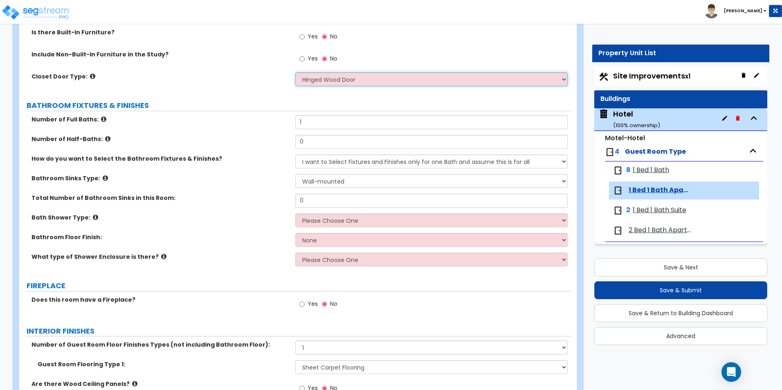
click at [295, 72] on select "None Bi-fold Louvered Doors Bi-fold Panel Doors Sliding Doors Hinged Wood Door" at bounding box center [431, 79] width 272 height 14
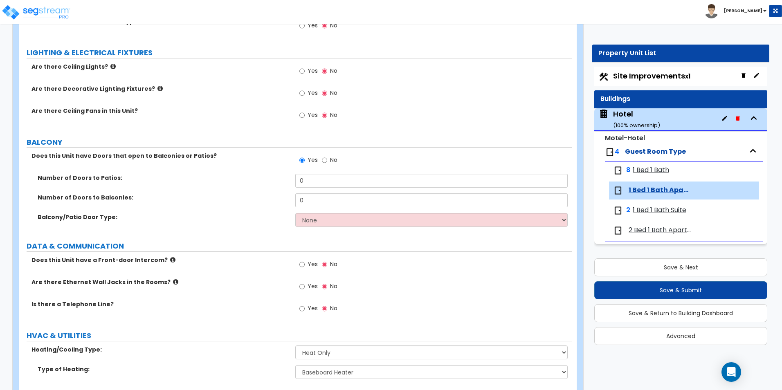
scroll to position [860, 0]
click at [302, 116] on input "Yes" at bounding box center [301, 114] width 5 height 9
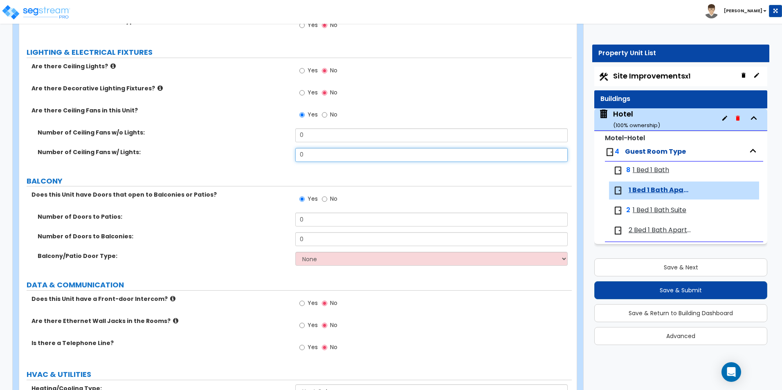
click at [302, 150] on input "0" at bounding box center [431, 155] width 272 height 14
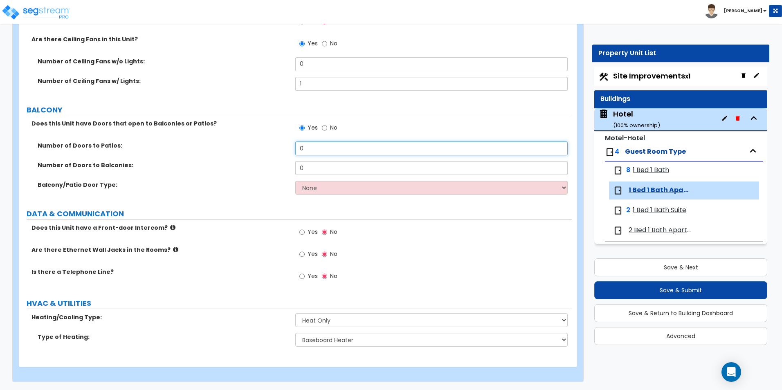
click at [317, 147] on input "0" at bounding box center [431, 148] width 272 height 14
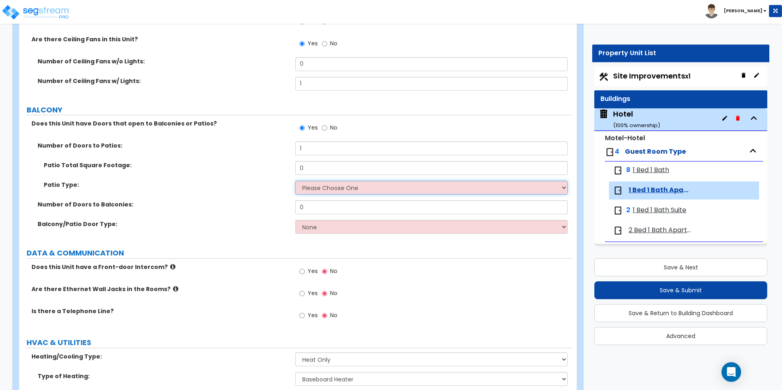
click at [316, 185] on select "Please Choose One Concrete Pavers" at bounding box center [431, 188] width 272 height 14
click at [295, 181] on select "Please Choose One Concrete Pavers" at bounding box center [431, 188] width 272 height 14
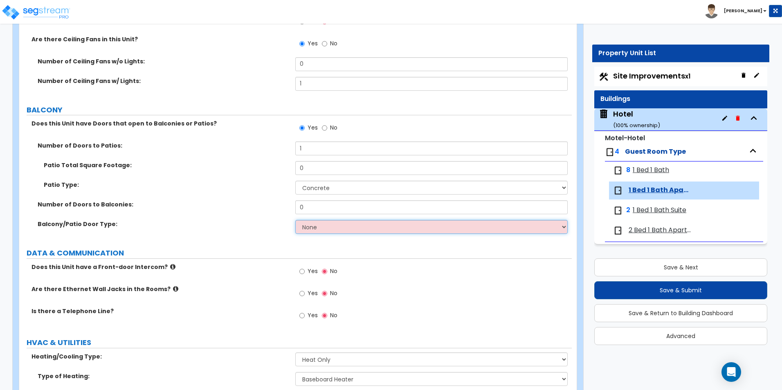
click at [305, 225] on select "None Single Hinged Doors Double Hinged Doors Single French Doors Double French …" at bounding box center [431, 227] width 272 height 14
click at [295, 220] on select "None Single Hinged Doors Double Hinged Doors Single French Doors Double French …" at bounding box center [431, 227] width 272 height 14
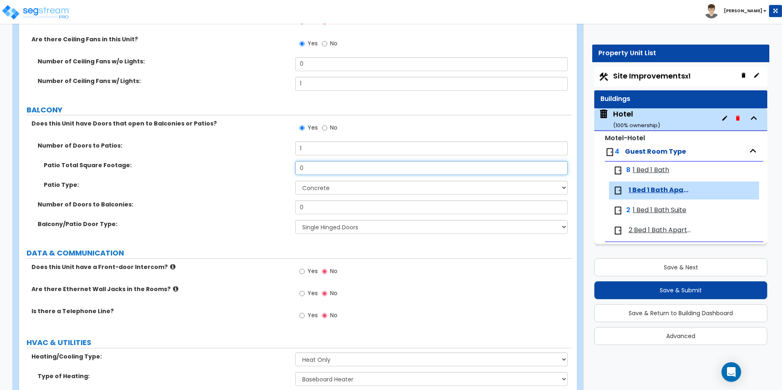
click at [305, 172] on input "0" at bounding box center [431, 168] width 272 height 14
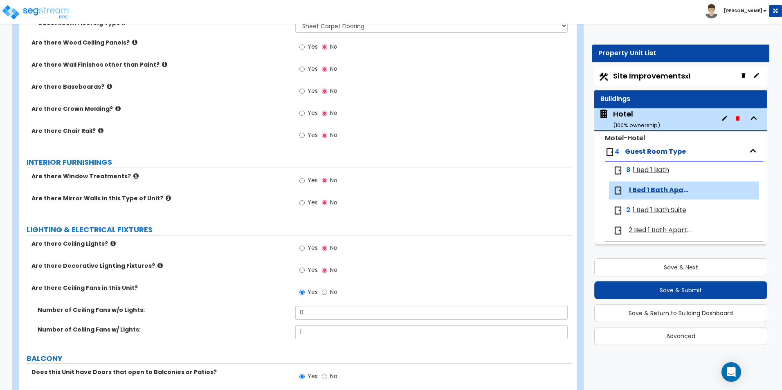
scroll to position [681, 0]
click at [304, 184] on input "Yes" at bounding box center [301, 181] width 5 height 9
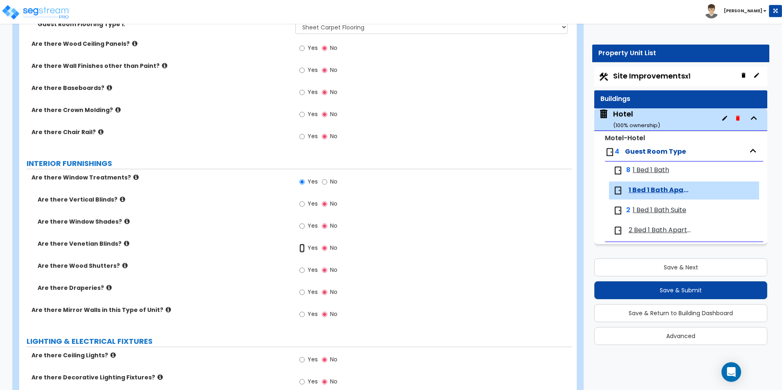
click at [300, 251] on input "Yes" at bounding box center [301, 248] width 5 height 9
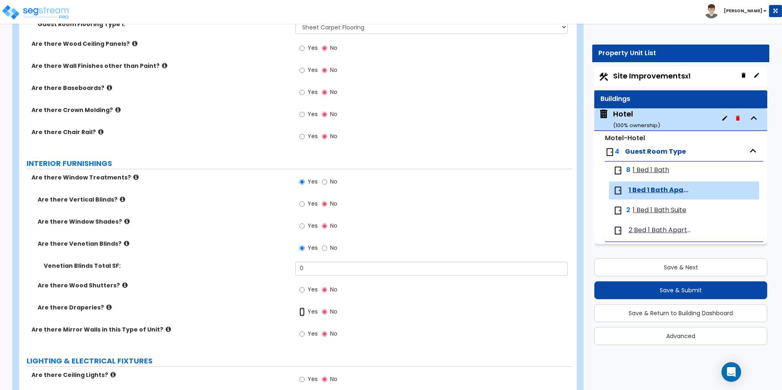
click at [301, 312] on input "Yes" at bounding box center [301, 312] width 5 height 9
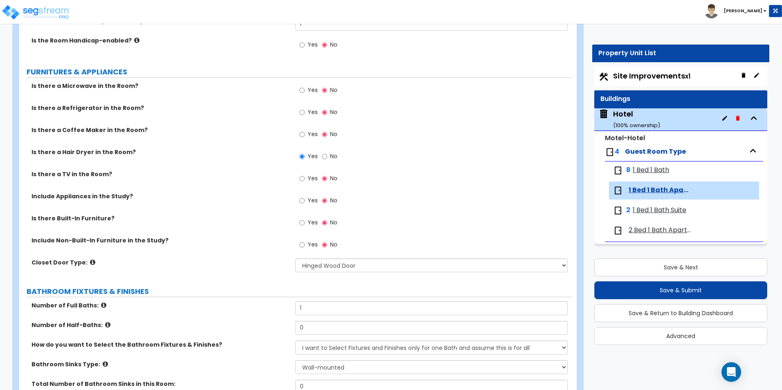
scroll to position [155, 0]
click at [302, 178] on input "Yes" at bounding box center [301, 179] width 5 height 9
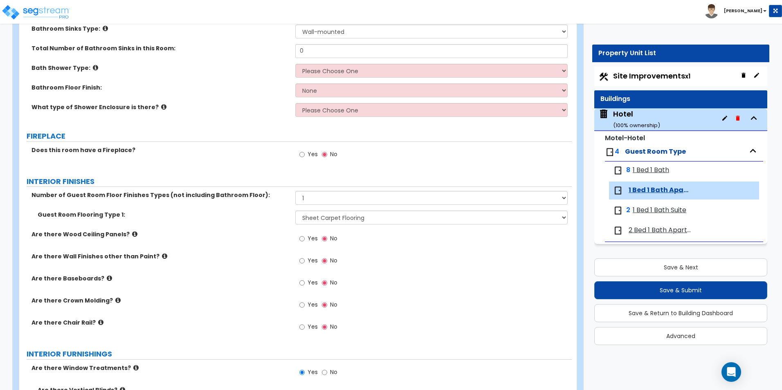
scroll to position [491, 0]
click at [357, 67] on select "Please Choose One Standalone Shower Bathtub - Shower Combination" at bounding box center [431, 70] width 272 height 14
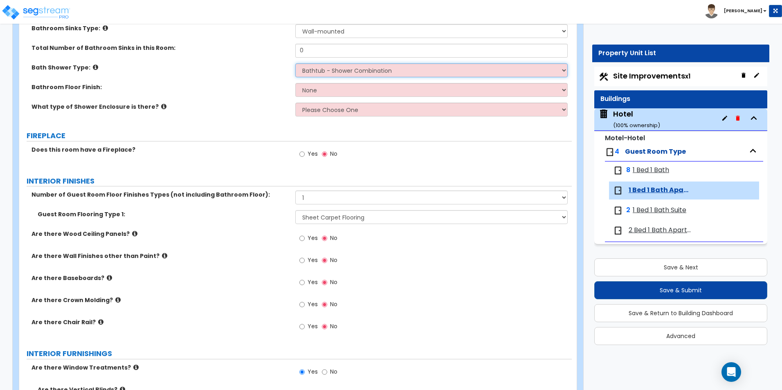
click at [295, 63] on select "Please Choose One Standalone Shower Bathtub - Shower Combination" at bounding box center [431, 70] width 272 height 14
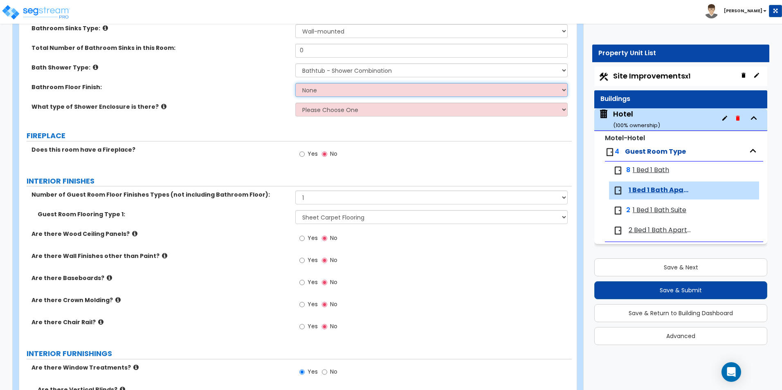
click at [323, 90] on select "None Tile Flooring Hardwood Flooring Resilient Laminate Flooring VCT Flooring S…" at bounding box center [431, 90] width 272 height 14
click at [295, 83] on select "None Tile Flooring Hardwood Flooring Resilient Laminate Flooring VCT Flooring S…" at bounding box center [431, 90] width 272 height 14
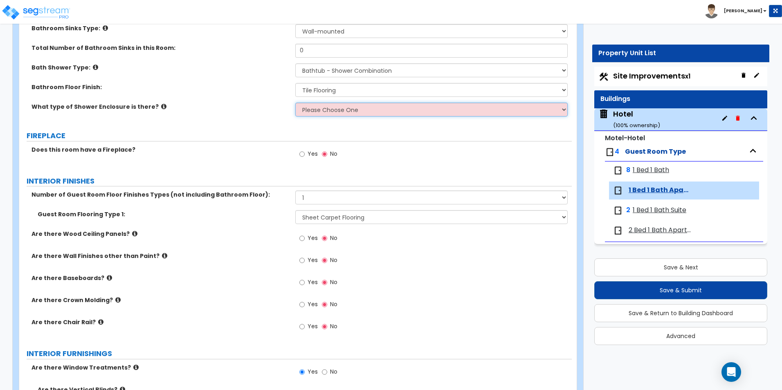
click at [323, 114] on select "Please Choose One Curtain & [PERSON_NAME] Sliding Doors Glass Hinged Doors" at bounding box center [431, 110] width 272 height 14
click at [295, 103] on select "Please Choose One Curtain & [PERSON_NAME] Sliding Doors Glass Hinged Doors" at bounding box center [431, 110] width 272 height 14
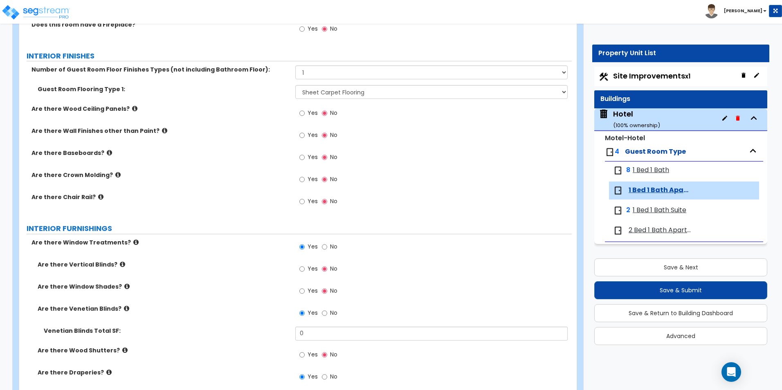
scroll to position [617, 0]
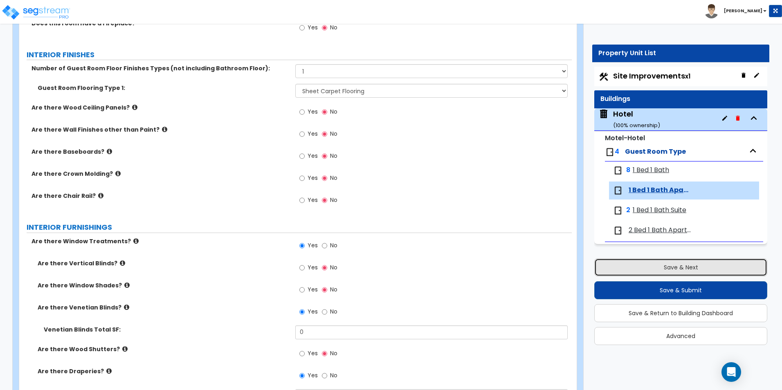
click at [673, 267] on button "Save & Next" at bounding box center [680, 267] width 173 height 18
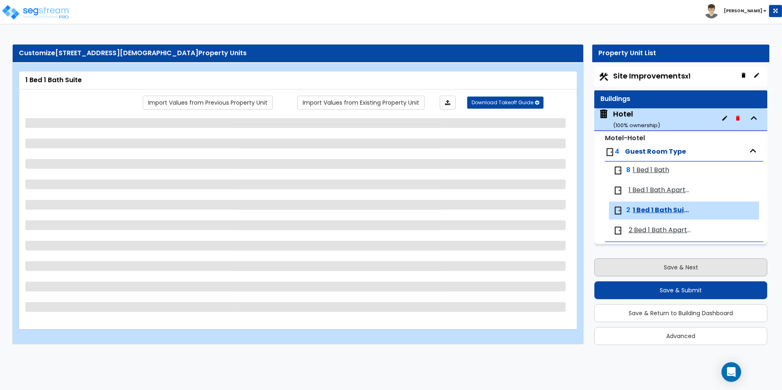
scroll to position [0, 0]
click at [654, 190] on span "1 Bed 1 Bath Apartment" at bounding box center [660, 190] width 63 height 9
click at [653, 189] on span "1 Bed 1 Bath Apartment" at bounding box center [660, 190] width 63 height 9
click at [647, 263] on button "Save & Next" at bounding box center [680, 267] width 173 height 18
click at [670, 189] on span "1 Bed 1 Bath Apartment" at bounding box center [660, 190] width 63 height 9
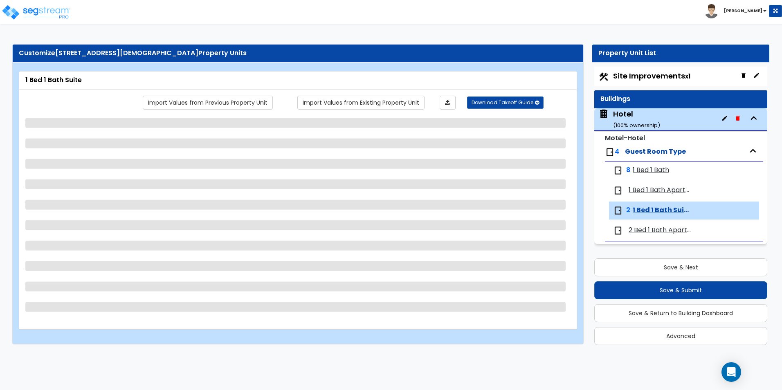
click at [658, 168] on span "1 Bed 1 Bath" at bounding box center [651, 170] width 36 height 9
drag, startPoint x: 658, startPoint y: 168, endPoint x: 708, endPoint y: 184, distance: 52.3
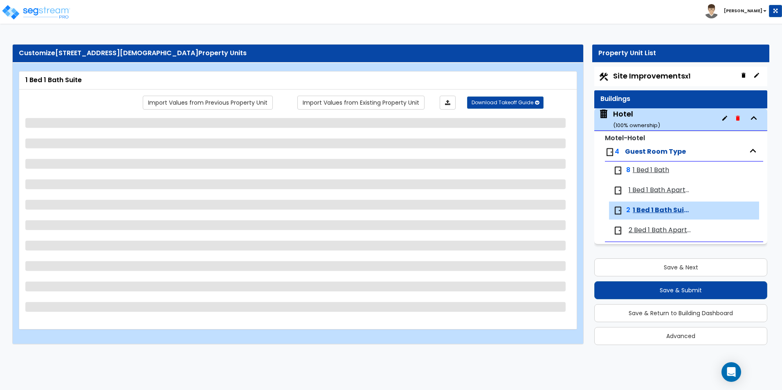
click at [708, 184] on div "1 Bed 1 Bath Apartment" at bounding box center [684, 191] width 150 height 18
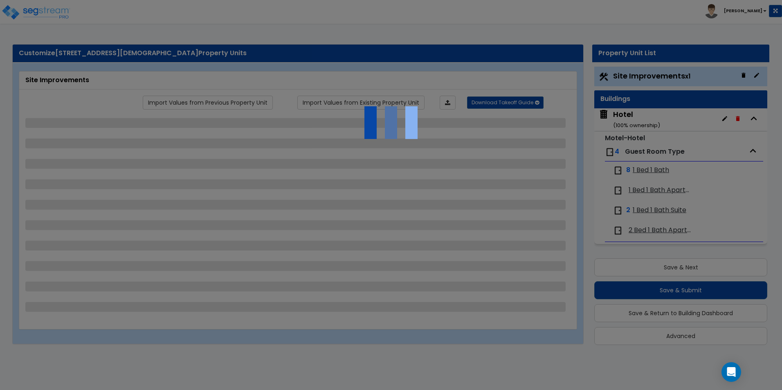
select select "2"
select select "4"
select select "2"
select select "1"
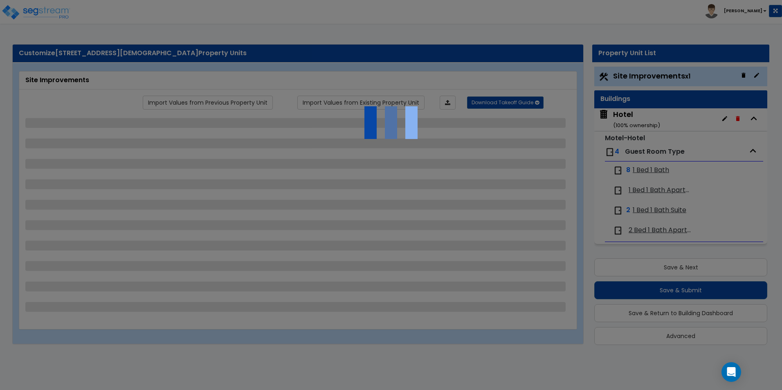
select select "2"
select select "4"
select select "1"
